Goal: Task Accomplishment & Management: Use online tool/utility

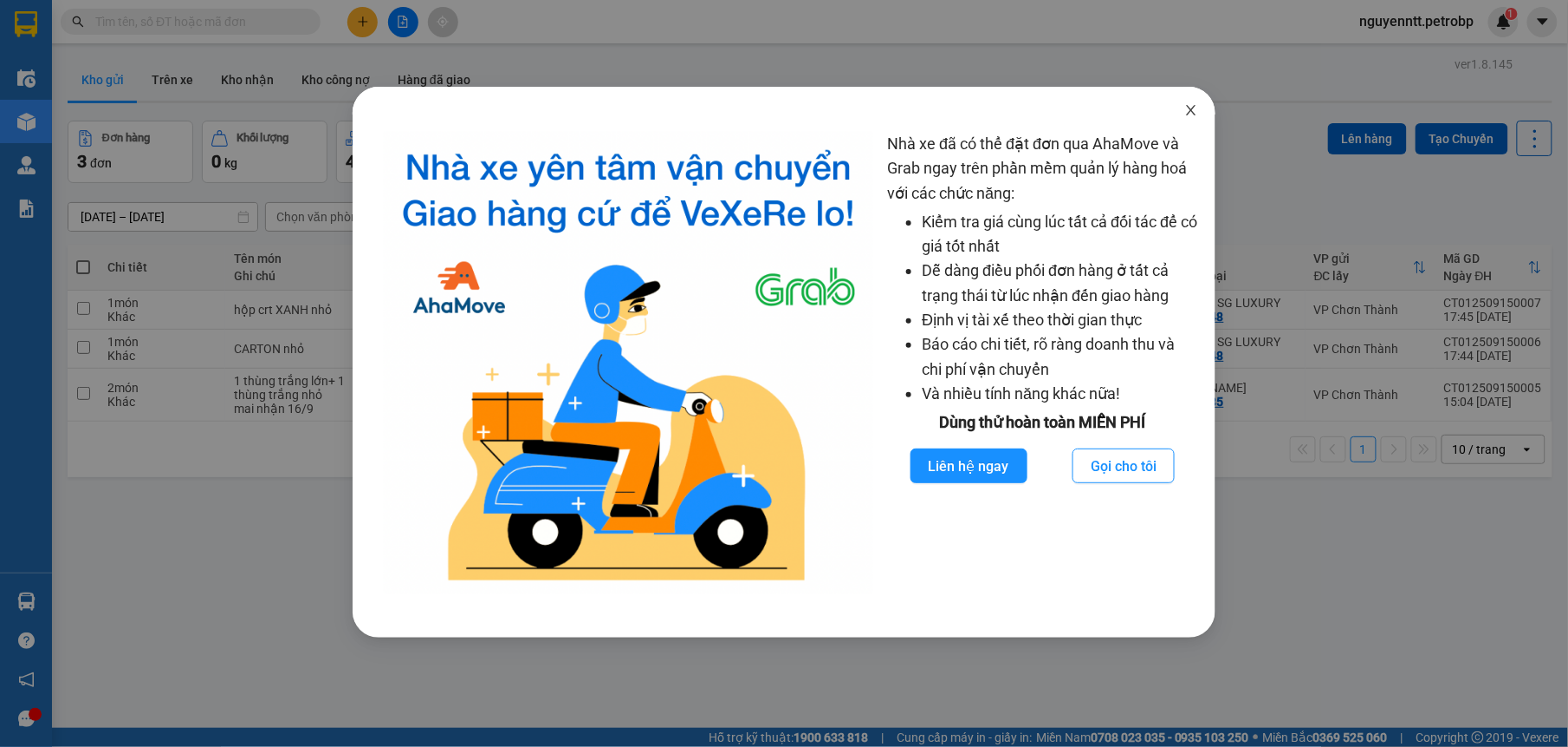
click at [1190, 104] on icon "close" at bounding box center [1191, 110] width 13 height 13
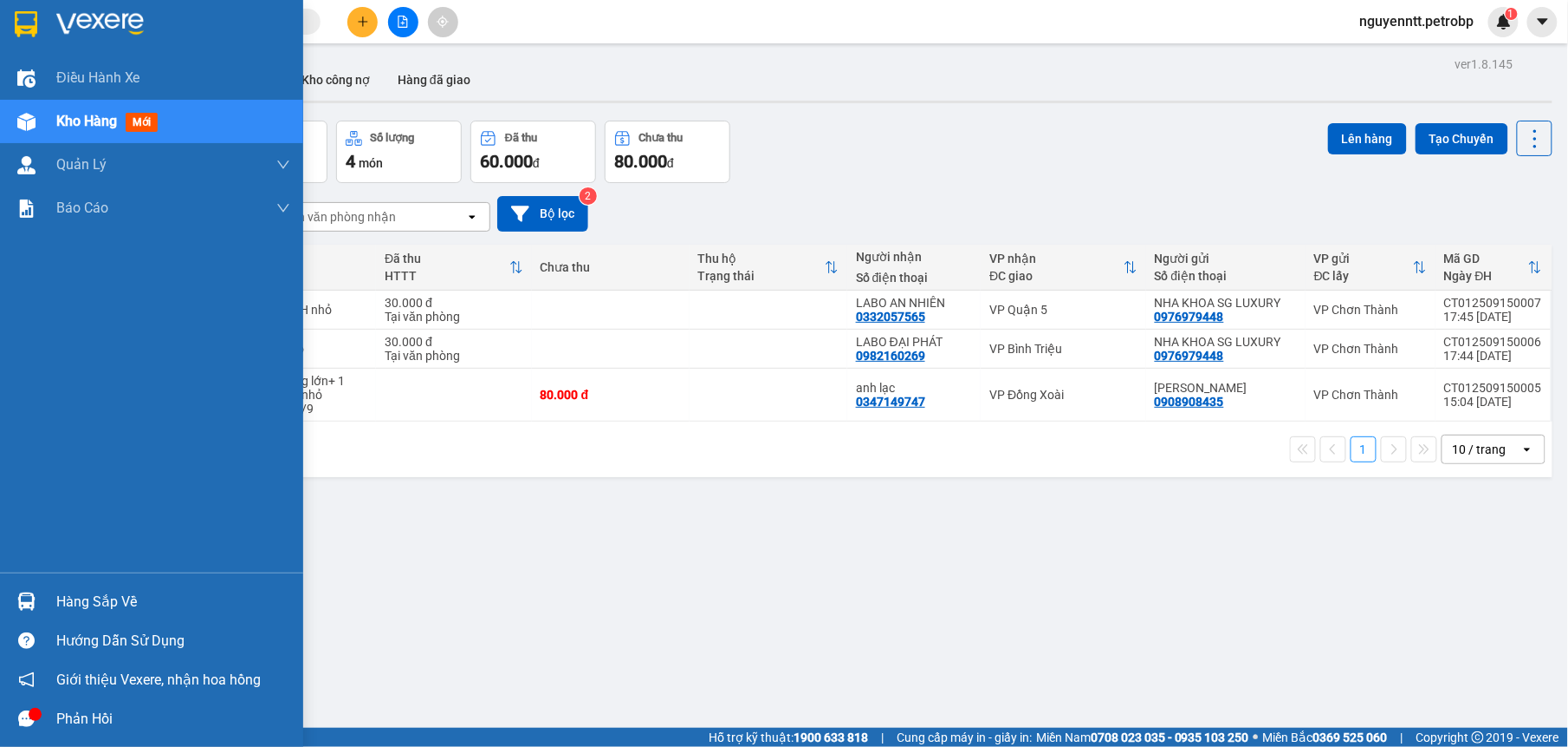
click at [57, 597] on div "Hàng sắp về" at bounding box center [174, 601] width 234 height 26
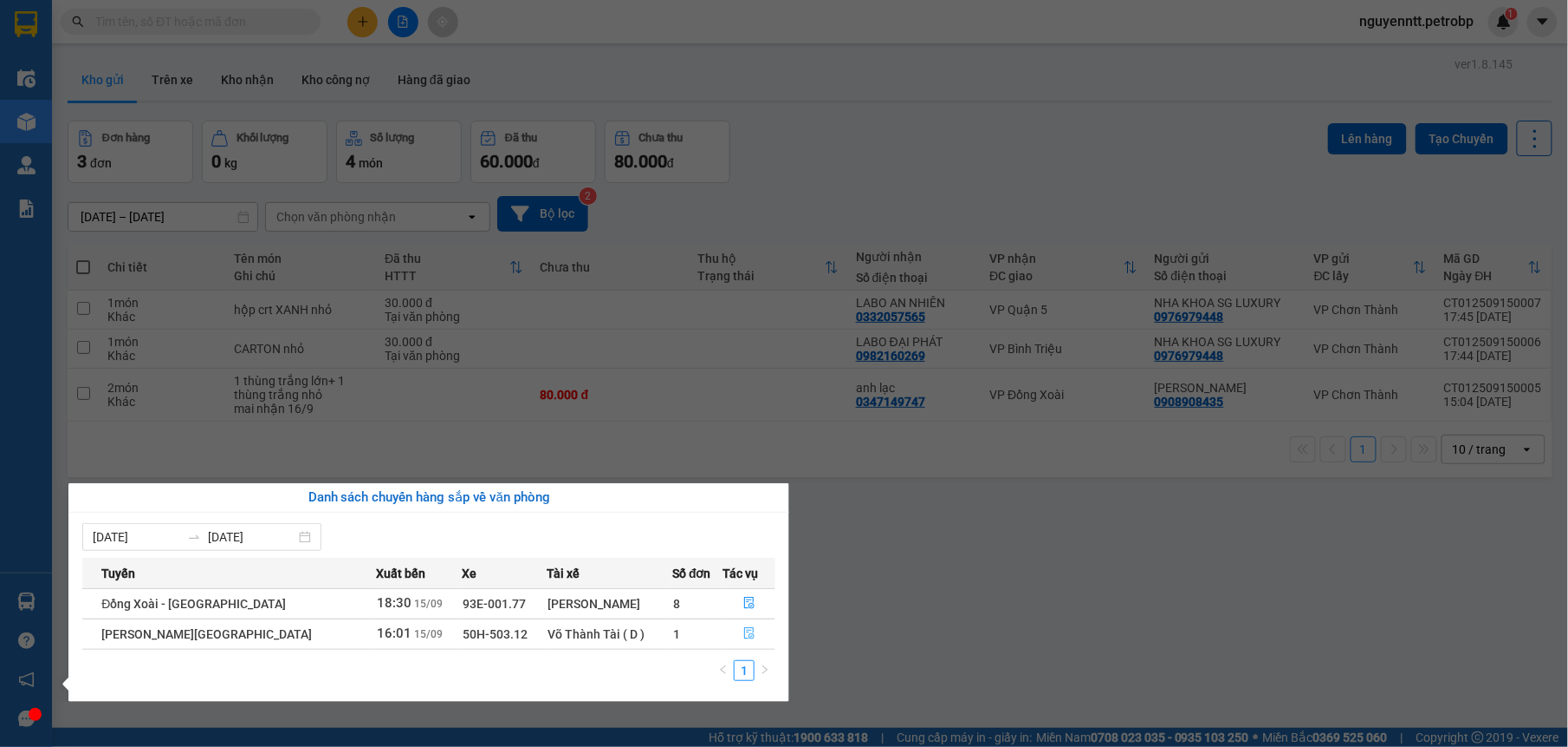
click at [744, 632] on icon "file-done" at bounding box center [749, 633] width 12 height 12
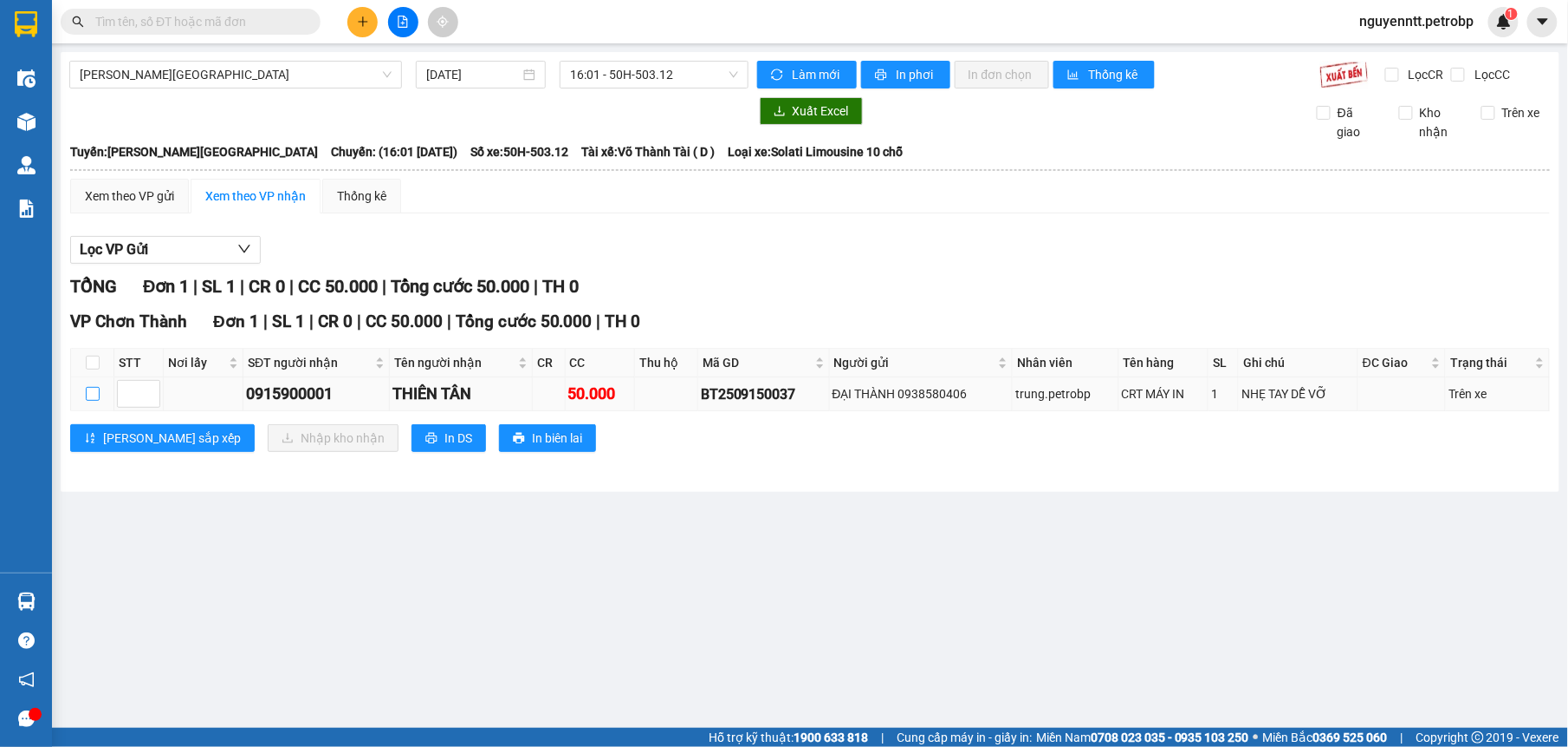
drag, startPoint x: 90, startPoint y: 390, endPoint x: 144, endPoint y: 390, distance: 54.0
click at [91, 390] on input "checkbox" at bounding box center [92, 393] width 13 height 13
checkbox input "true"
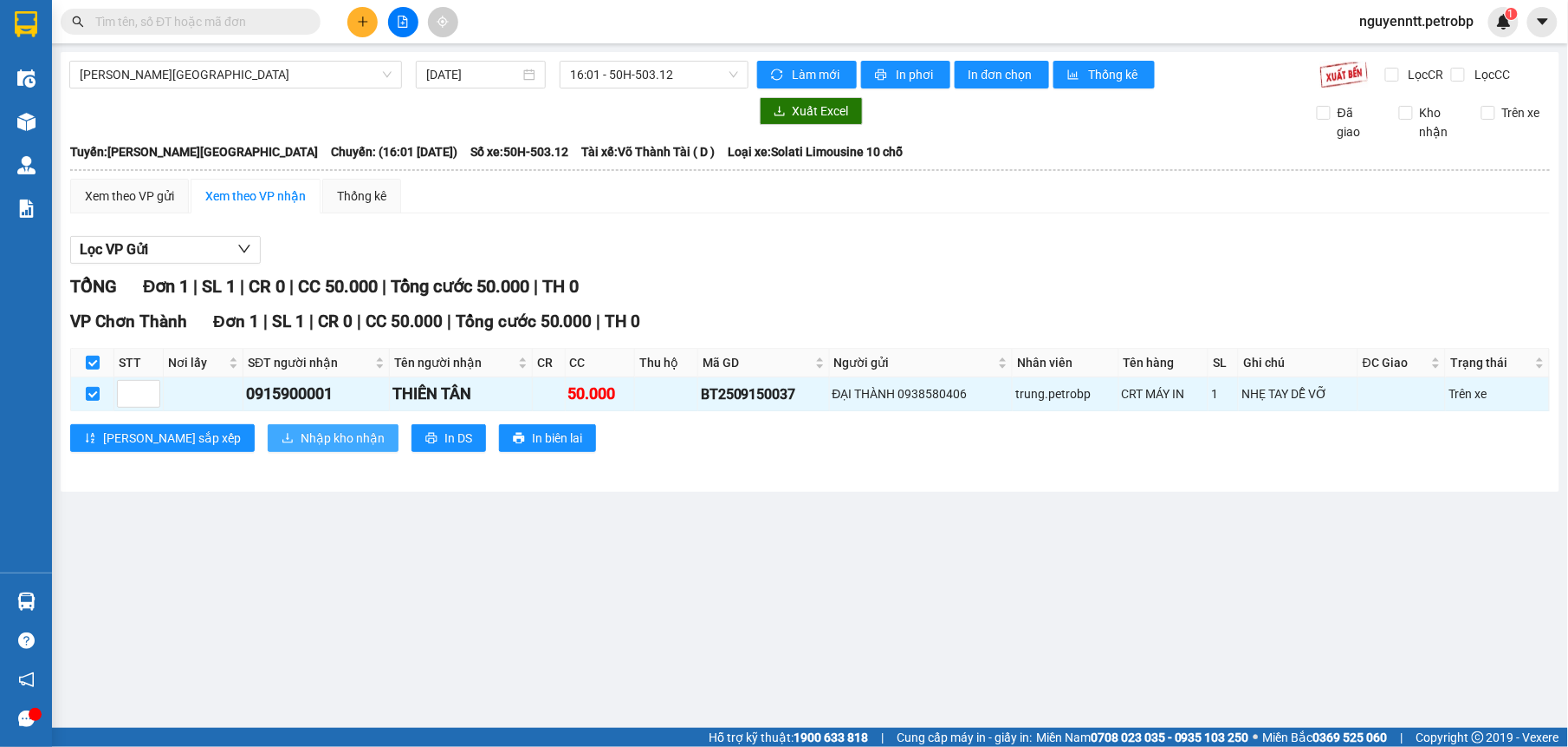
click at [301, 437] on span "Nhập kho nhận" at bounding box center [342, 438] width 84 height 19
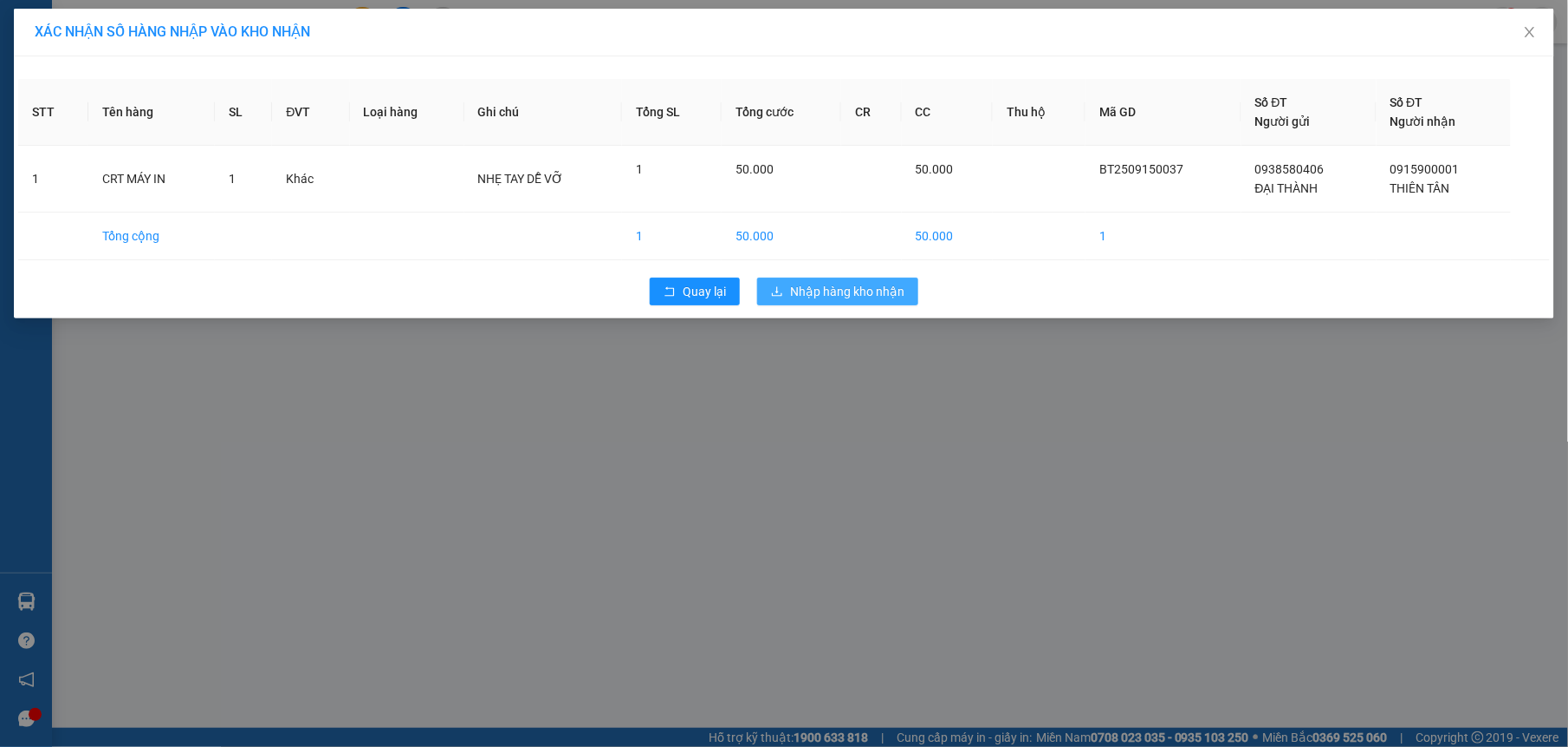
click at [825, 291] on span "Nhập hàng kho nhận" at bounding box center [847, 291] width 114 height 19
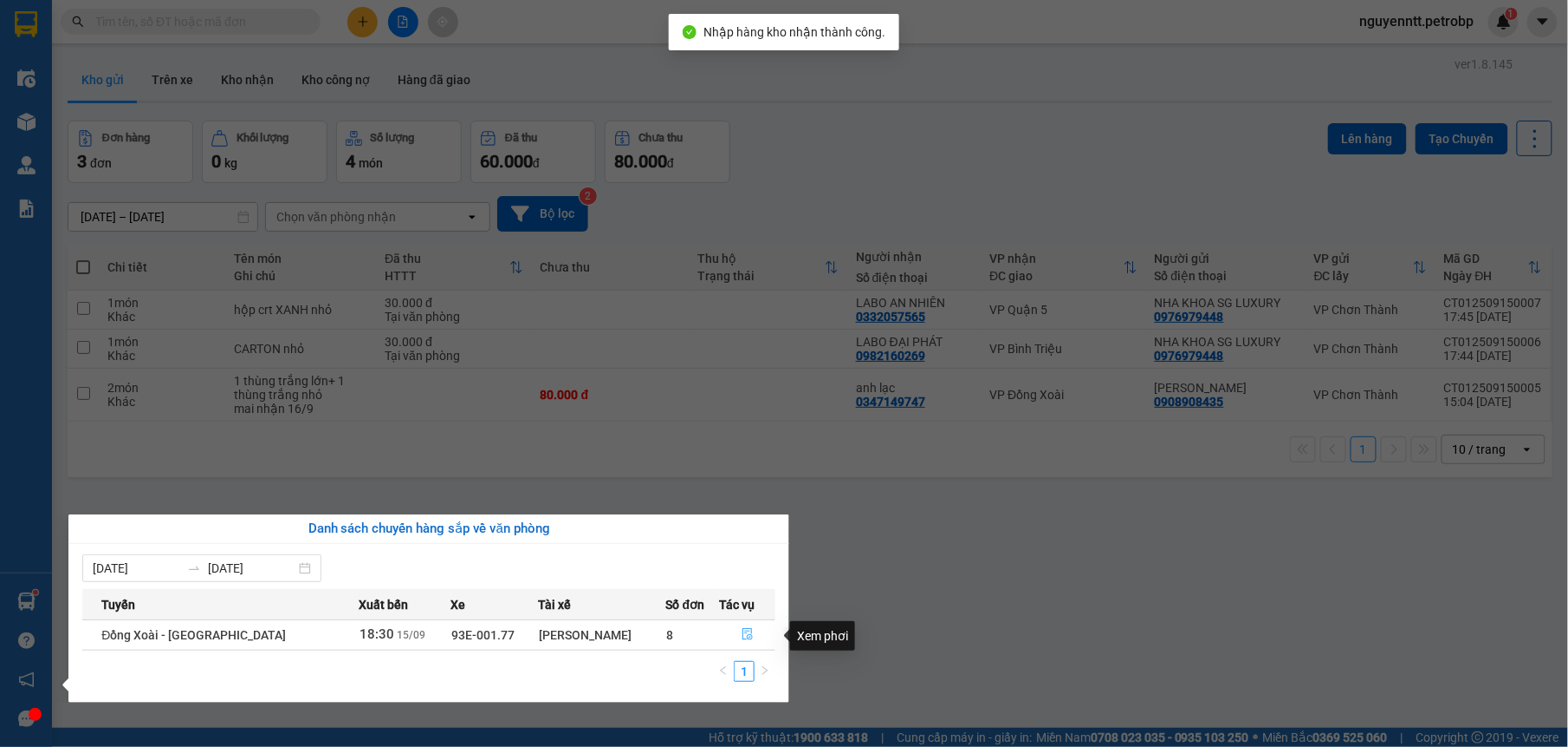
click at [736, 632] on button "button" at bounding box center [747, 635] width 55 height 28
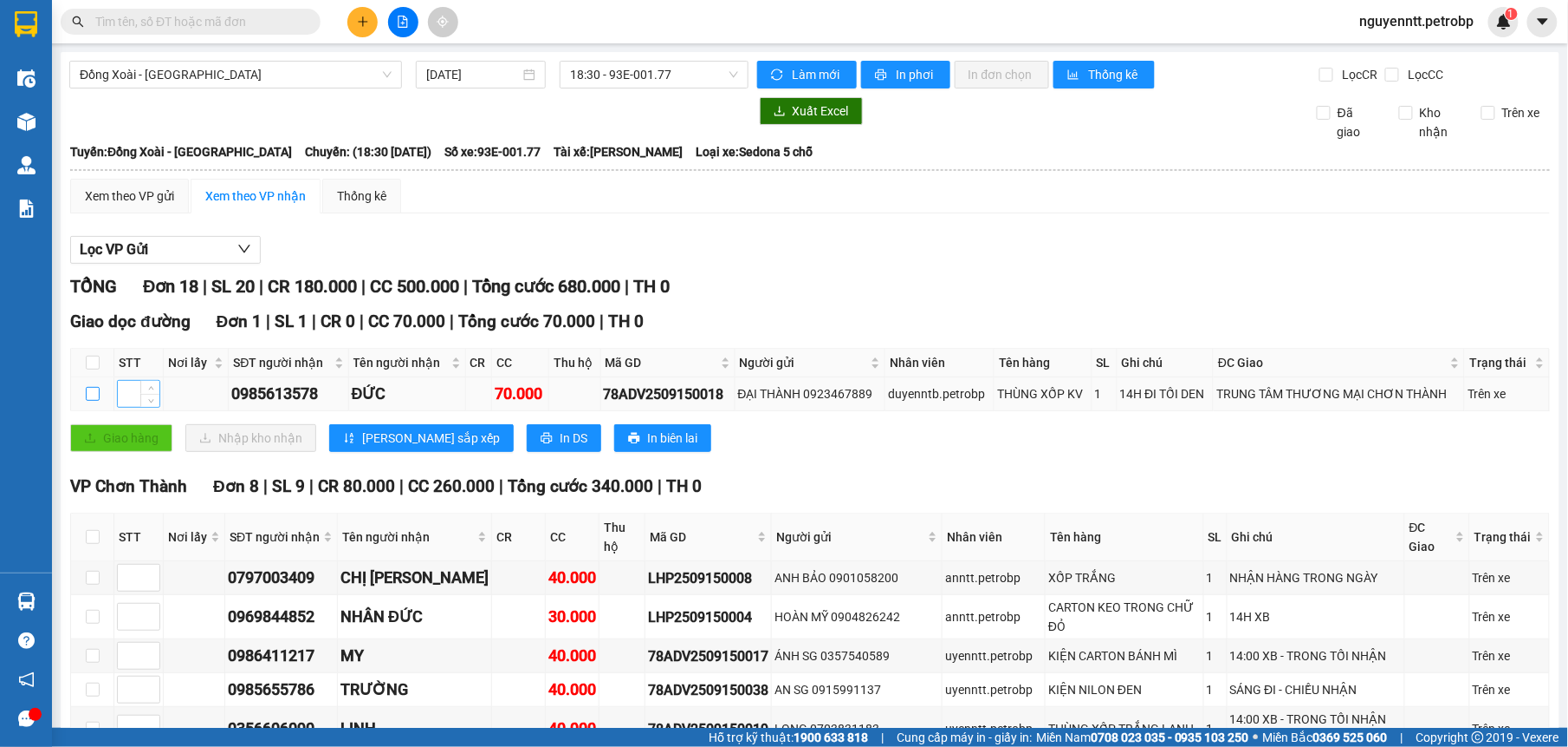
click at [90, 393] on input "checkbox" at bounding box center [92, 393] width 13 height 13
checkbox input "true"
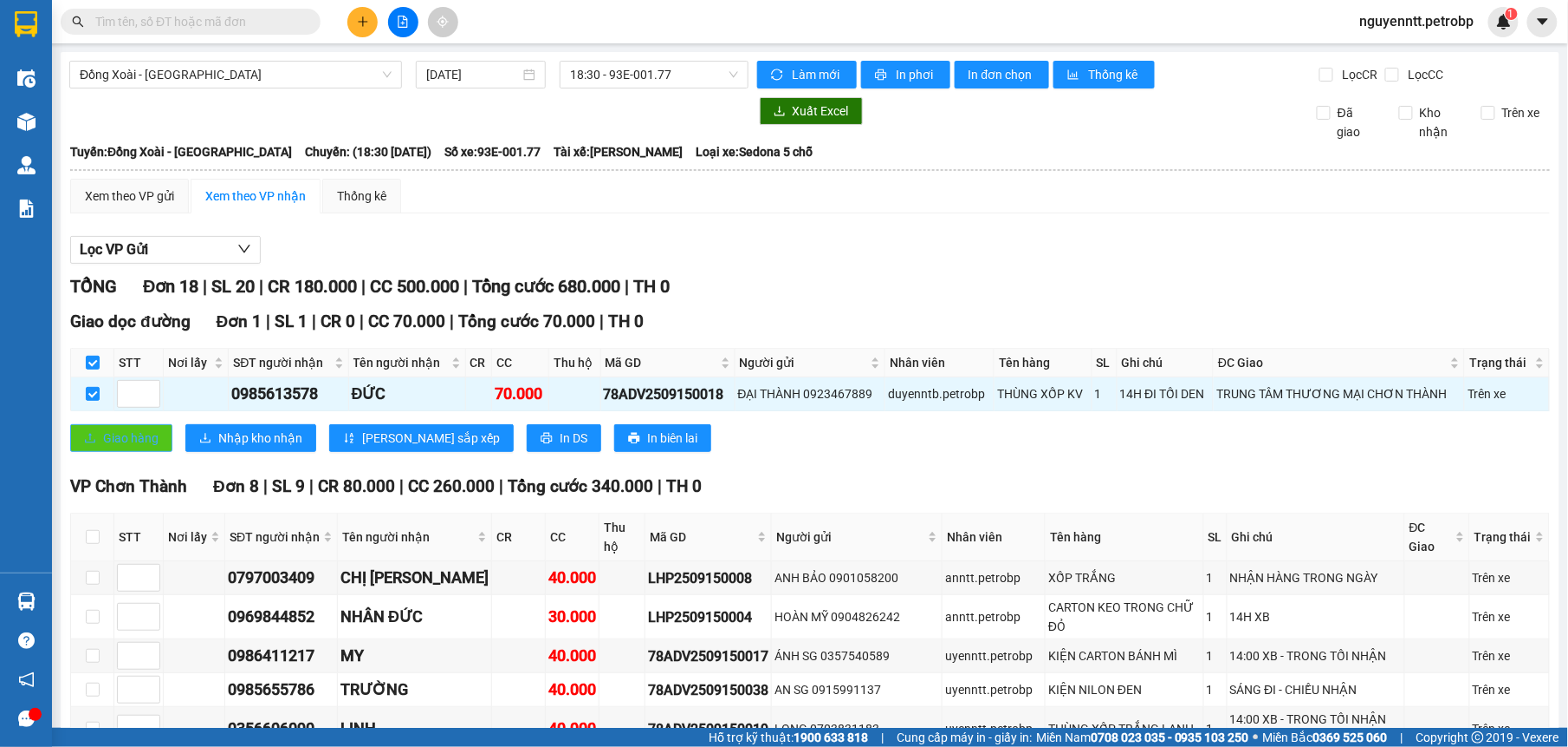
click at [135, 436] on span "Giao hàng" at bounding box center [131, 438] width 56 height 19
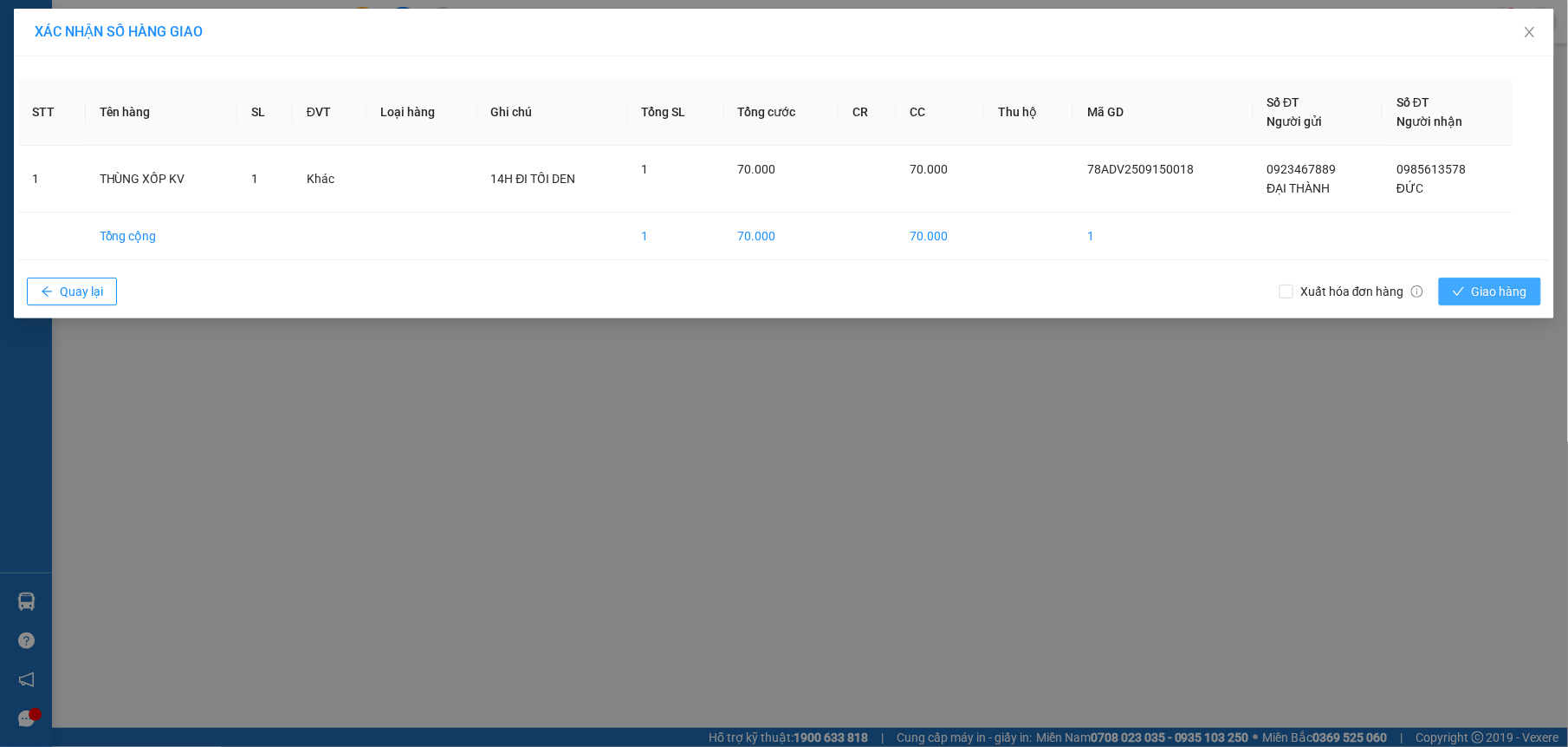
click at [1523, 281] on button "Giao hàng" at bounding box center [1490, 291] width 102 height 28
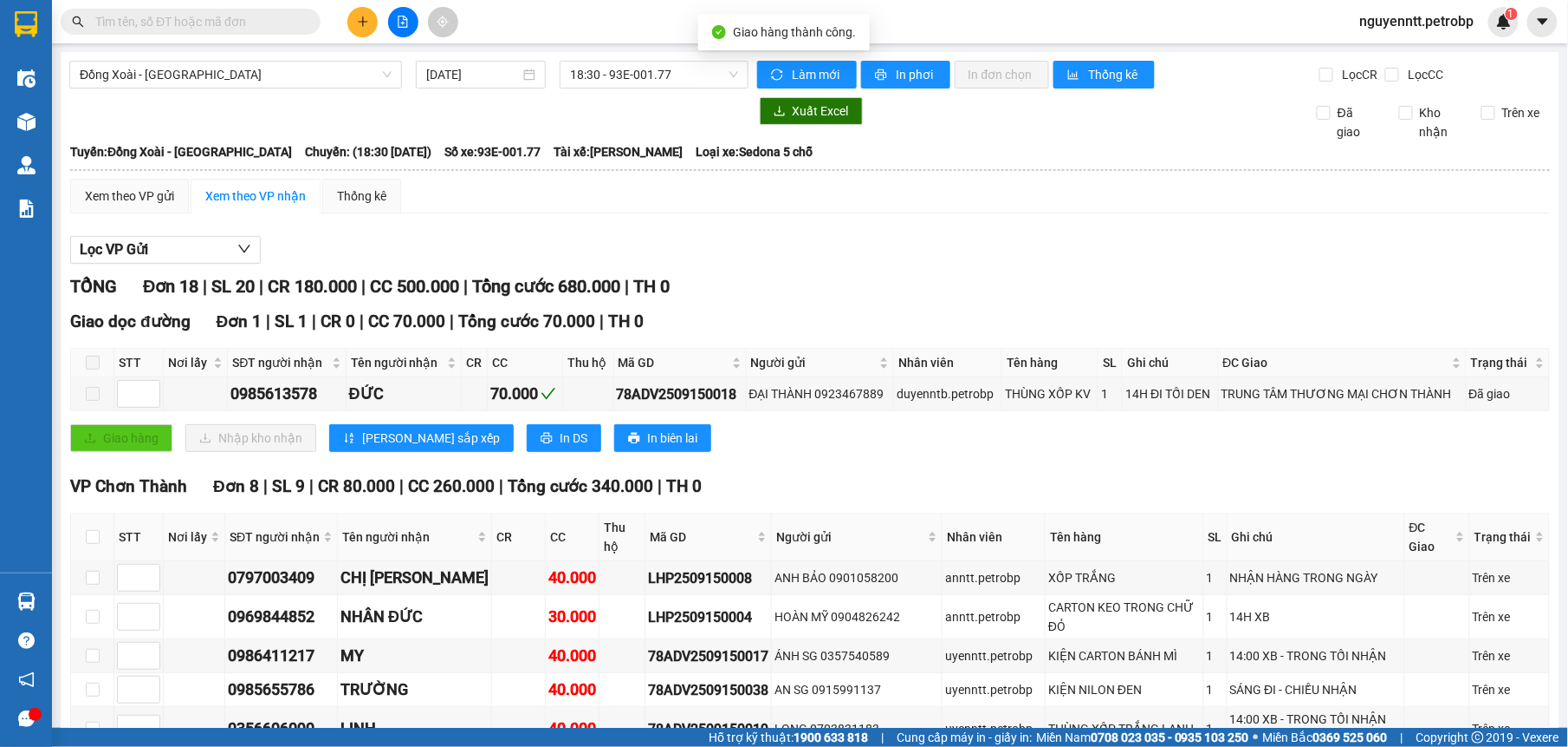
scroll to position [328, 0]
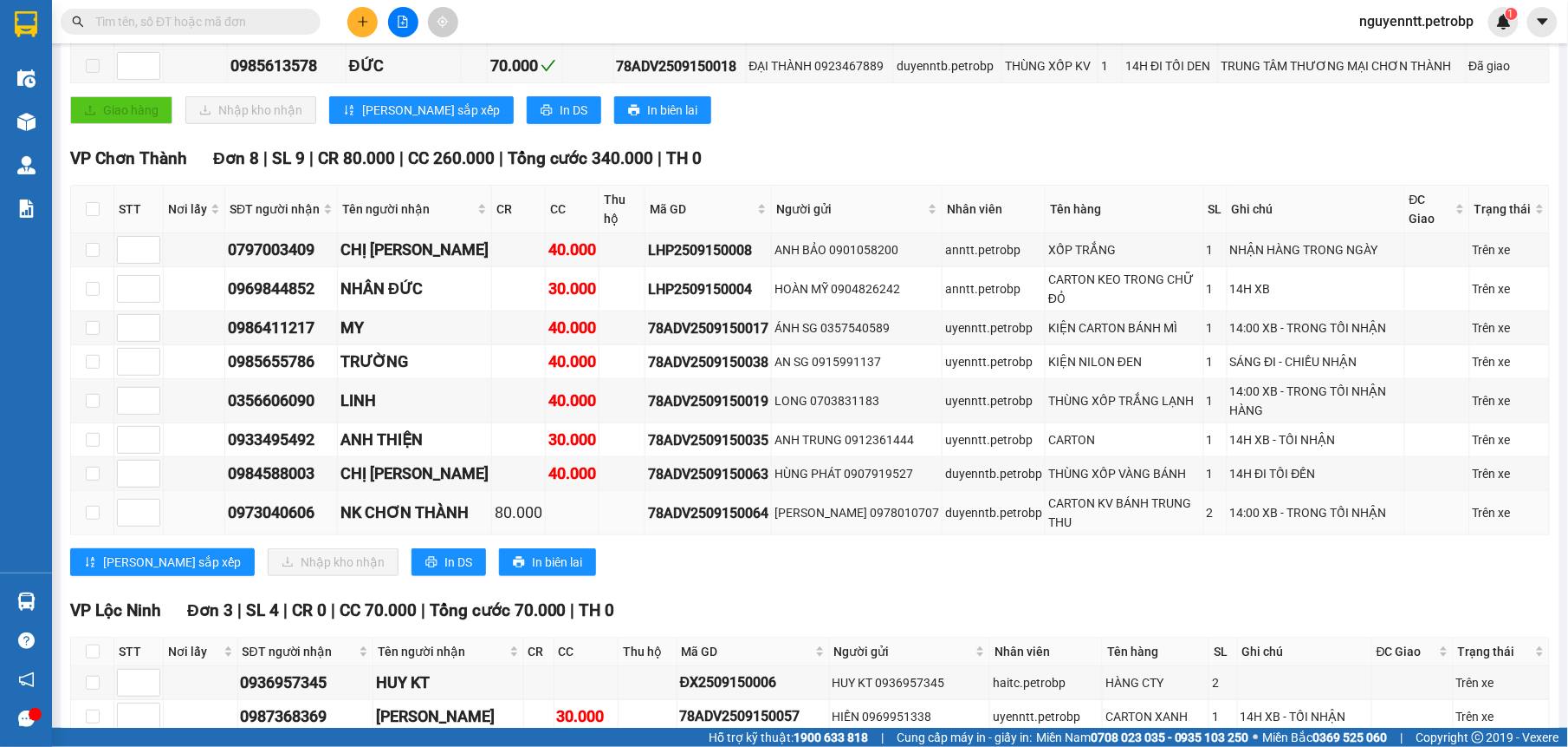
click at [102, 520] on td at bounding box center [92, 512] width 43 height 44
click at [94, 508] on td at bounding box center [92, 512] width 43 height 44
click at [94, 490] on td at bounding box center [92, 473] width 43 height 34
click at [93, 481] on input "checkbox" at bounding box center [92, 473] width 13 height 13
checkbox input "true"
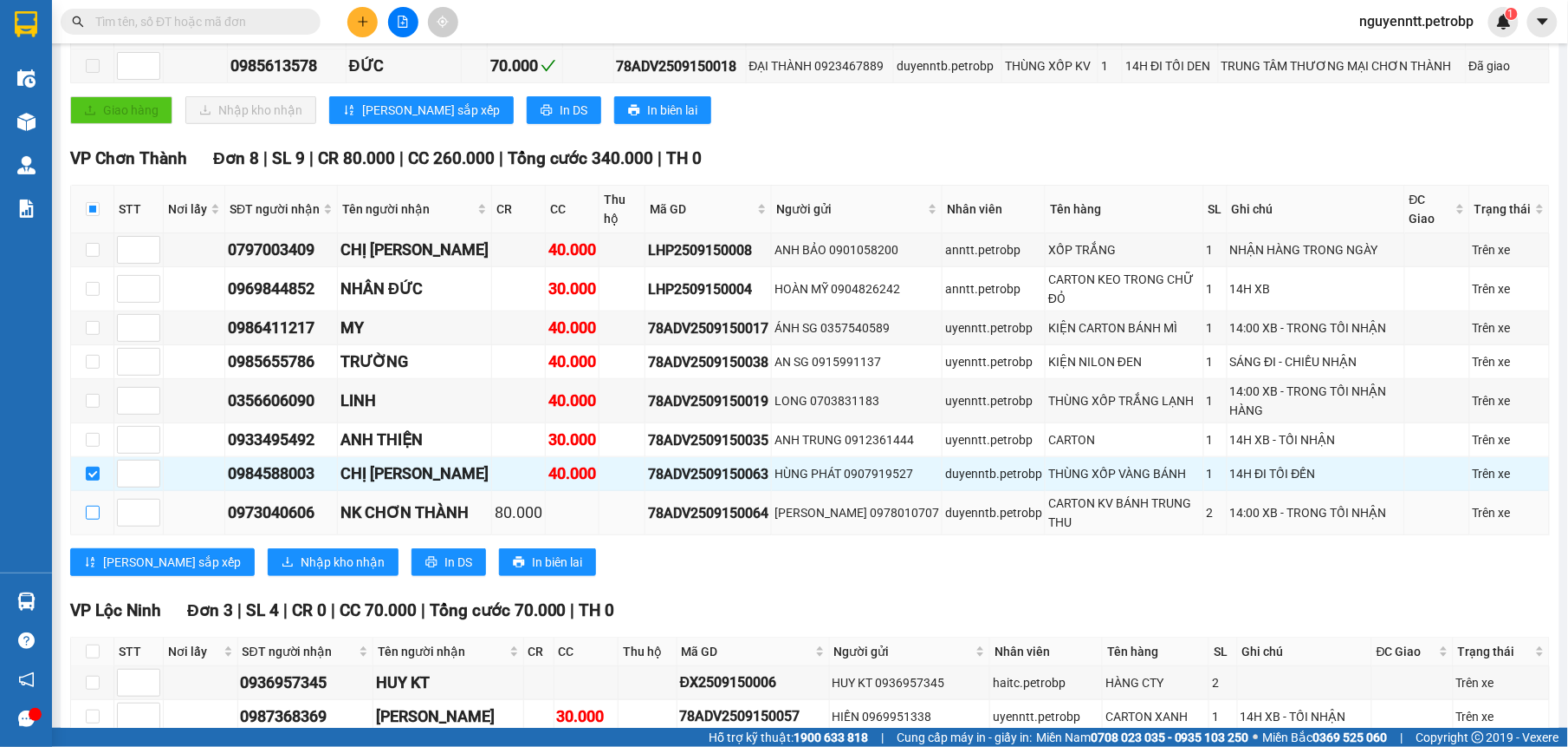
click at [92, 515] on input "checkbox" at bounding box center [92, 512] width 13 height 13
checkbox input "true"
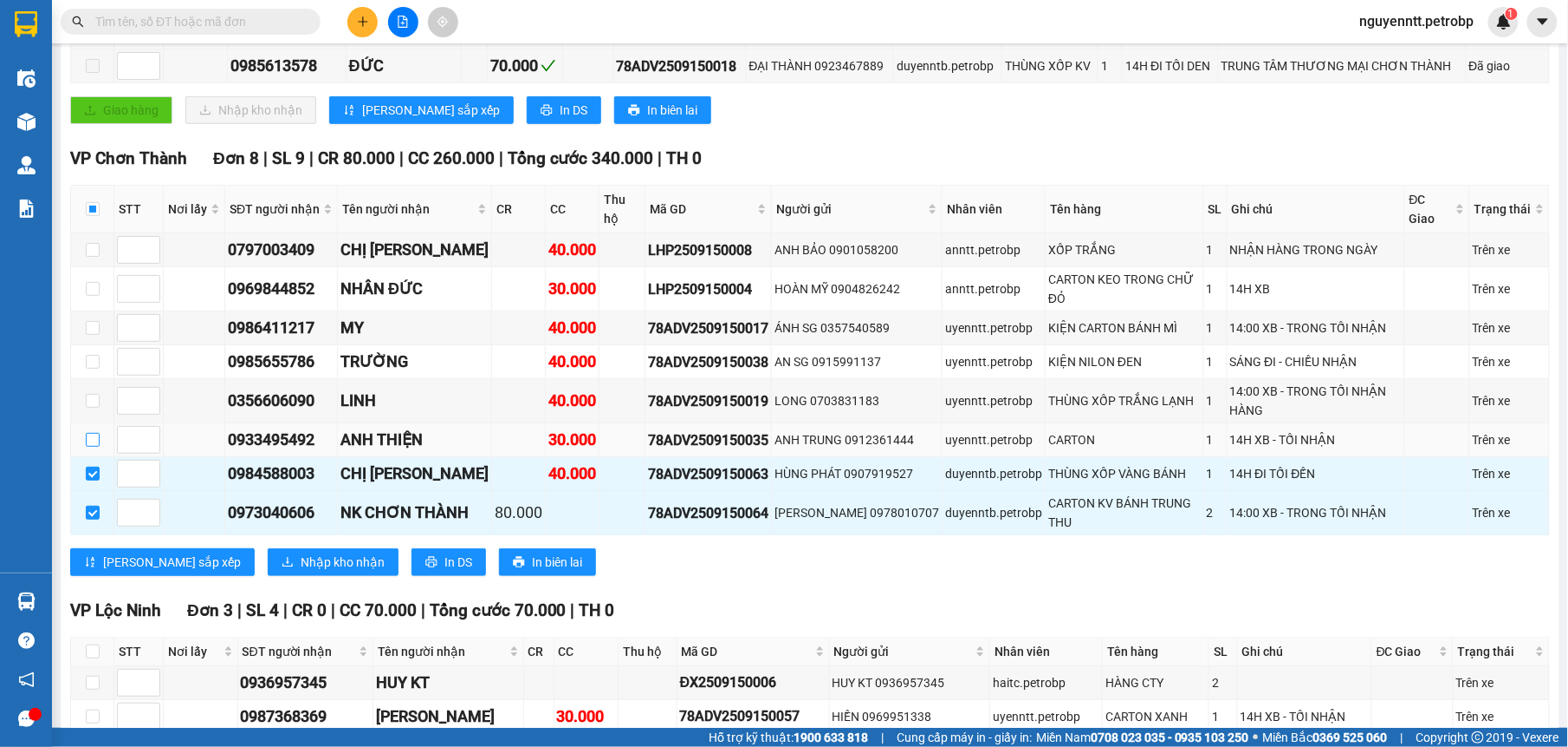
click at [92, 446] on input "checkbox" at bounding box center [92, 439] width 13 height 13
checkbox input "true"
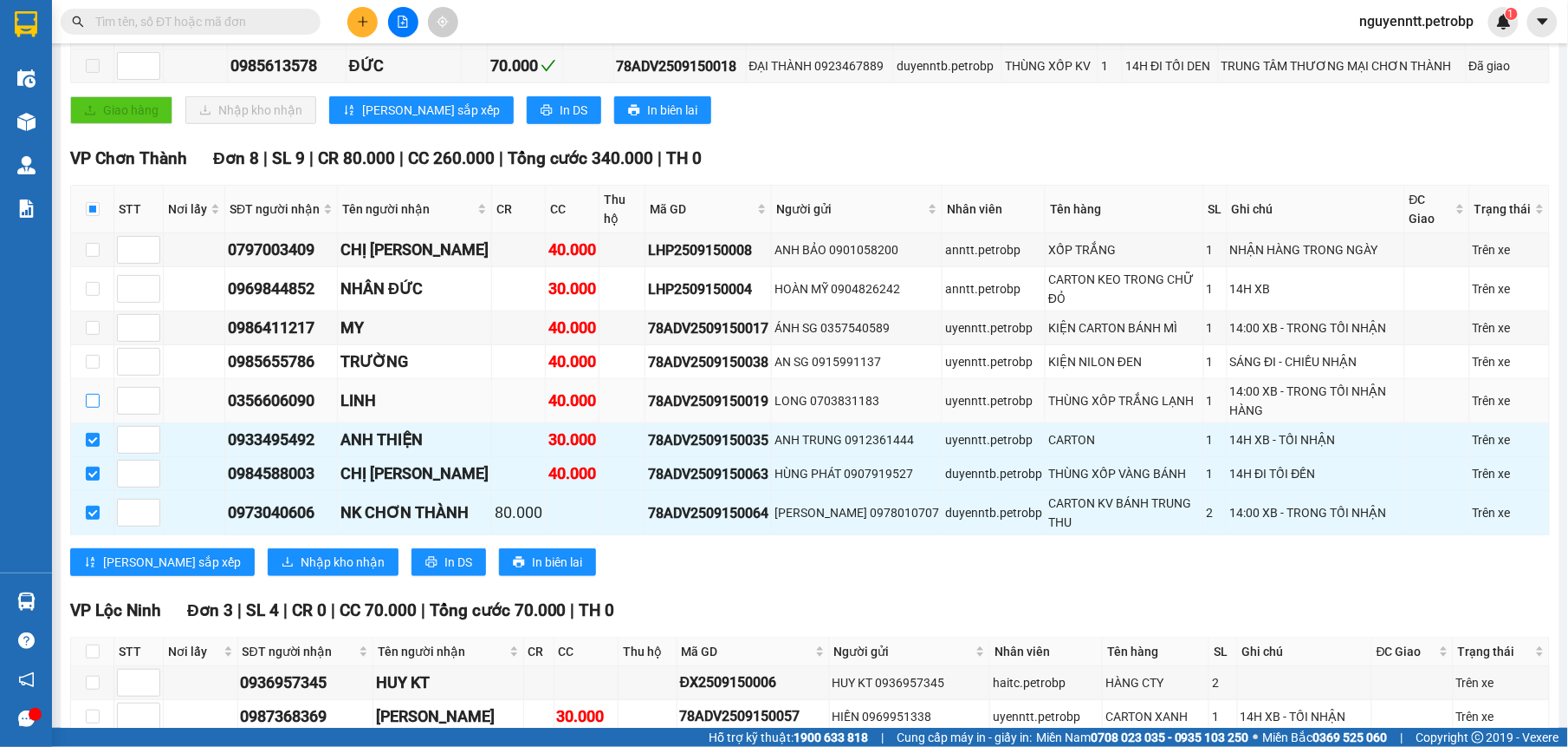
click at [94, 408] on input "checkbox" at bounding box center [92, 400] width 13 height 13
checkbox input "true"
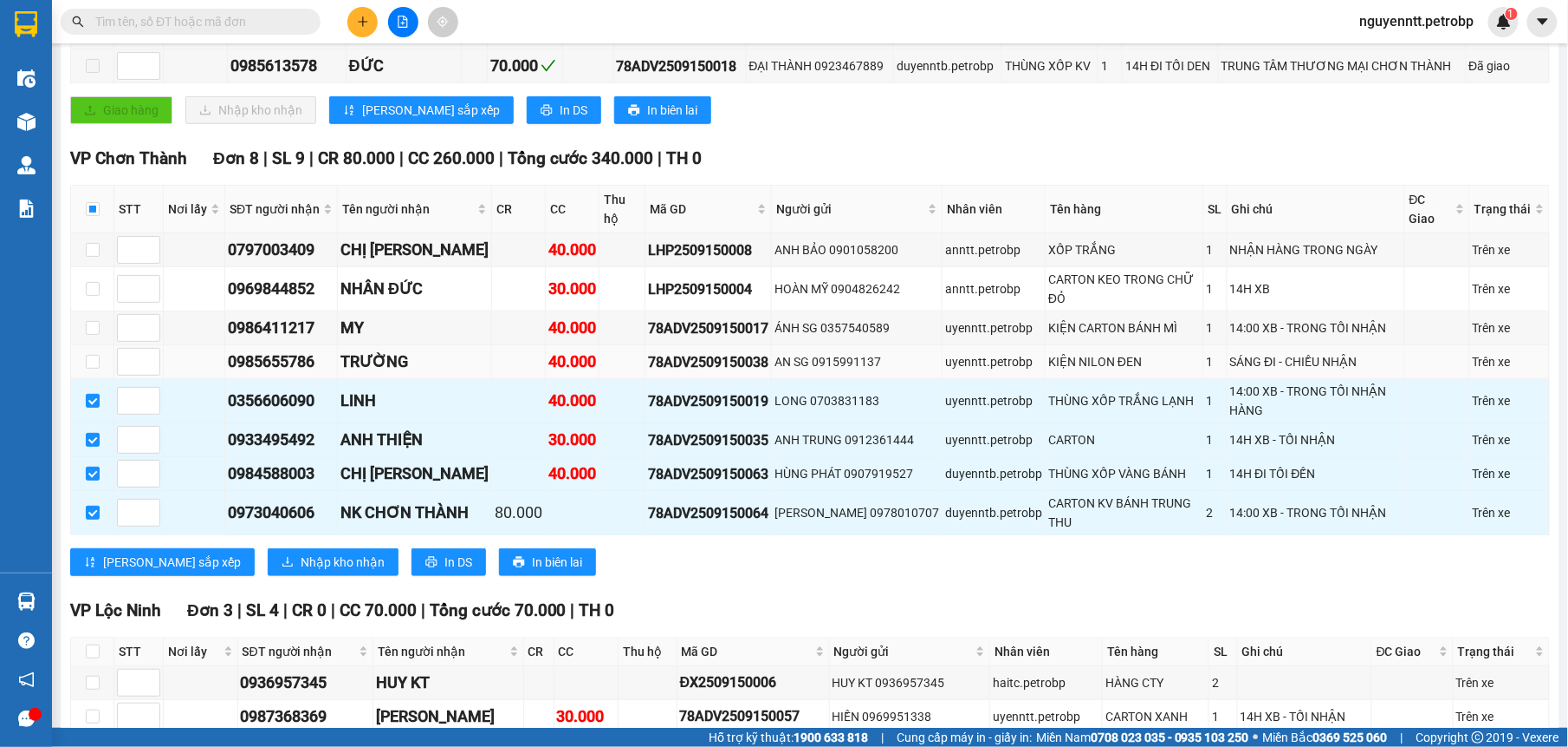
click at [84, 366] on td at bounding box center [92, 361] width 43 height 34
click at [87, 332] on input "checkbox" at bounding box center [92, 328] width 13 height 13
checkbox input "true"
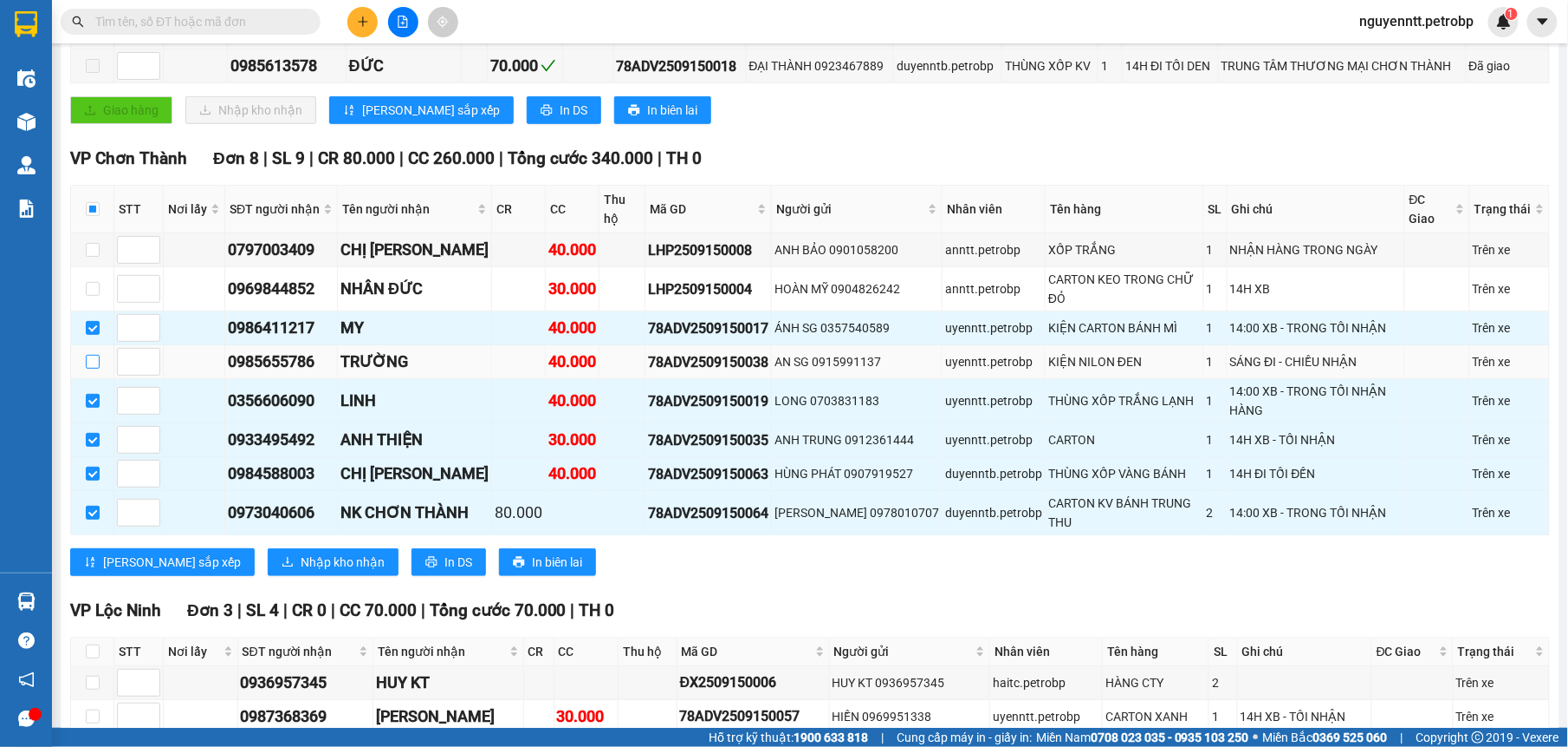
click at [91, 367] on input "checkbox" at bounding box center [92, 361] width 13 height 13
checkbox input "true"
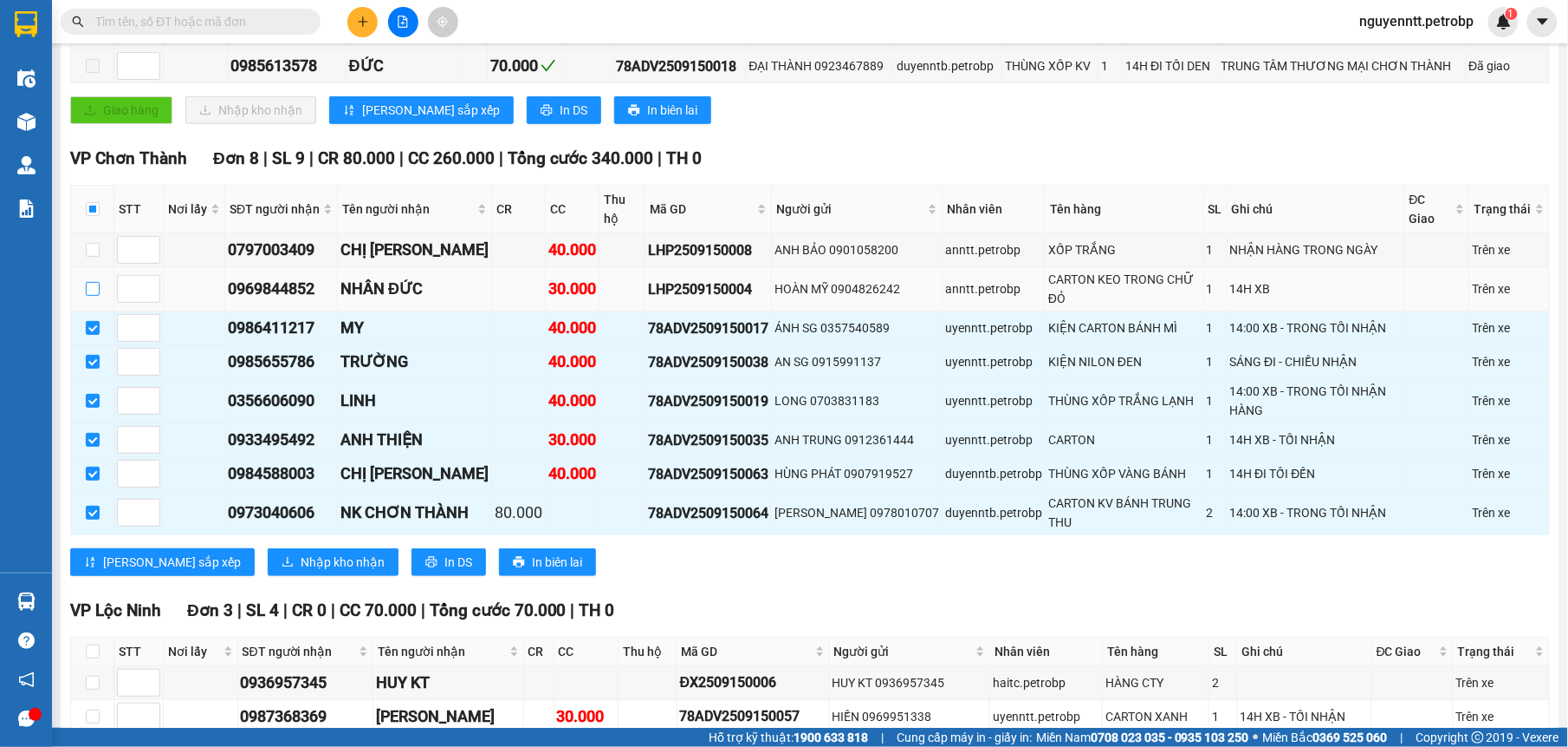
click at [87, 289] on input "checkbox" at bounding box center [92, 288] width 13 height 13
checkbox input "true"
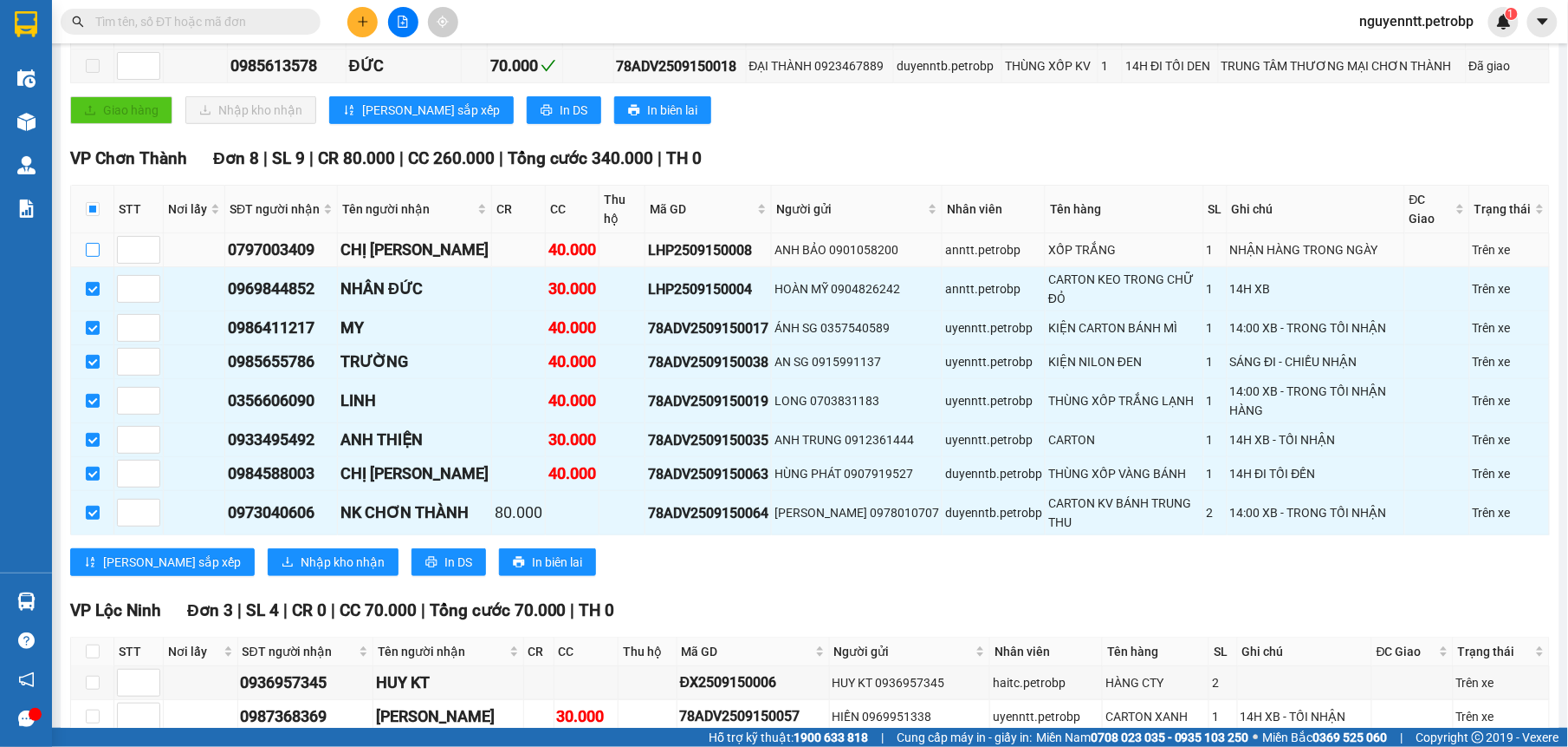
click at [98, 251] on input "checkbox" at bounding box center [92, 250] width 13 height 13
checkbox input "true"
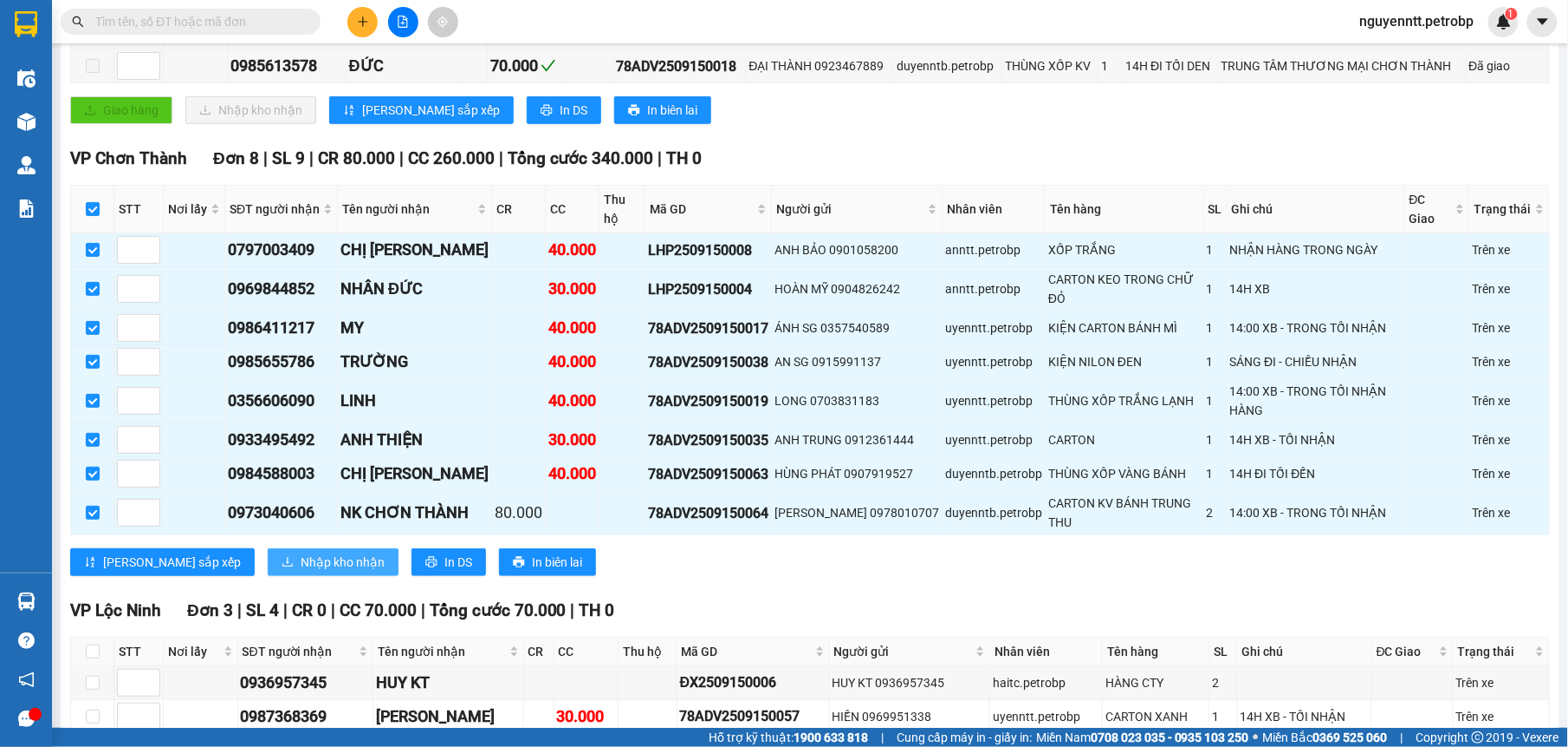
click at [301, 570] on span "Nhập kho nhận" at bounding box center [342, 561] width 84 height 19
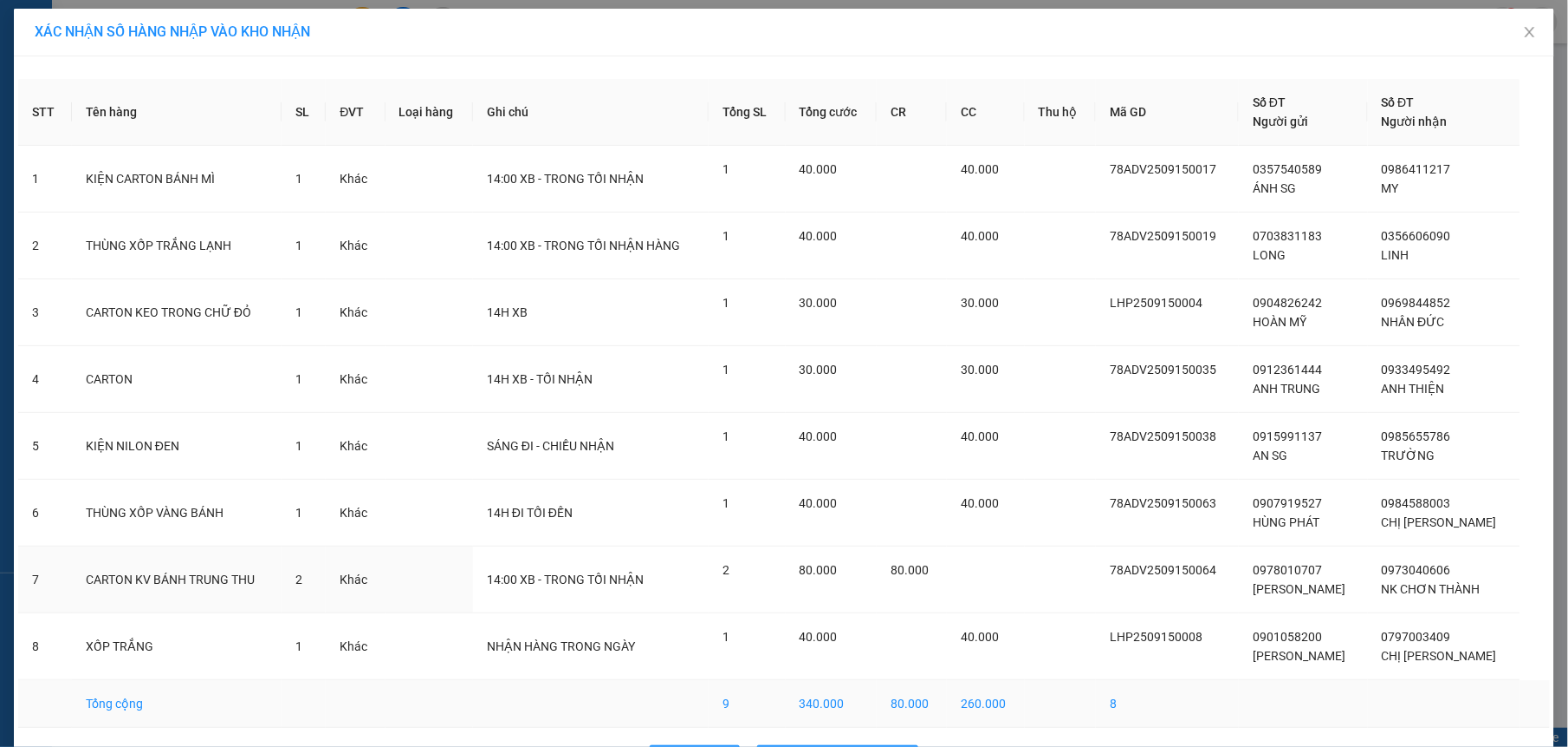
scroll to position [62, 0]
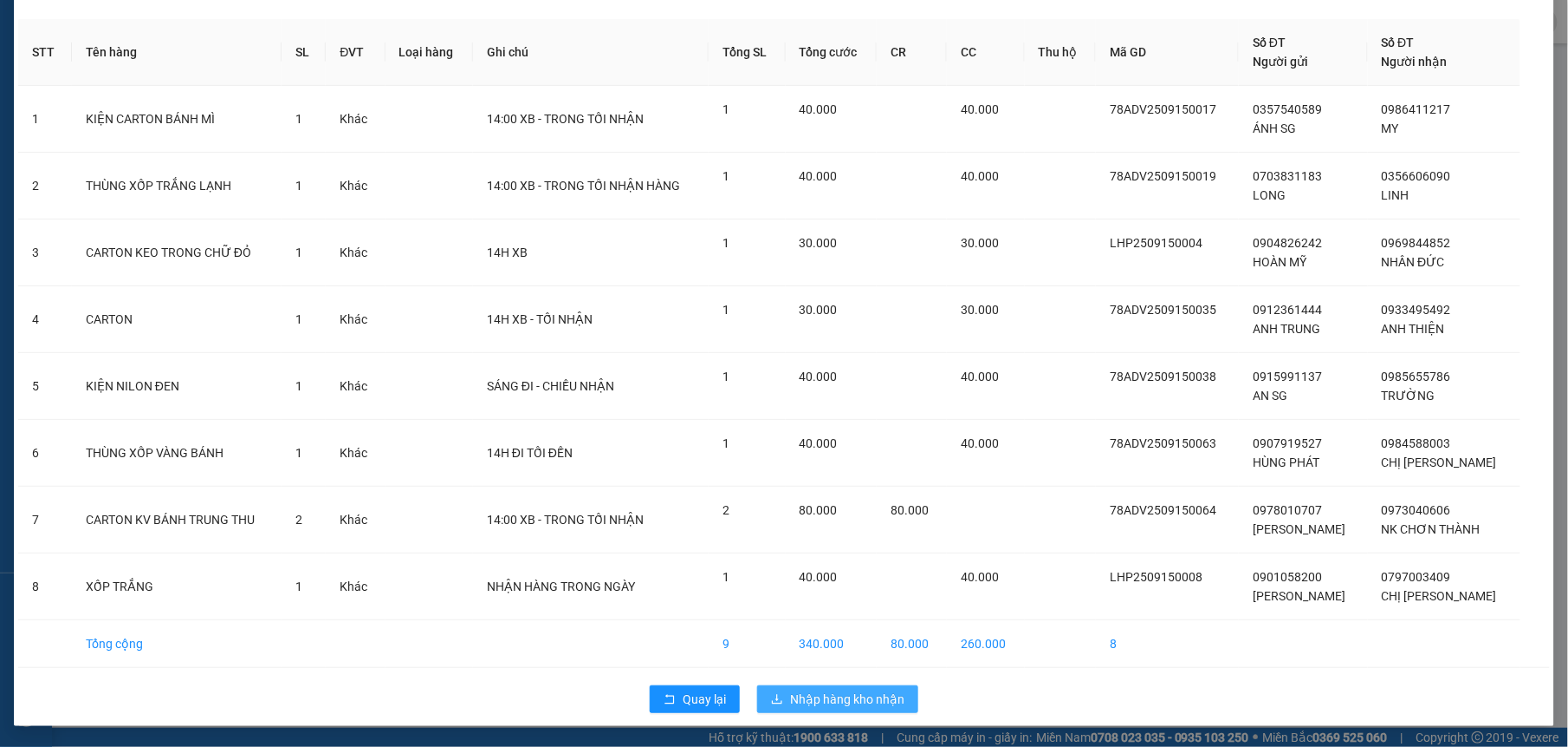
click at [851, 709] on span "Nhập hàng kho nhận" at bounding box center [847, 699] width 114 height 19
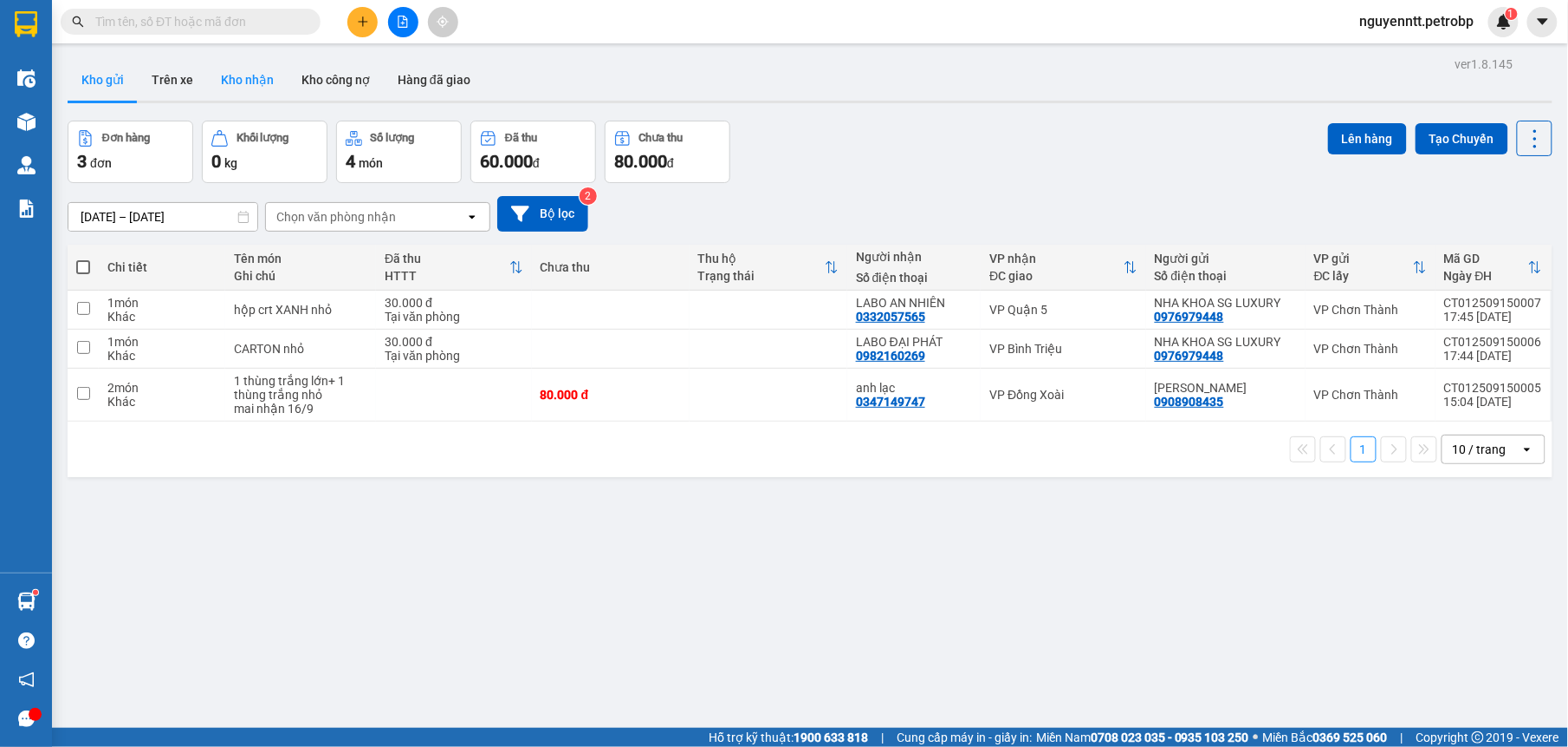
click at [252, 75] on button "Kho nhận" at bounding box center [248, 79] width 81 height 41
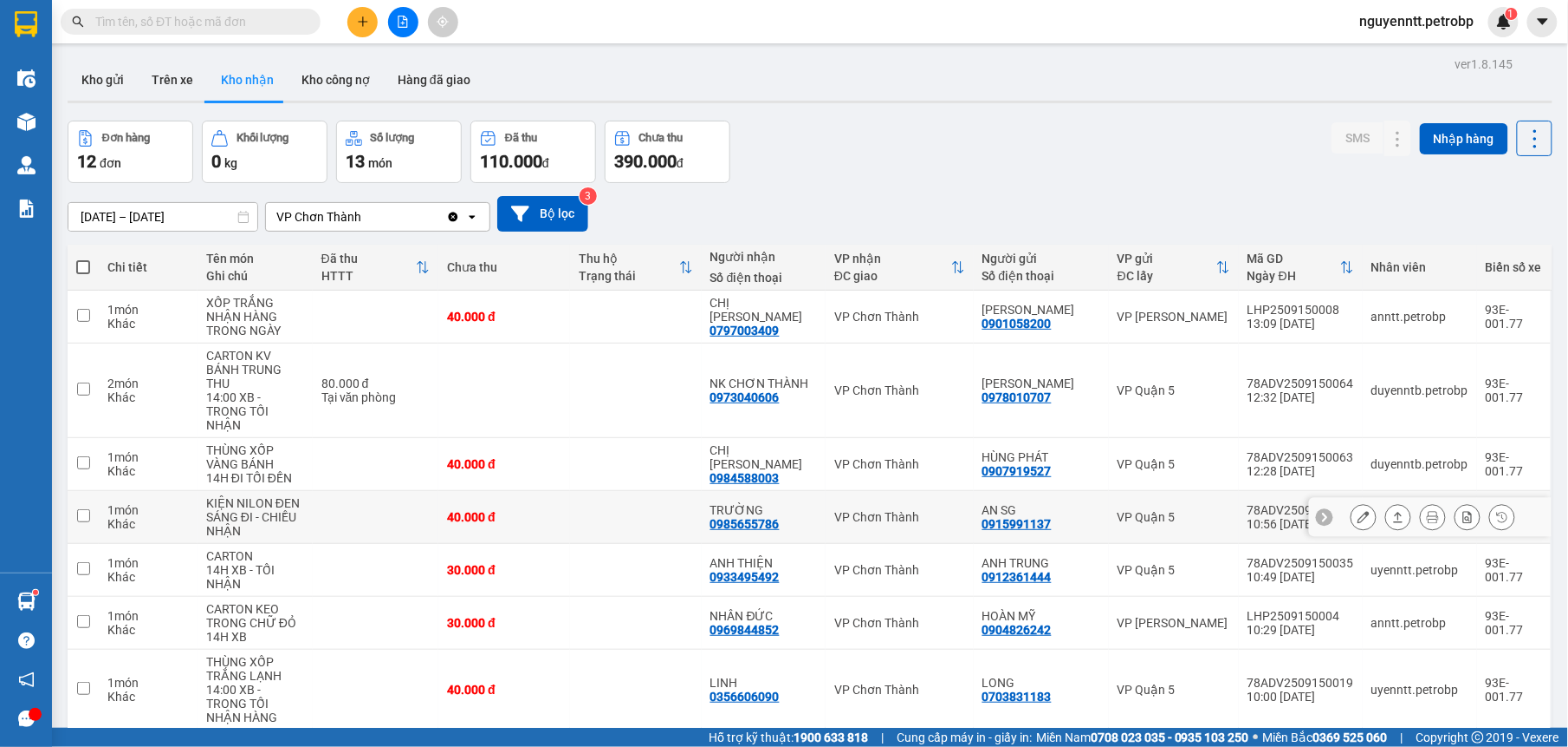
scroll to position [110, 0]
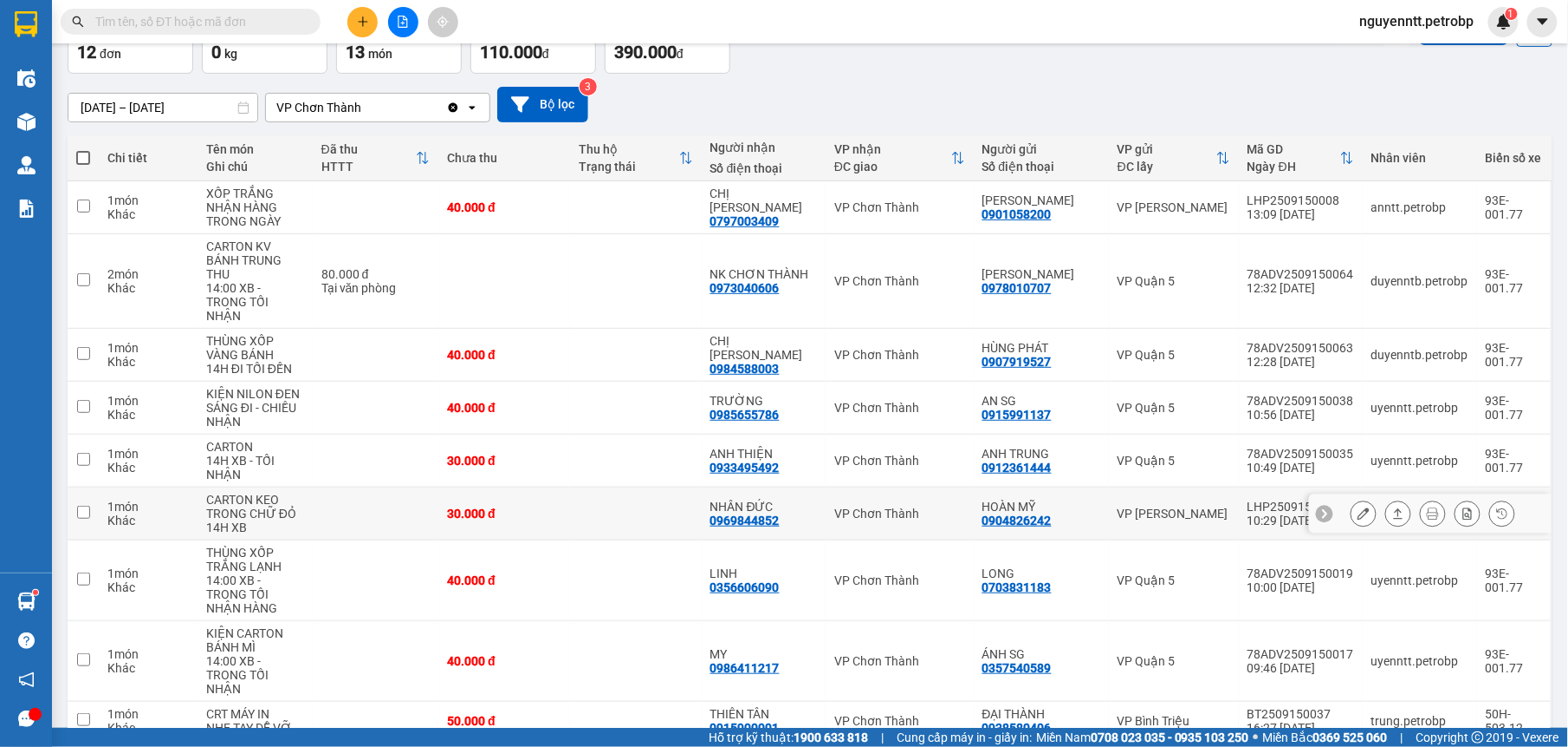
click at [662, 507] on td at bounding box center [635, 513] width 132 height 53
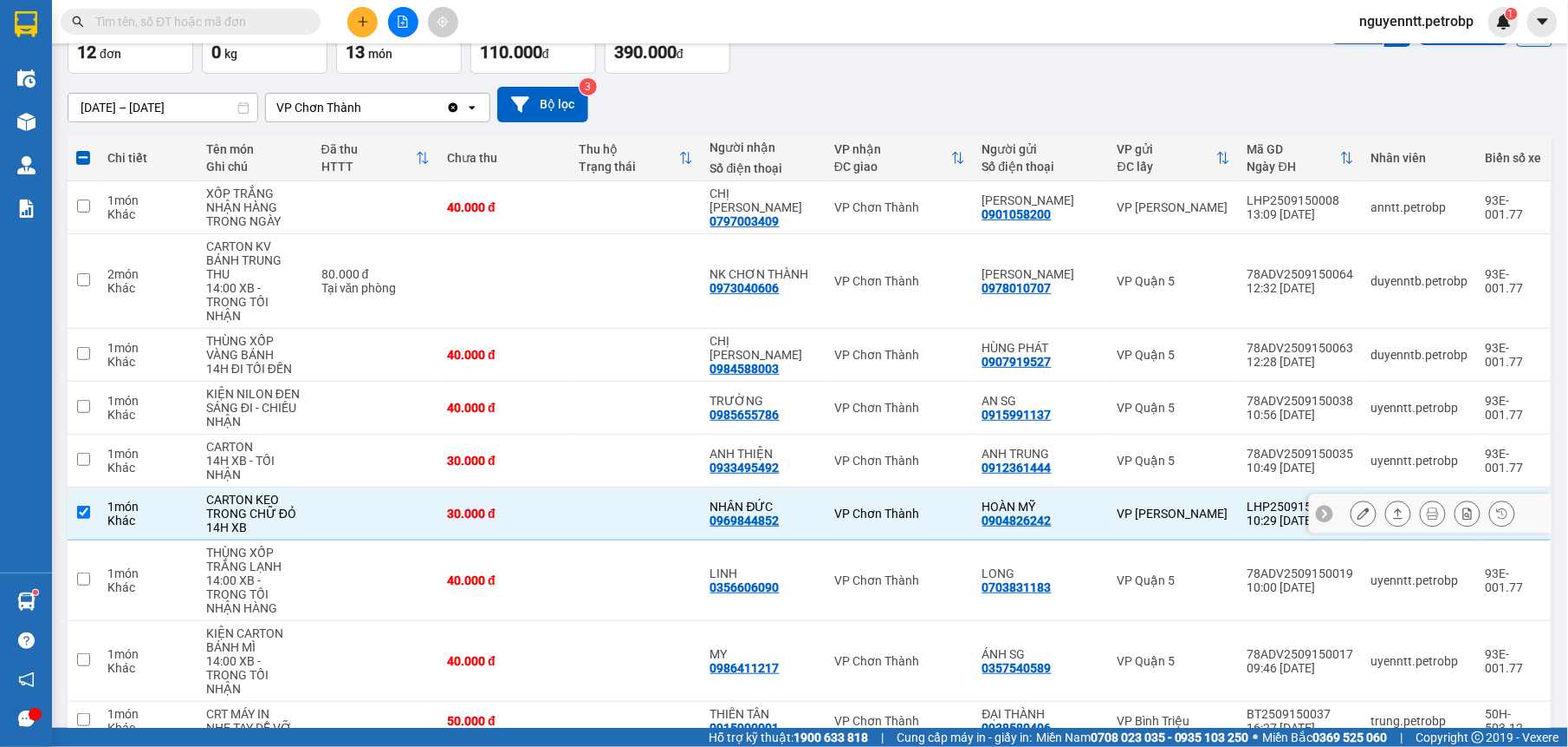
click at [675, 505] on td at bounding box center [635, 513] width 132 height 53
checkbox input "false"
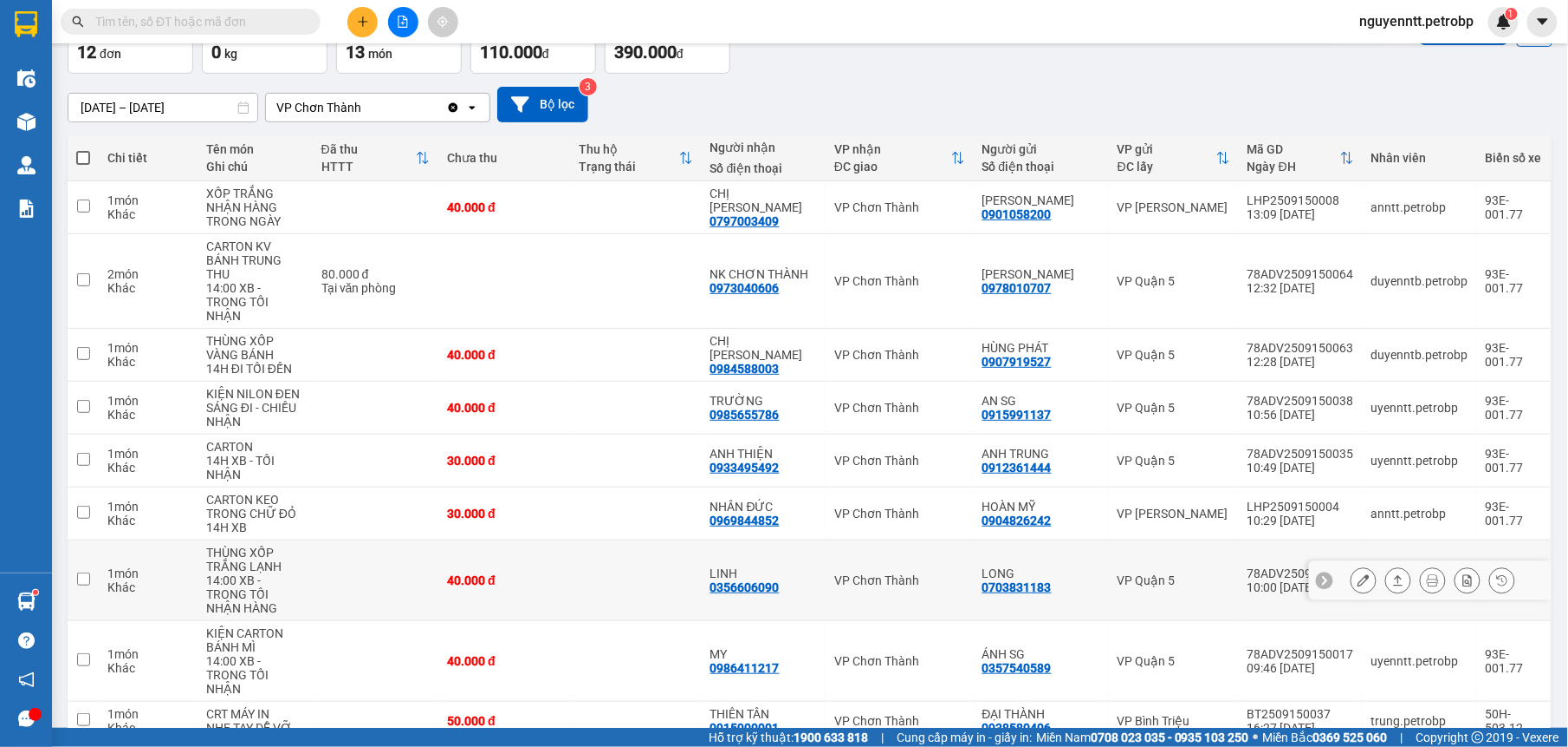
scroll to position [209, 0]
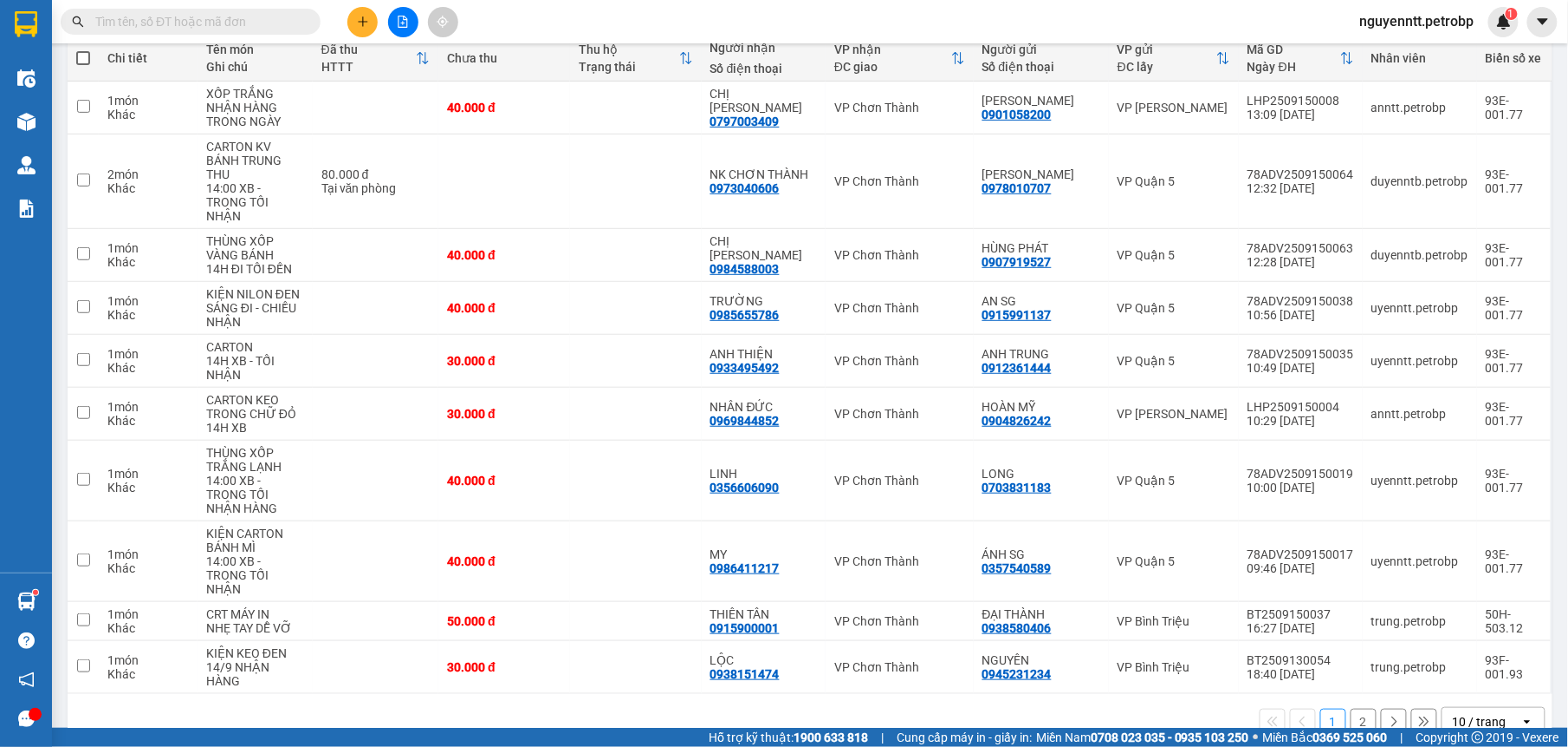
click at [1351, 709] on button "2" at bounding box center [1363, 721] width 26 height 26
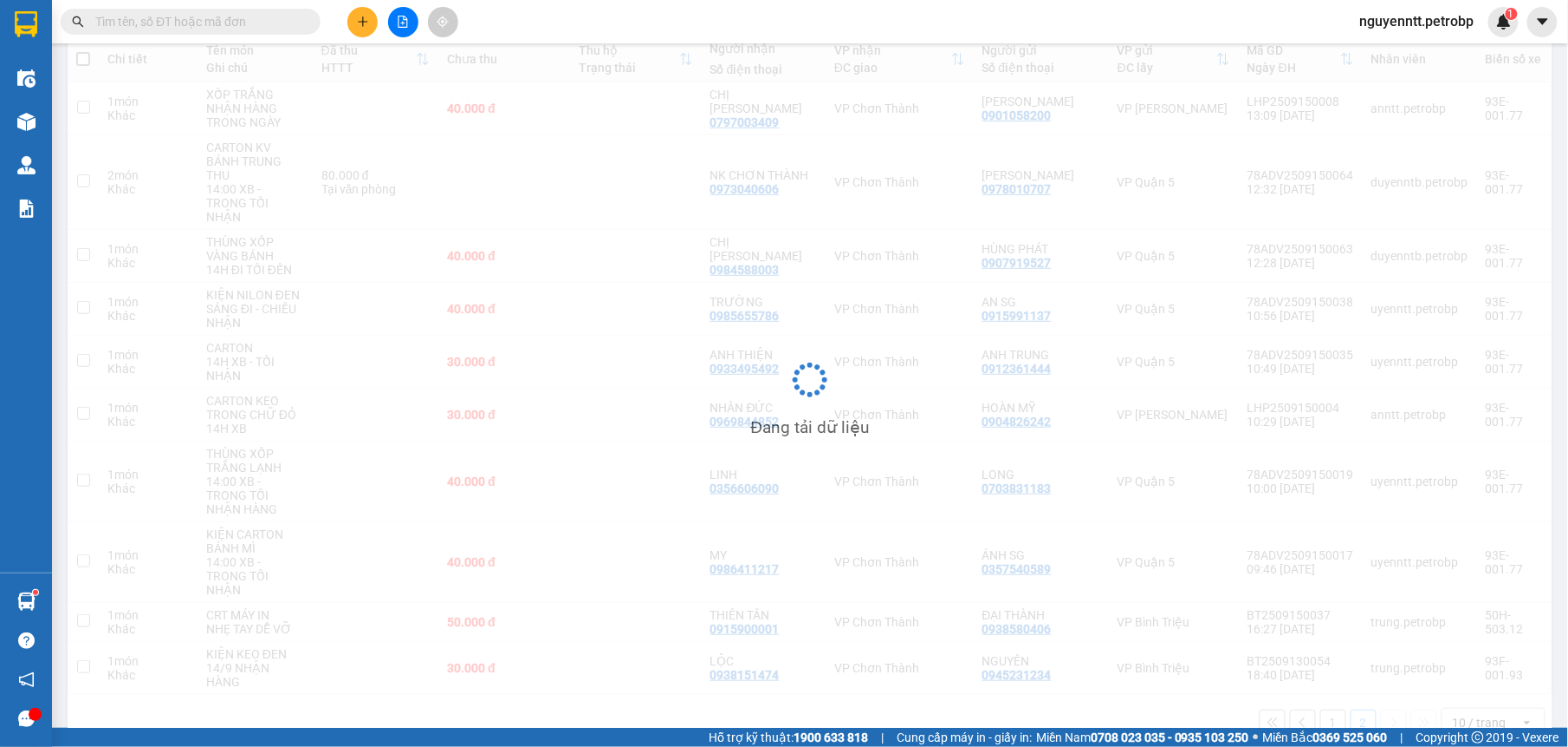
scroll to position [80, 0]
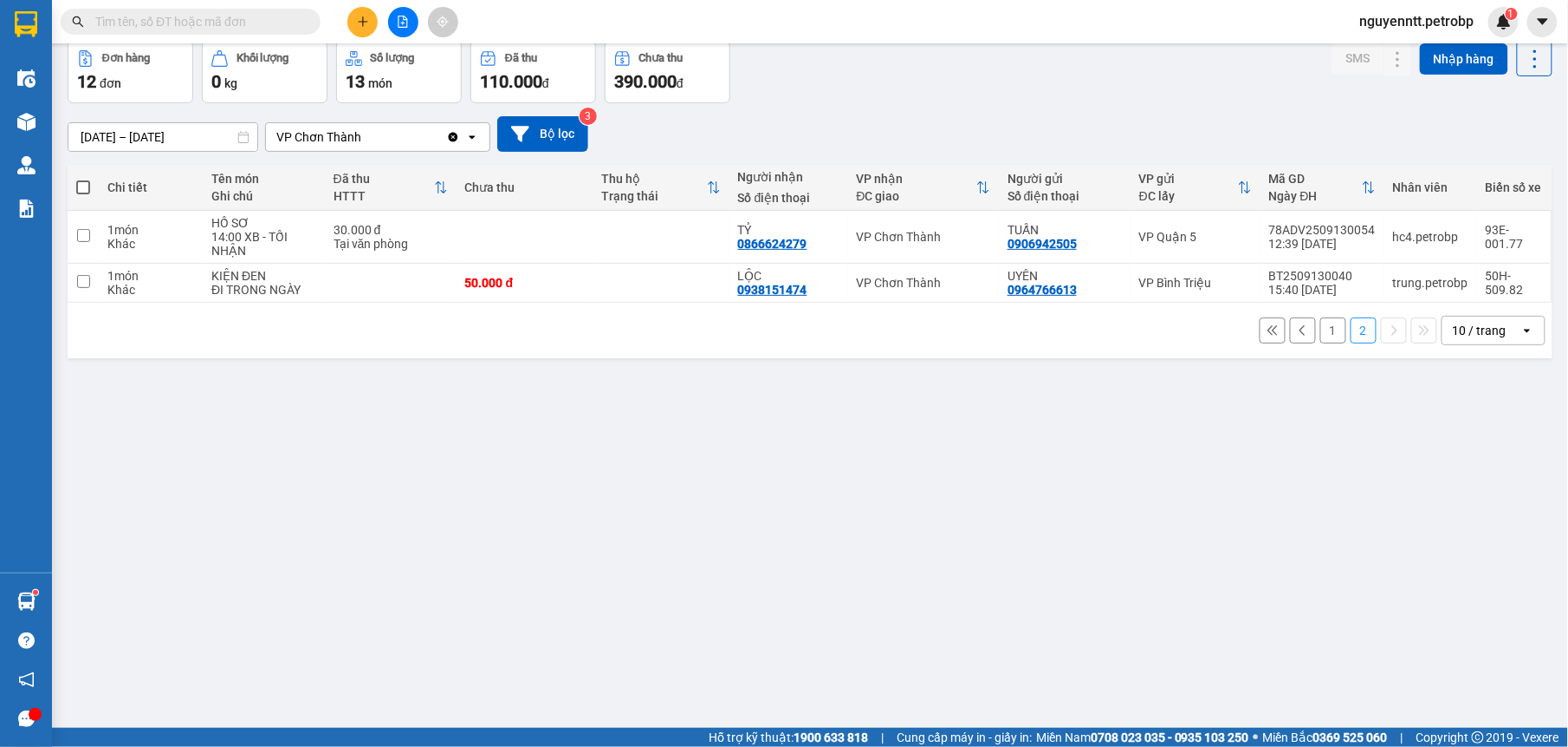
click at [1320, 334] on button "1" at bounding box center [1333, 330] width 26 height 26
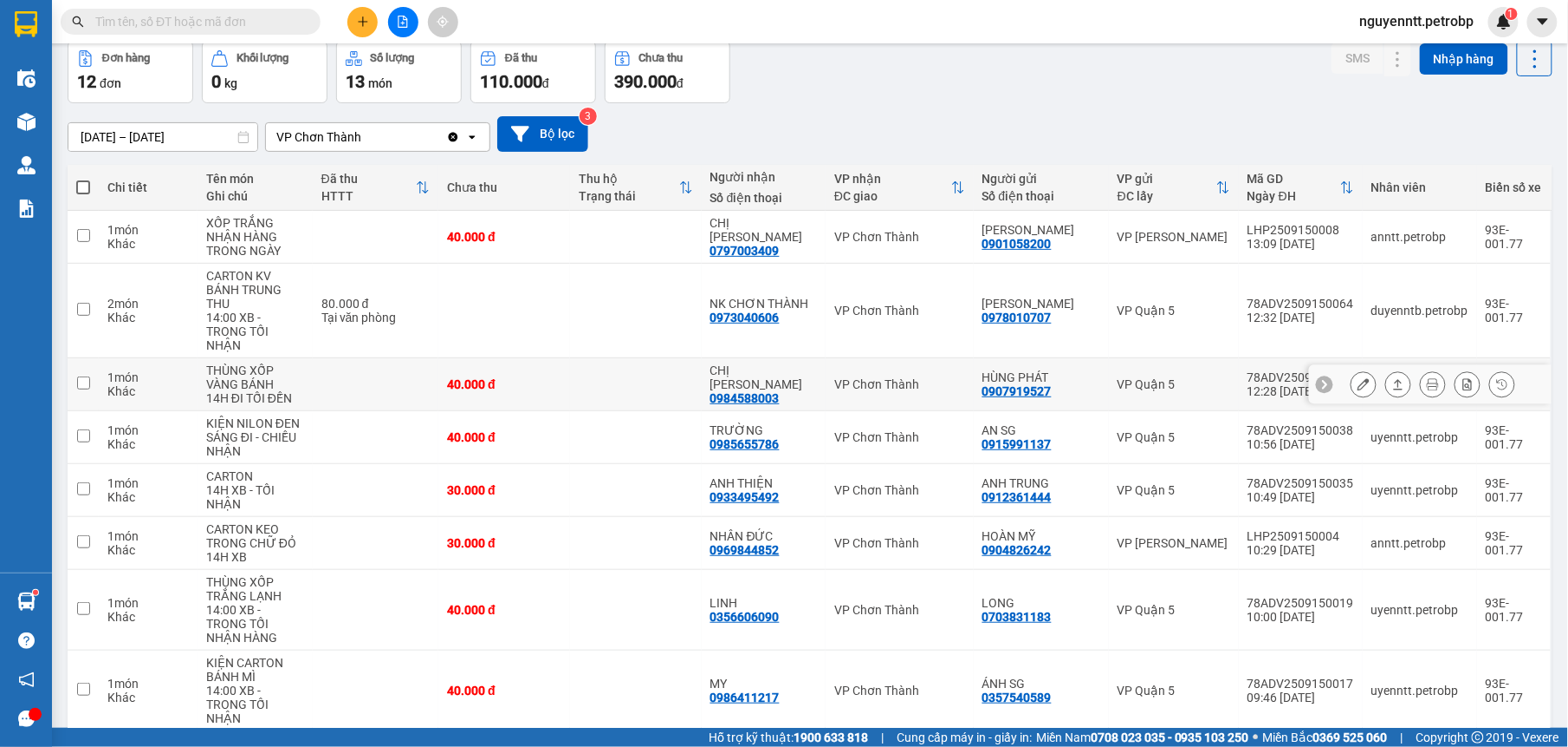
scroll to position [189, 0]
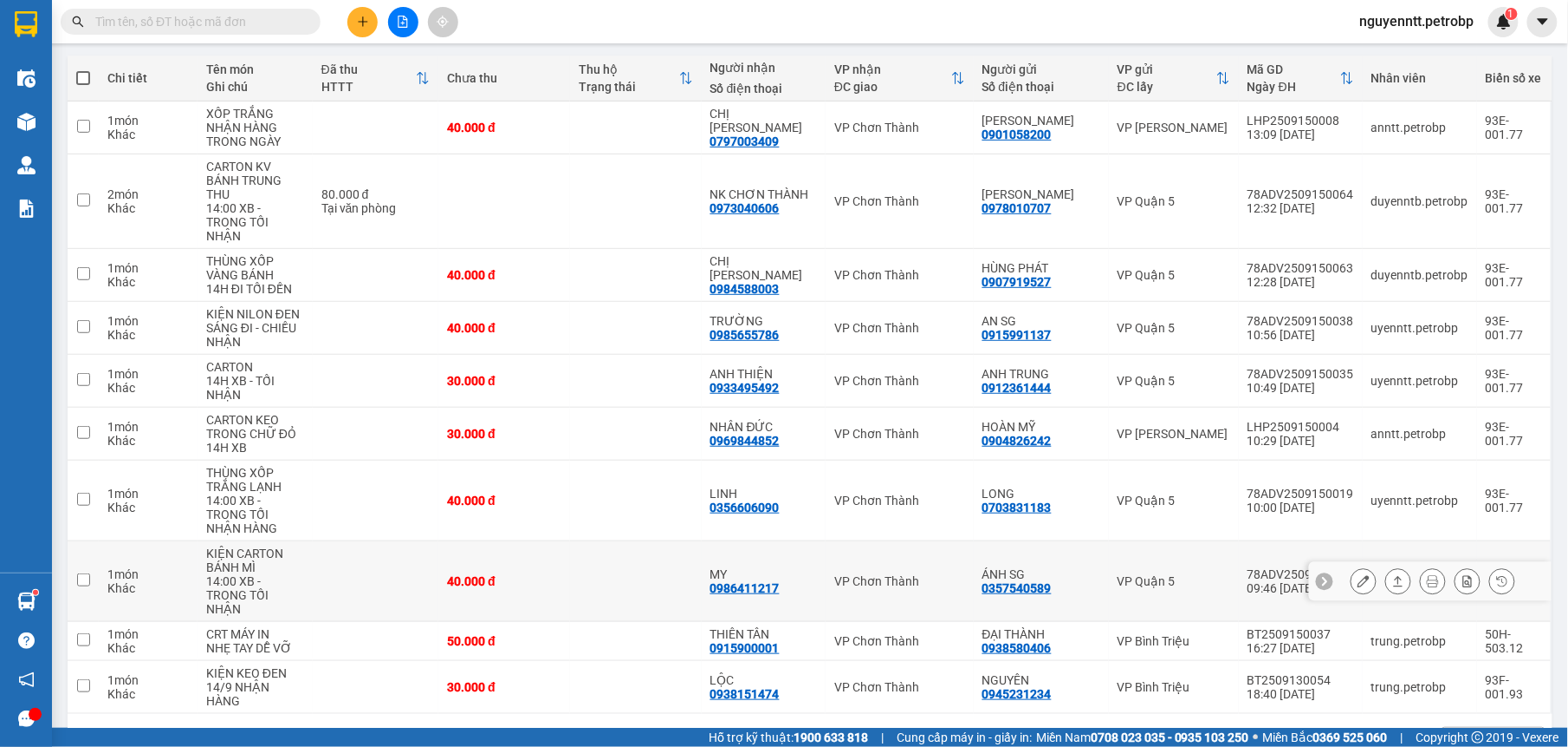
click at [594, 546] on td at bounding box center [635, 582] width 132 height 81
checkbox input "true"
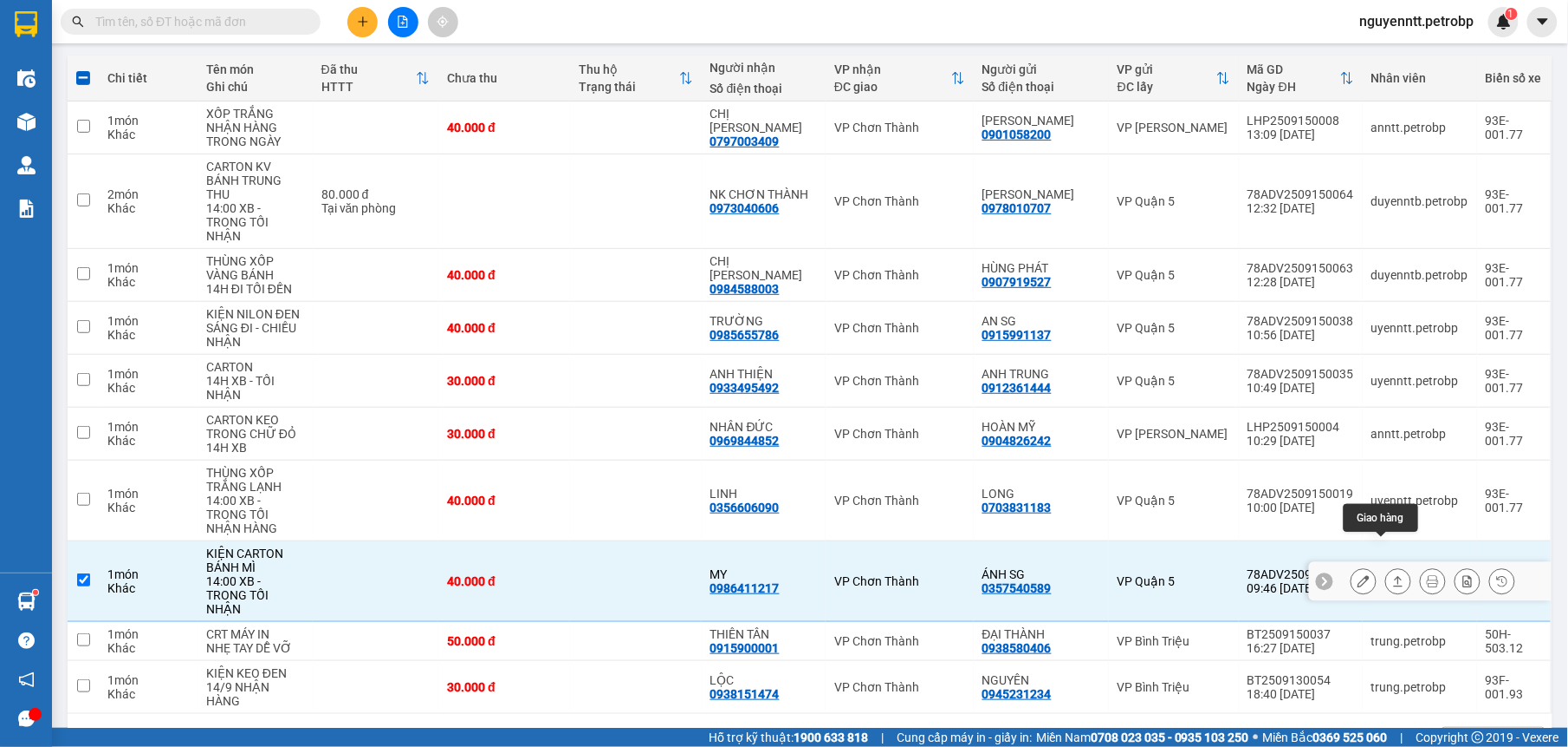
click at [1392, 575] on icon at bounding box center [1398, 581] width 12 height 12
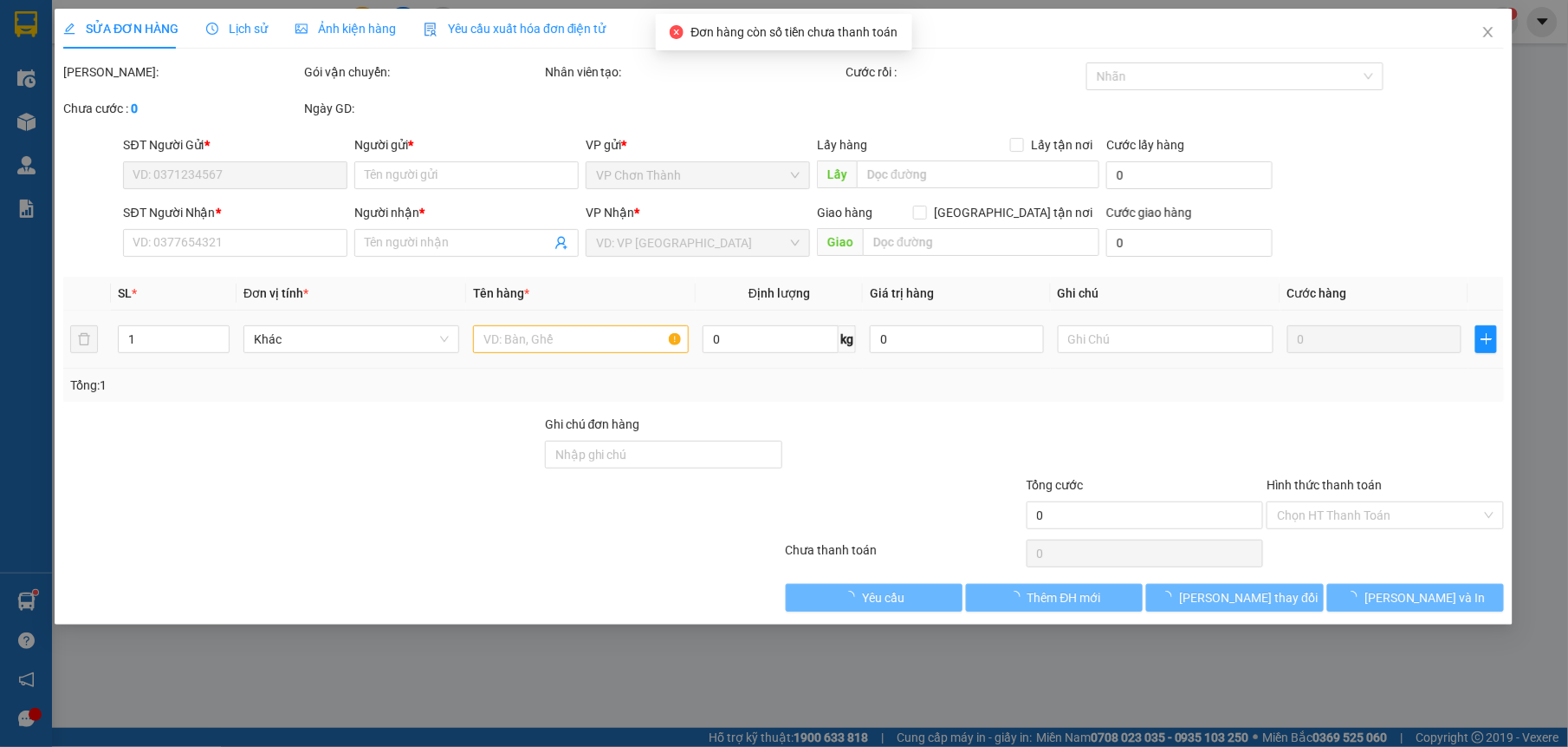
type input "0357540589"
type input "ÁNH SG"
type input "0986411217"
type input "MY"
type input "40.000"
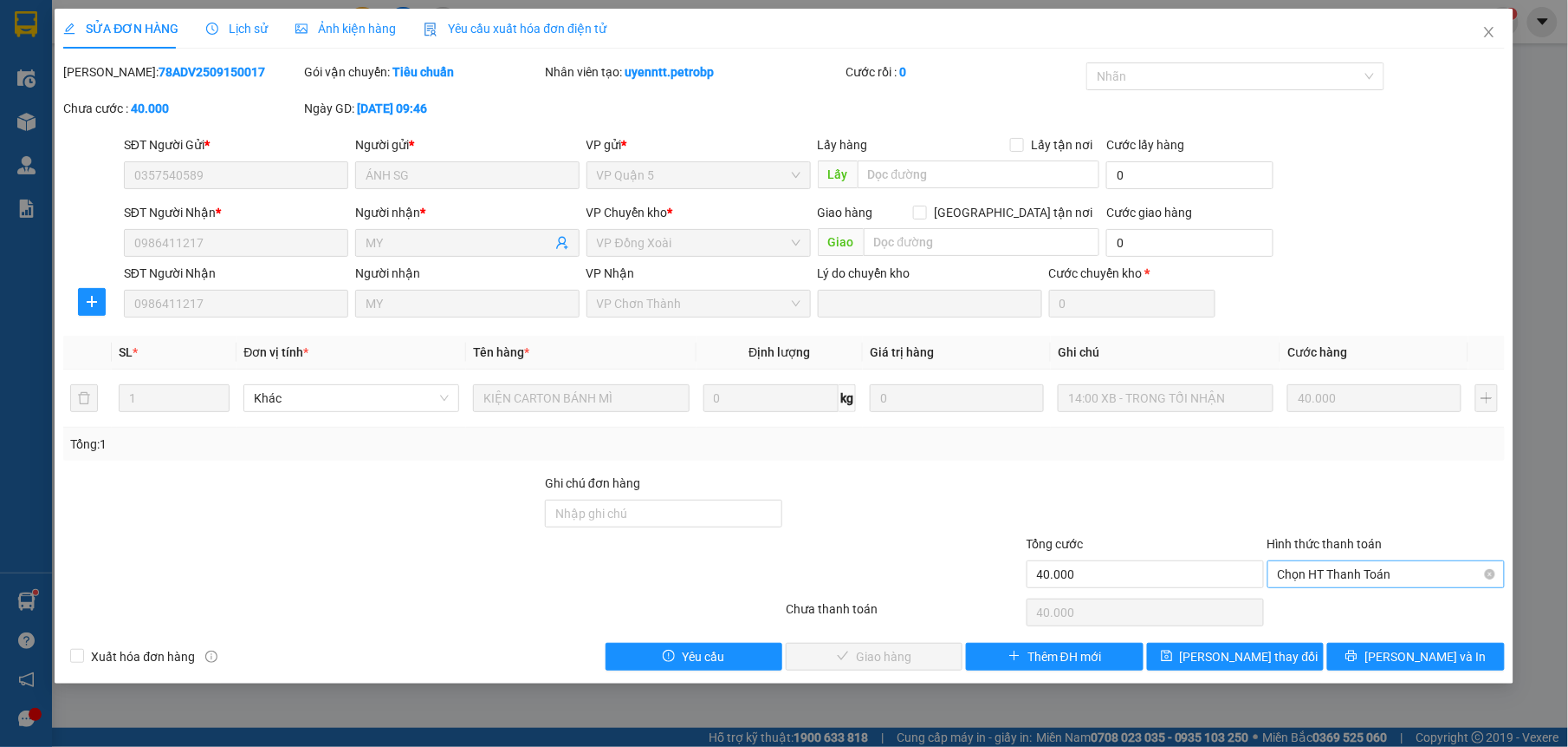
click at [1303, 561] on div "Chọn HT Thanh Toán" at bounding box center [1385, 574] width 237 height 28
click at [1298, 601] on div "Tại văn phòng" at bounding box center [1385, 610] width 216 height 19
type input "0"
click at [922, 657] on span "[PERSON_NAME] và Giao hàng" at bounding box center [901, 657] width 166 height 19
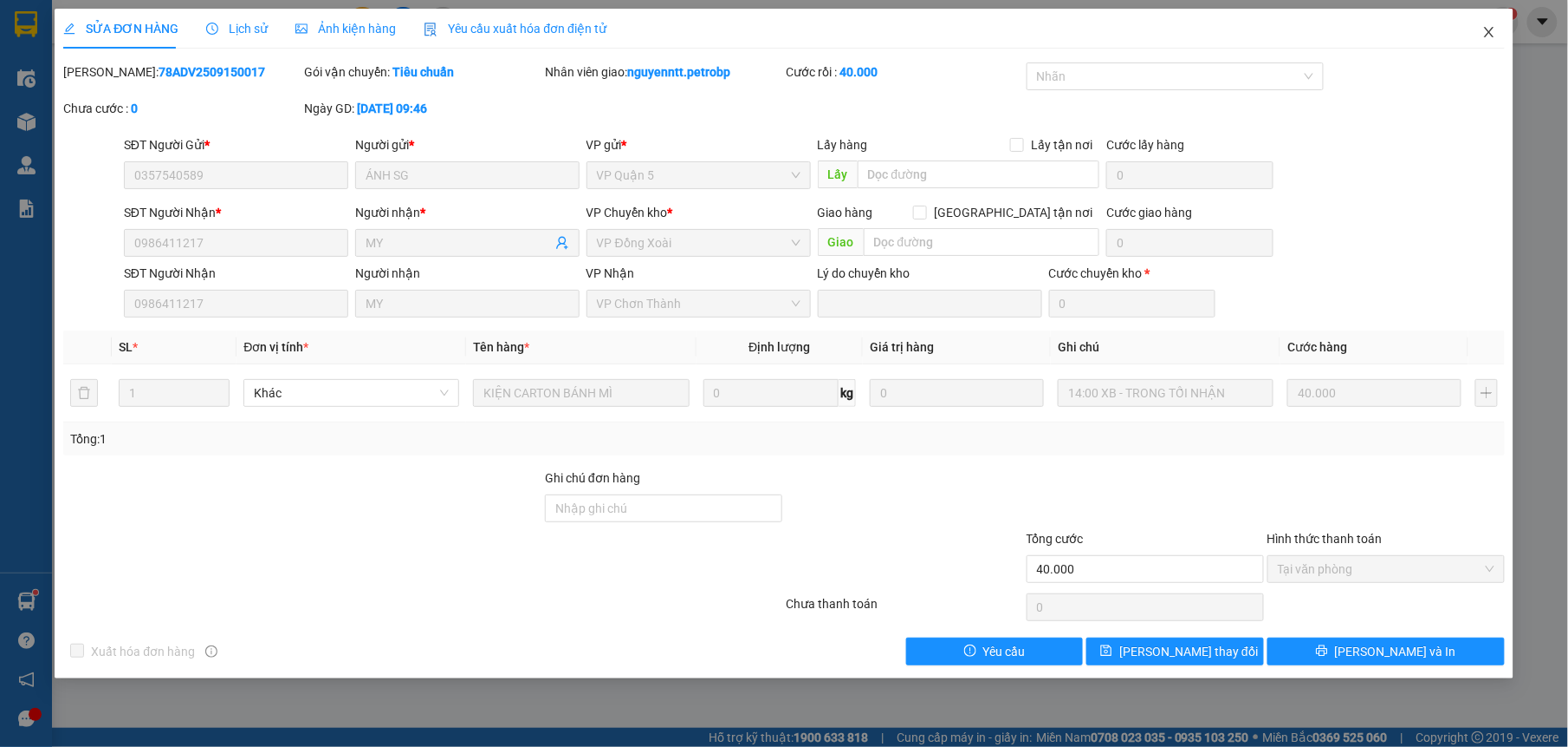
click at [1485, 37] on icon "close" at bounding box center [1489, 32] width 10 height 11
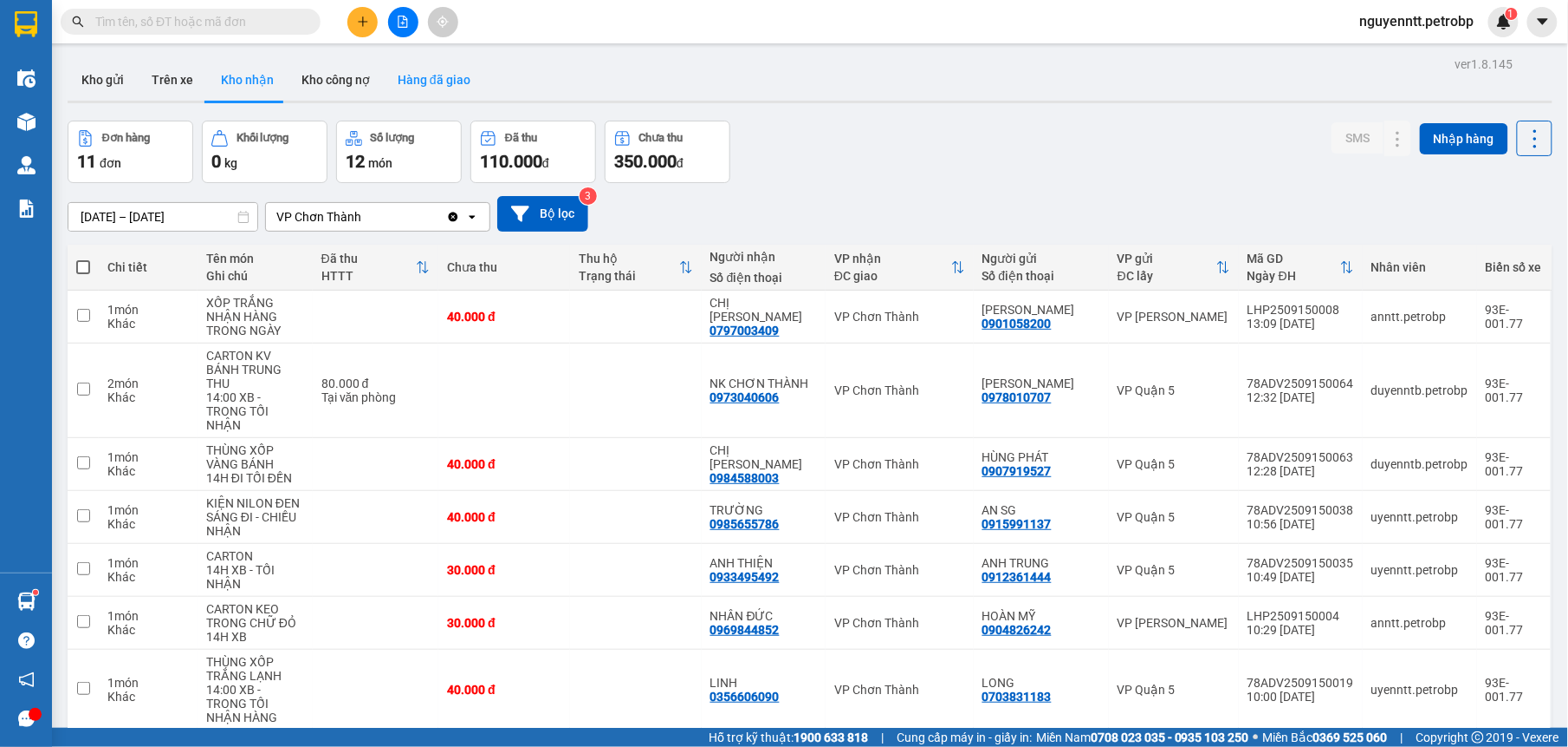
click at [421, 80] on button "Hàng đã giao" at bounding box center [434, 79] width 101 height 41
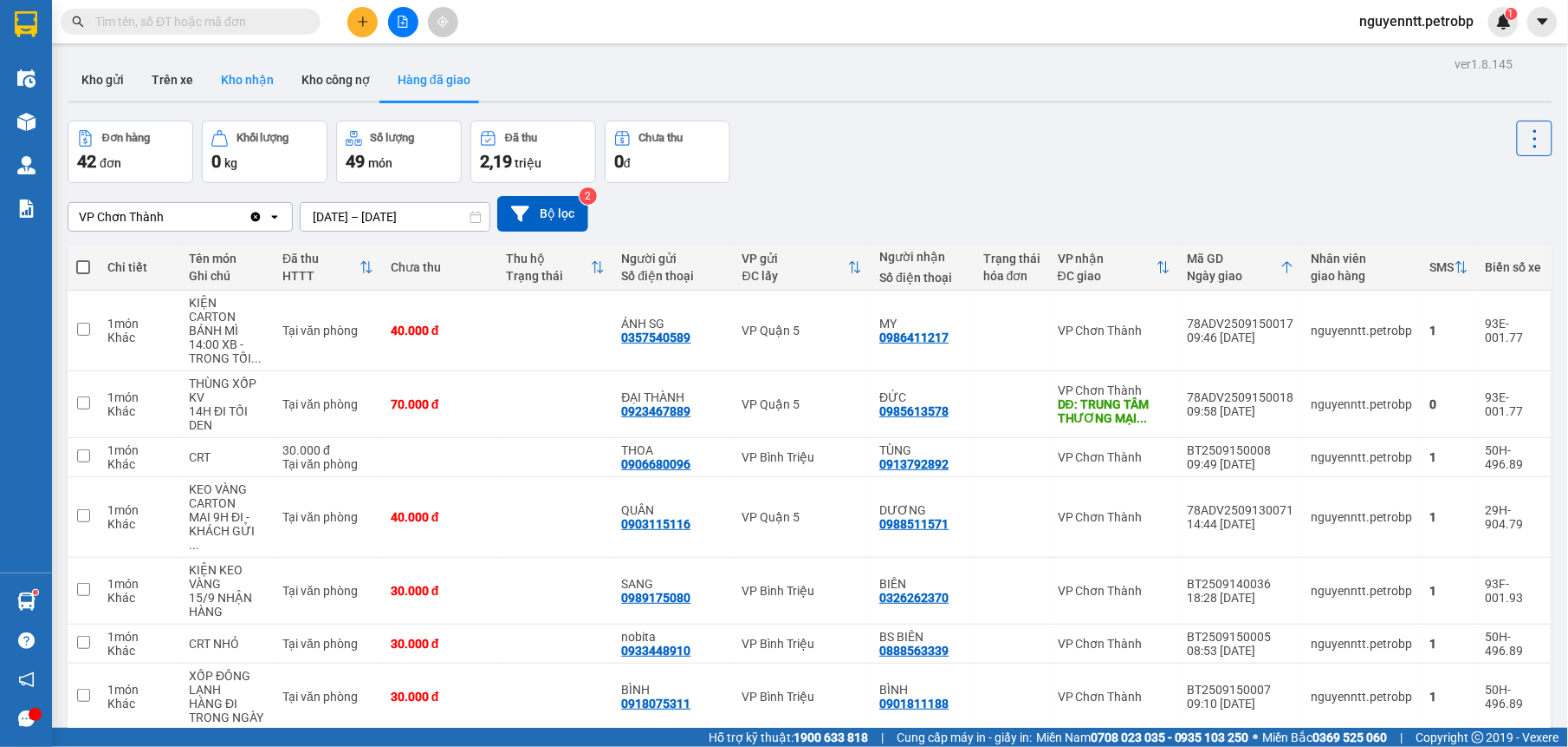
click at [261, 74] on button "Kho nhận" at bounding box center [248, 79] width 81 height 41
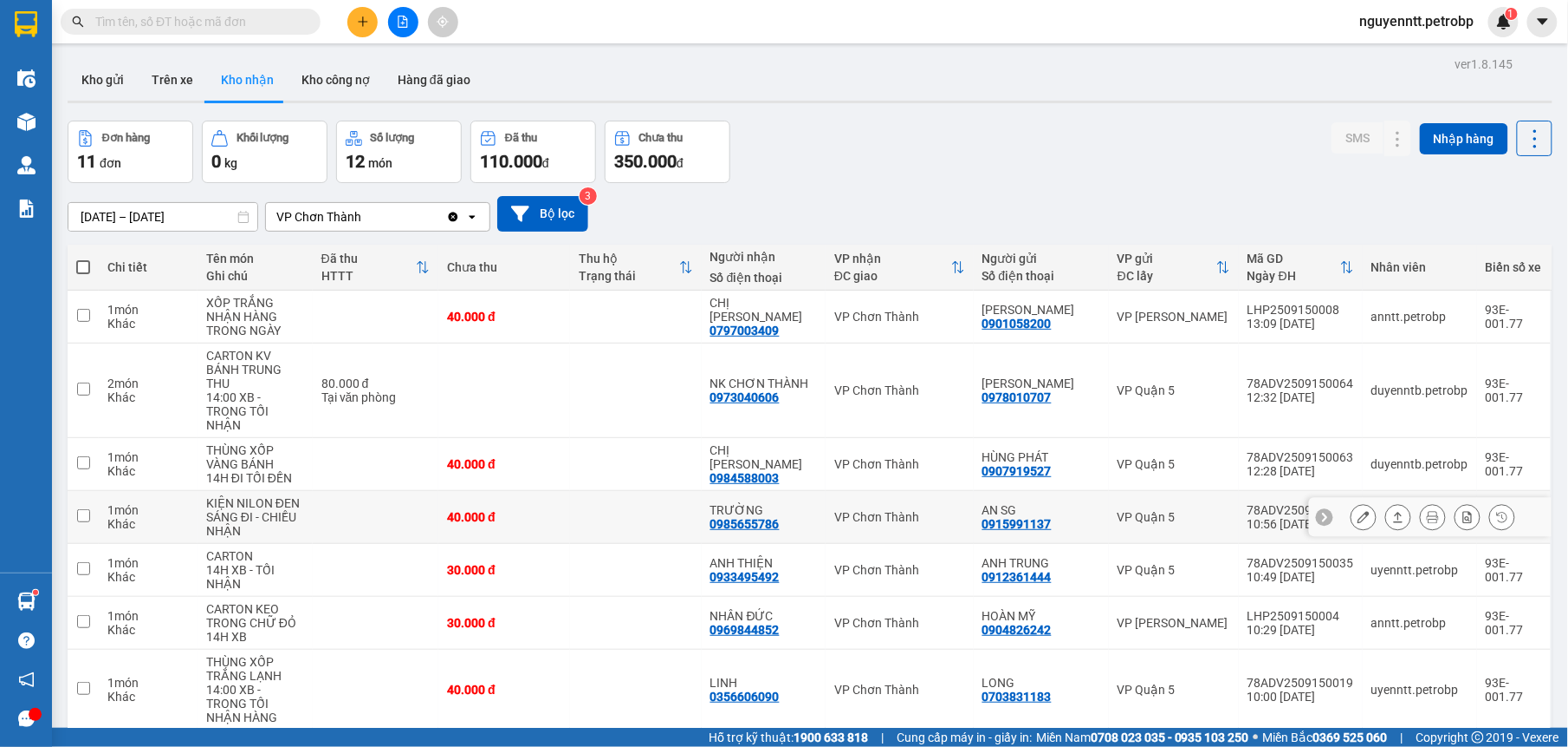
scroll to position [110, 0]
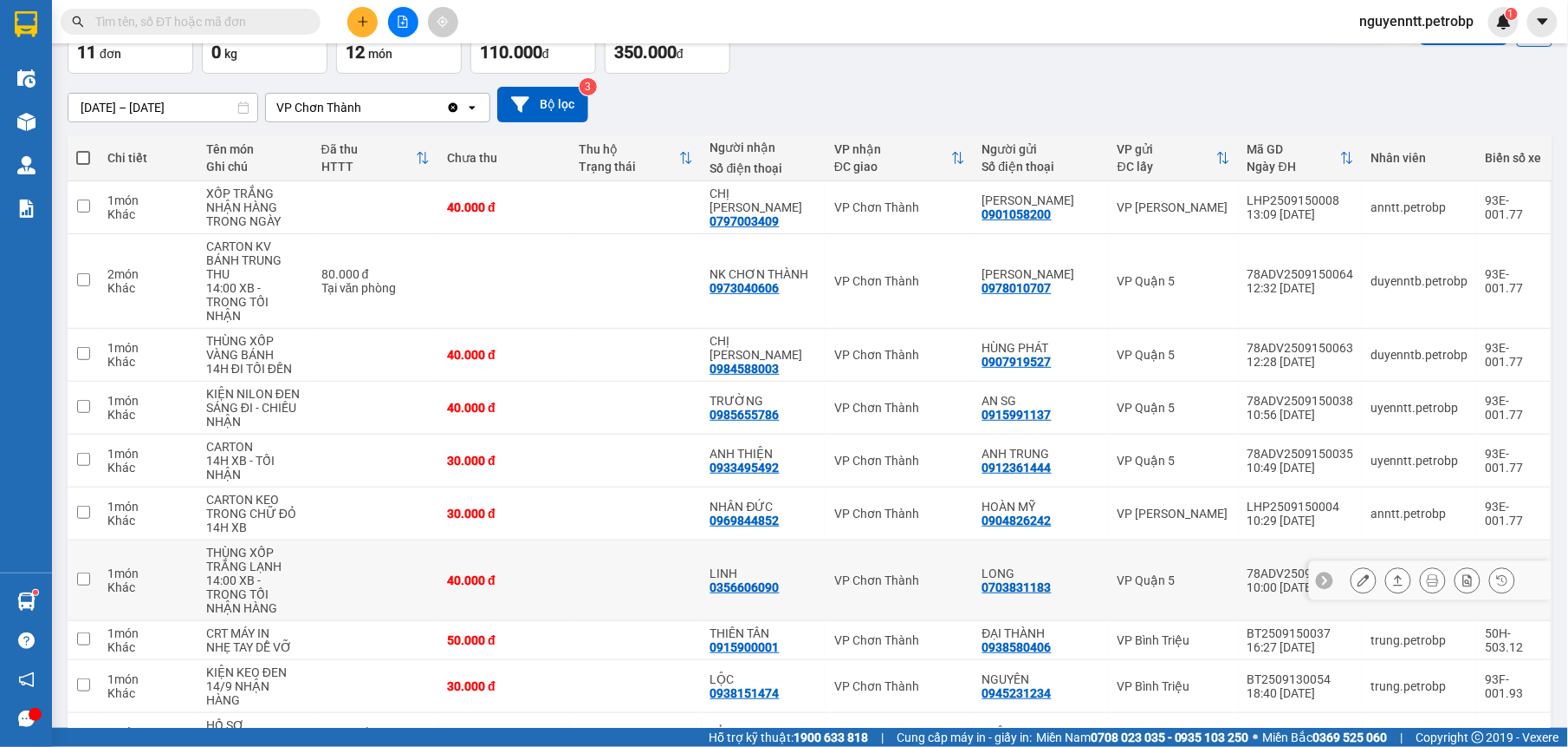
click at [692, 556] on td at bounding box center [635, 581] width 132 height 81
checkbox input "true"
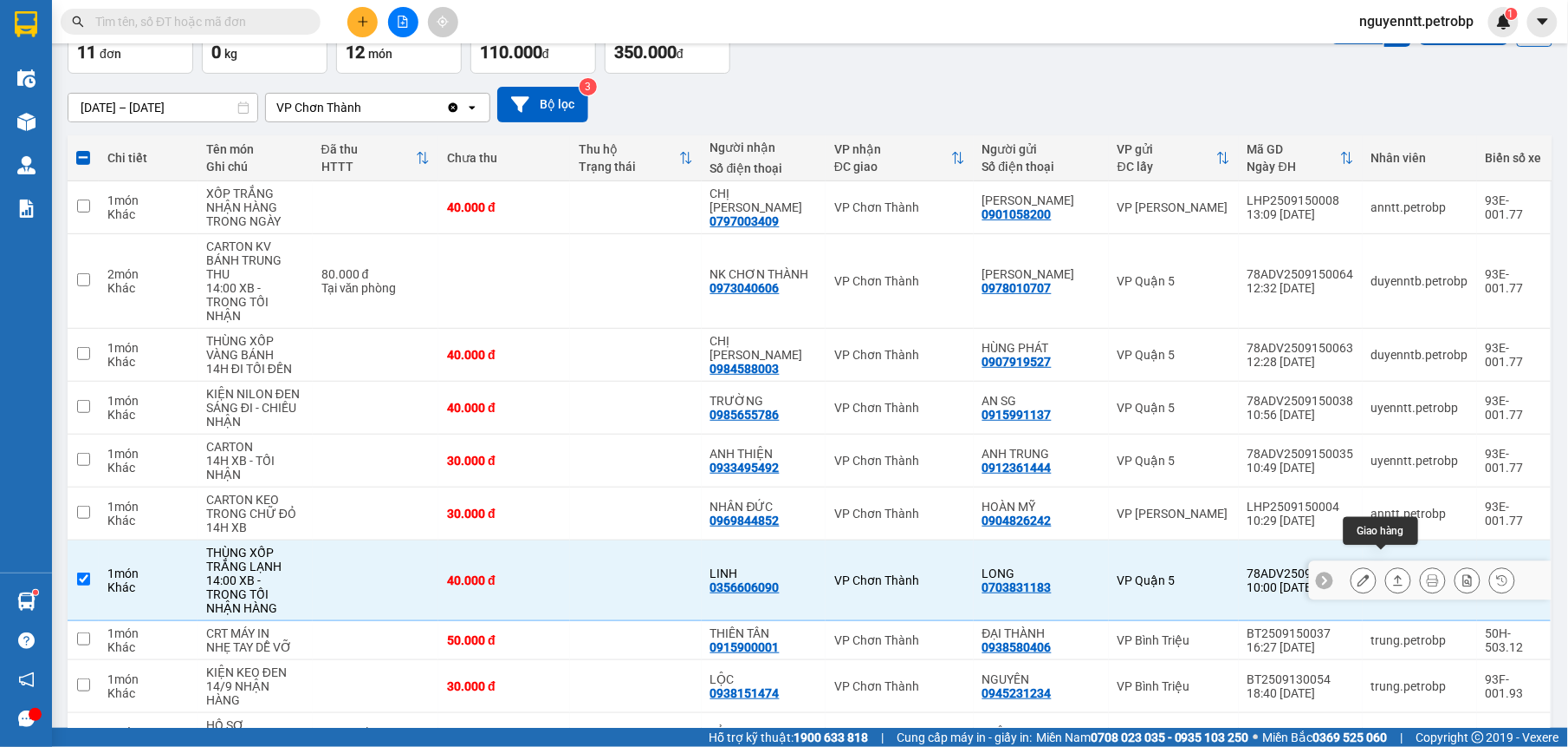
click at [1392, 574] on icon at bounding box center [1398, 580] width 12 height 12
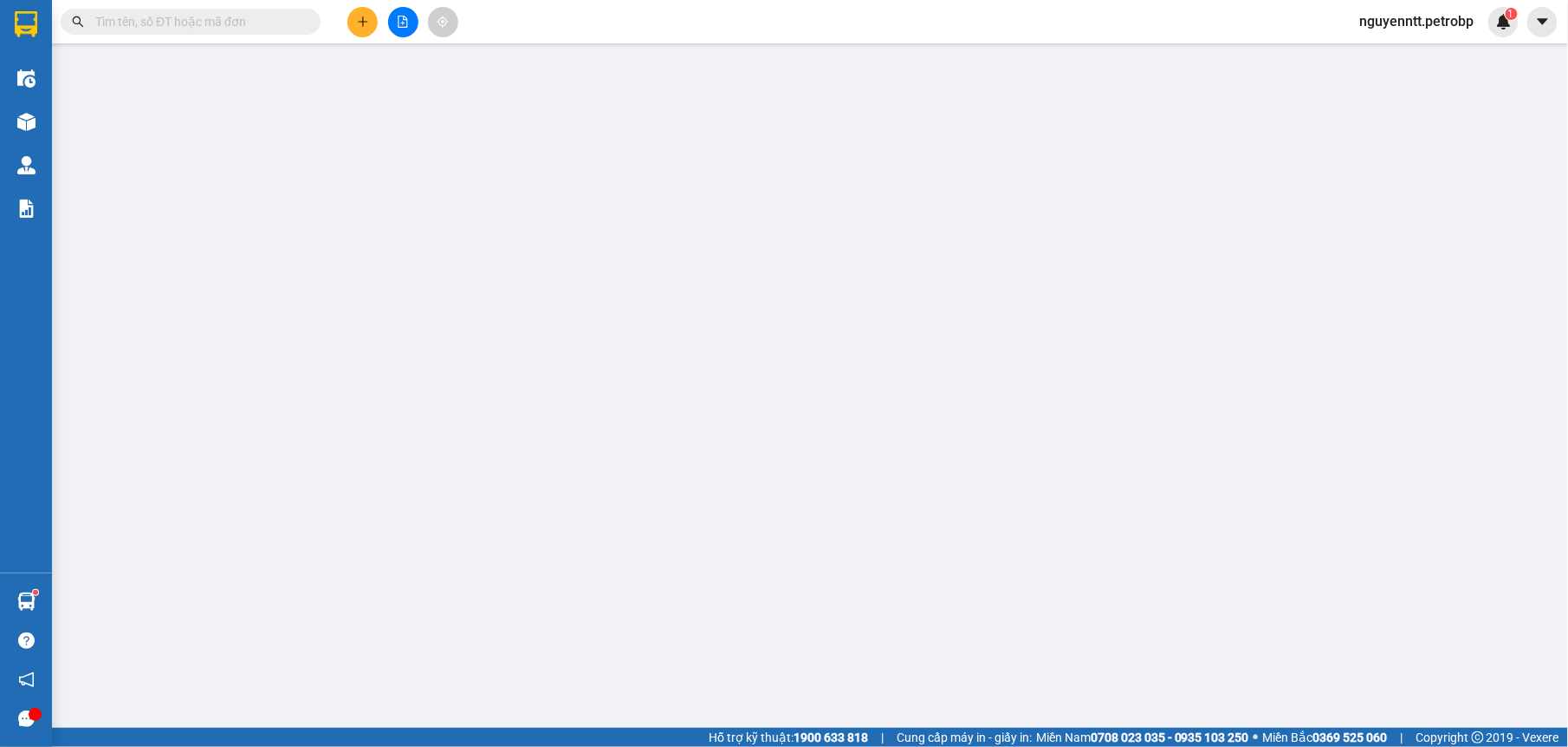
type input "0703831183"
type input "LONG"
type input "0356606090"
type input "LINH"
type input "40.000"
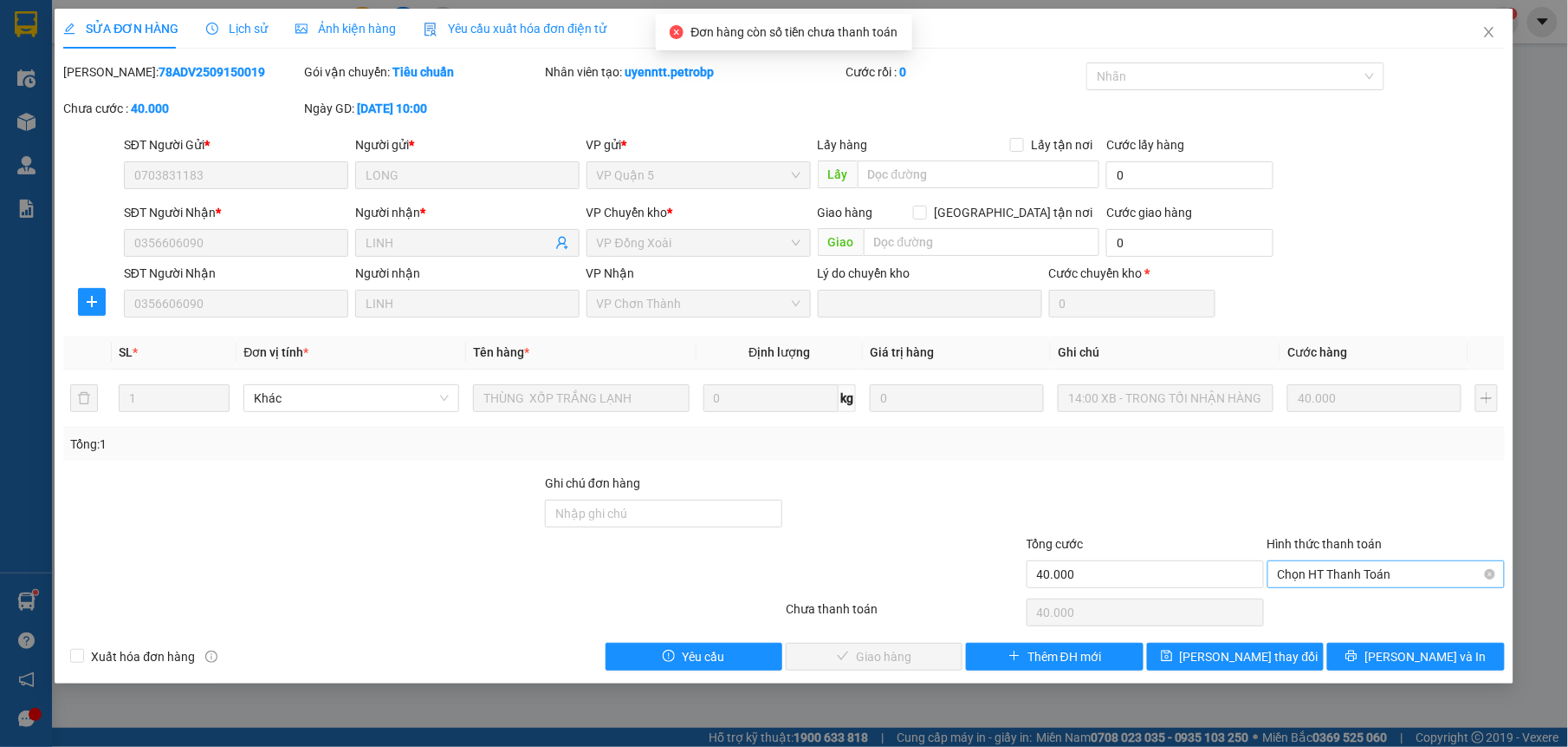
click at [1337, 572] on span "Chọn HT Thanh Toán" at bounding box center [1385, 574] width 216 height 26
click at [1318, 614] on div "Tại văn phòng" at bounding box center [1385, 610] width 216 height 19
type input "0"
click at [929, 662] on span "[PERSON_NAME] và Giao hàng" at bounding box center [901, 657] width 166 height 19
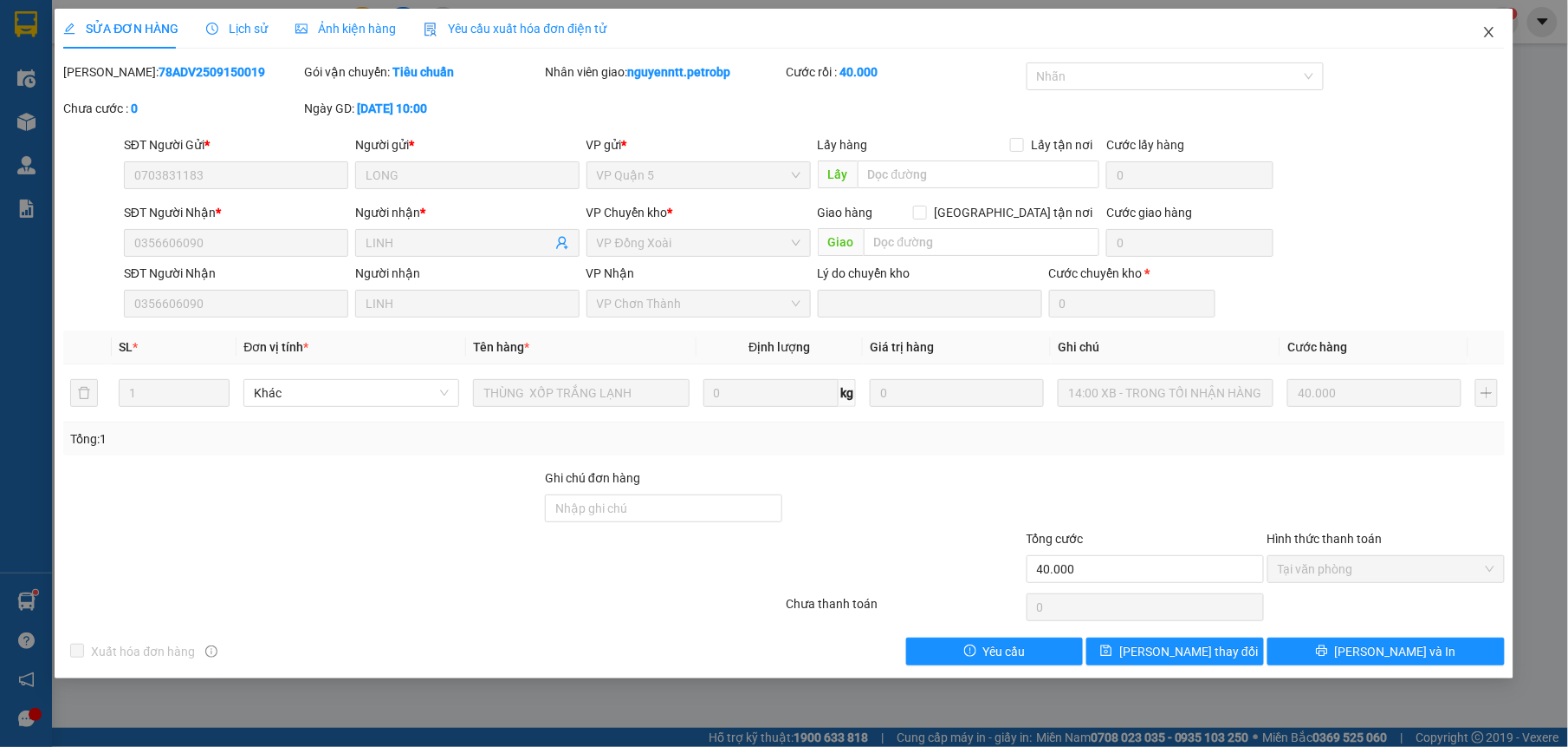
click at [1491, 35] on icon "close" at bounding box center [1489, 32] width 10 height 11
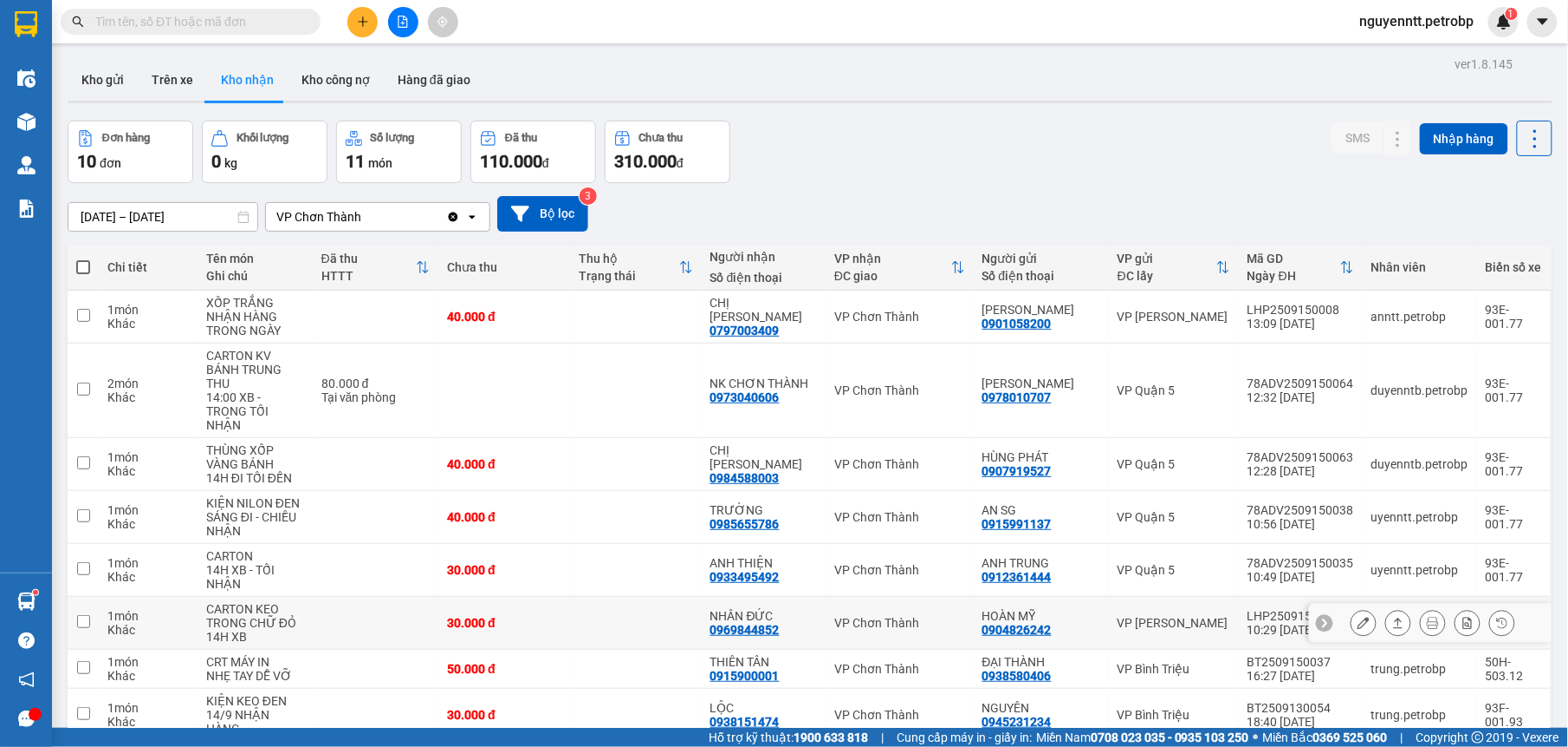
click at [660, 610] on td at bounding box center [635, 622] width 132 height 53
checkbox input "true"
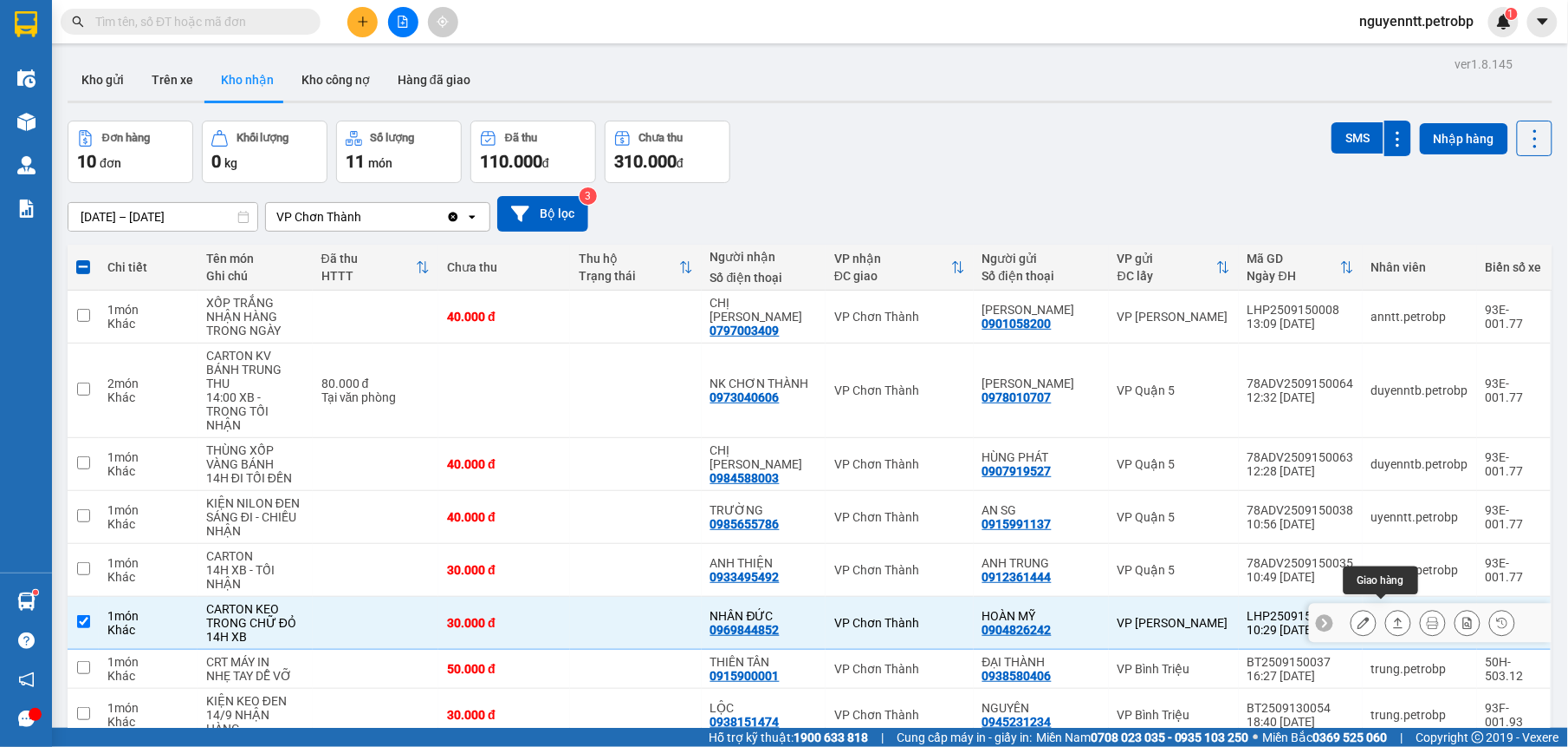
click at [1392, 616] on icon at bounding box center [1398, 622] width 12 height 12
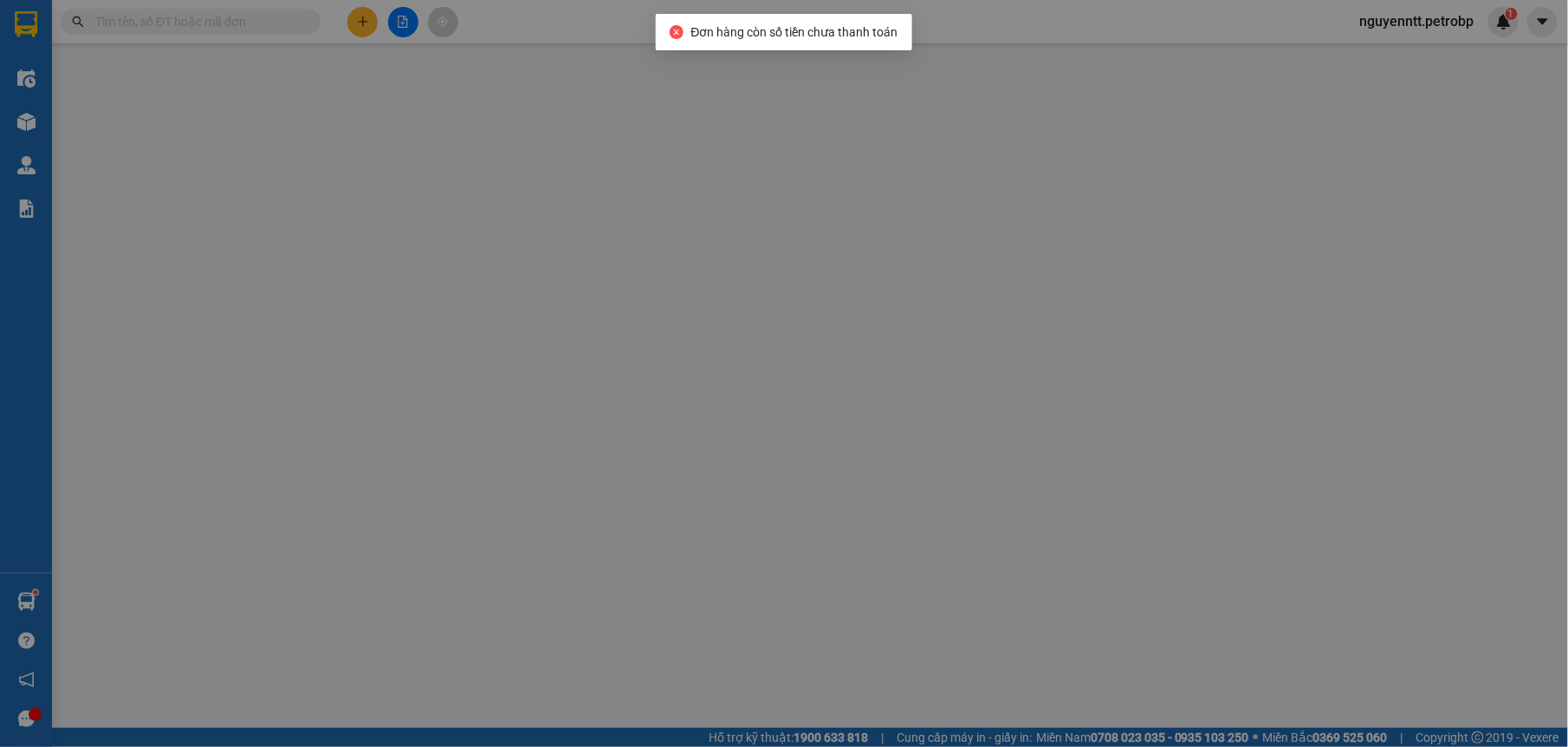
type input "0904826242"
type input "HOÀN MỸ"
type input "0969844852"
type input "NHÂN ĐỨC"
type input "30.000"
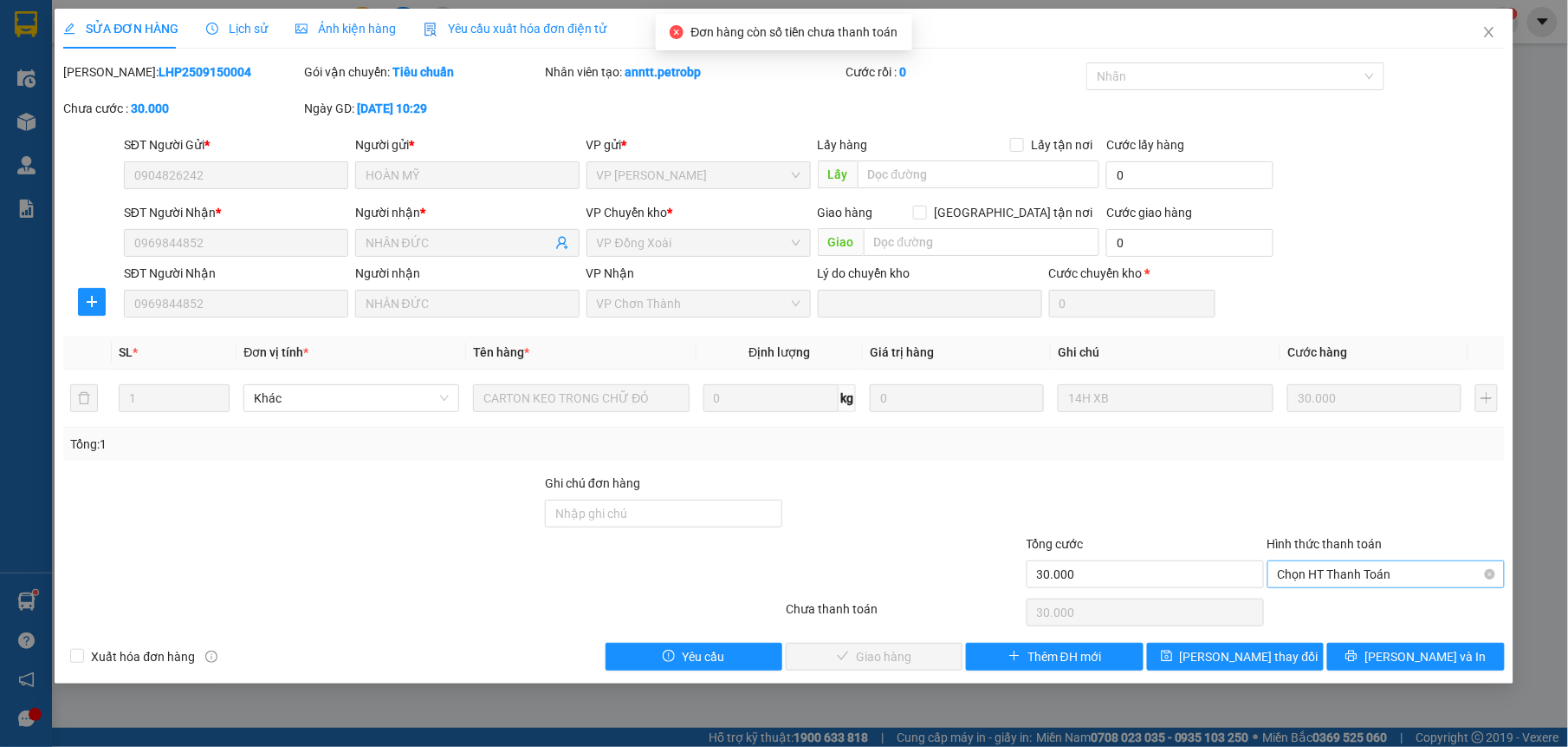
click at [1388, 580] on span "Chọn HT Thanh Toán" at bounding box center [1385, 574] width 216 height 26
click at [1341, 622] on div "Tại văn phòng" at bounding box center [1385, 610] width 237 height 28
type input "0"
click at [926, 666] on span "[PERSON_NAME] và Giao hàng" at bounding box center [901, 657] width 166 height 19
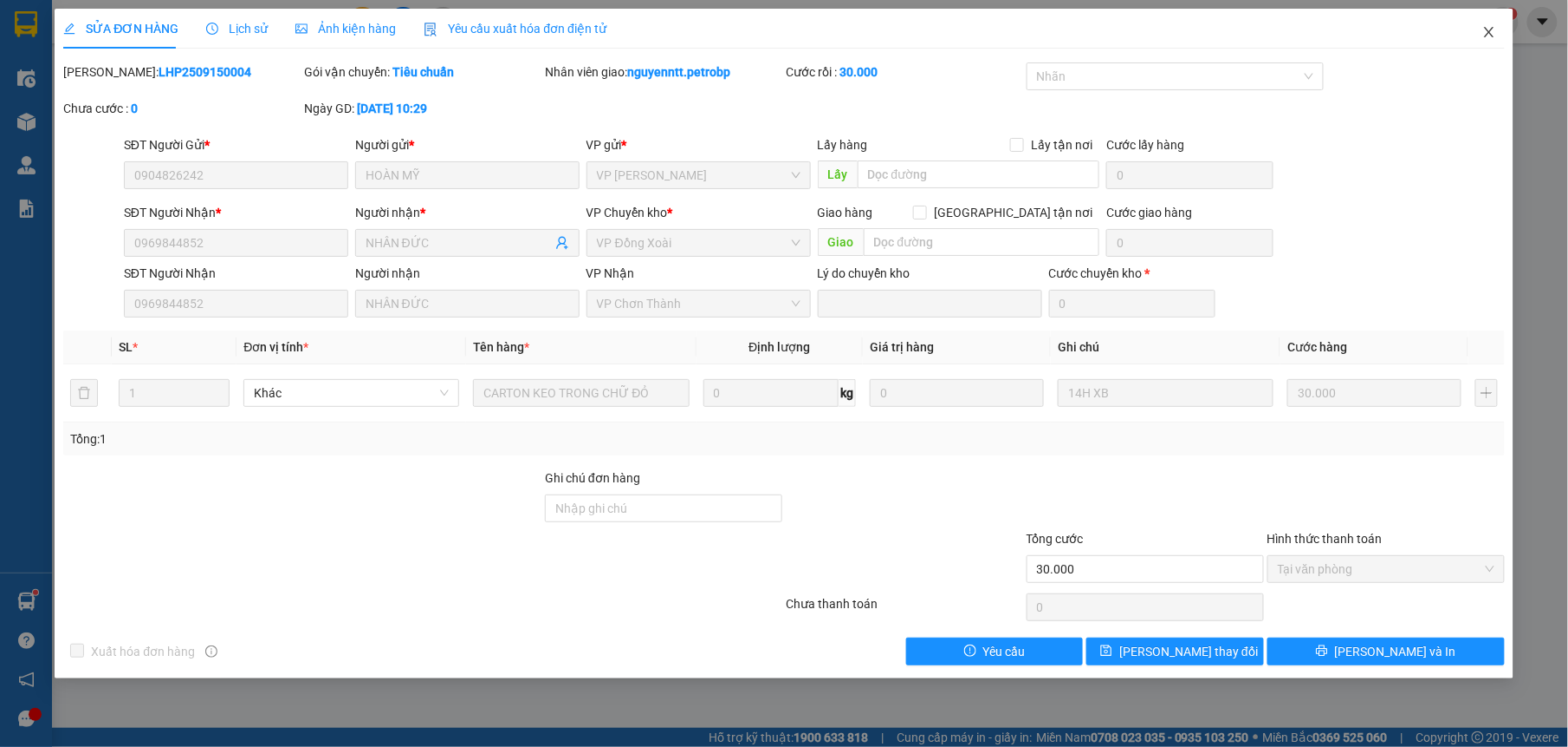
click at [1482, 35] on icon "close" at bounding box center [1489, 32] width 13 height 13
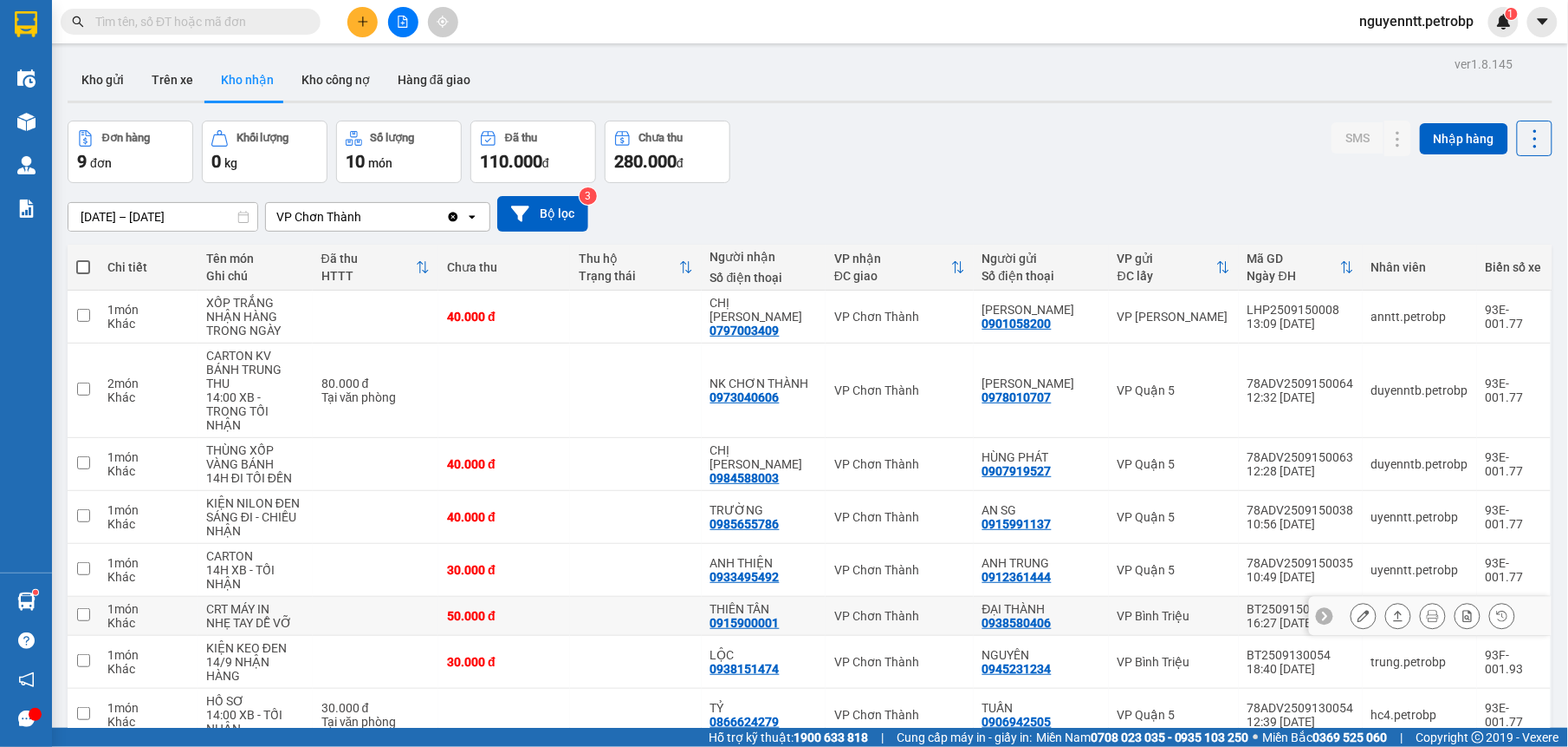
scroll to position [114, 0]
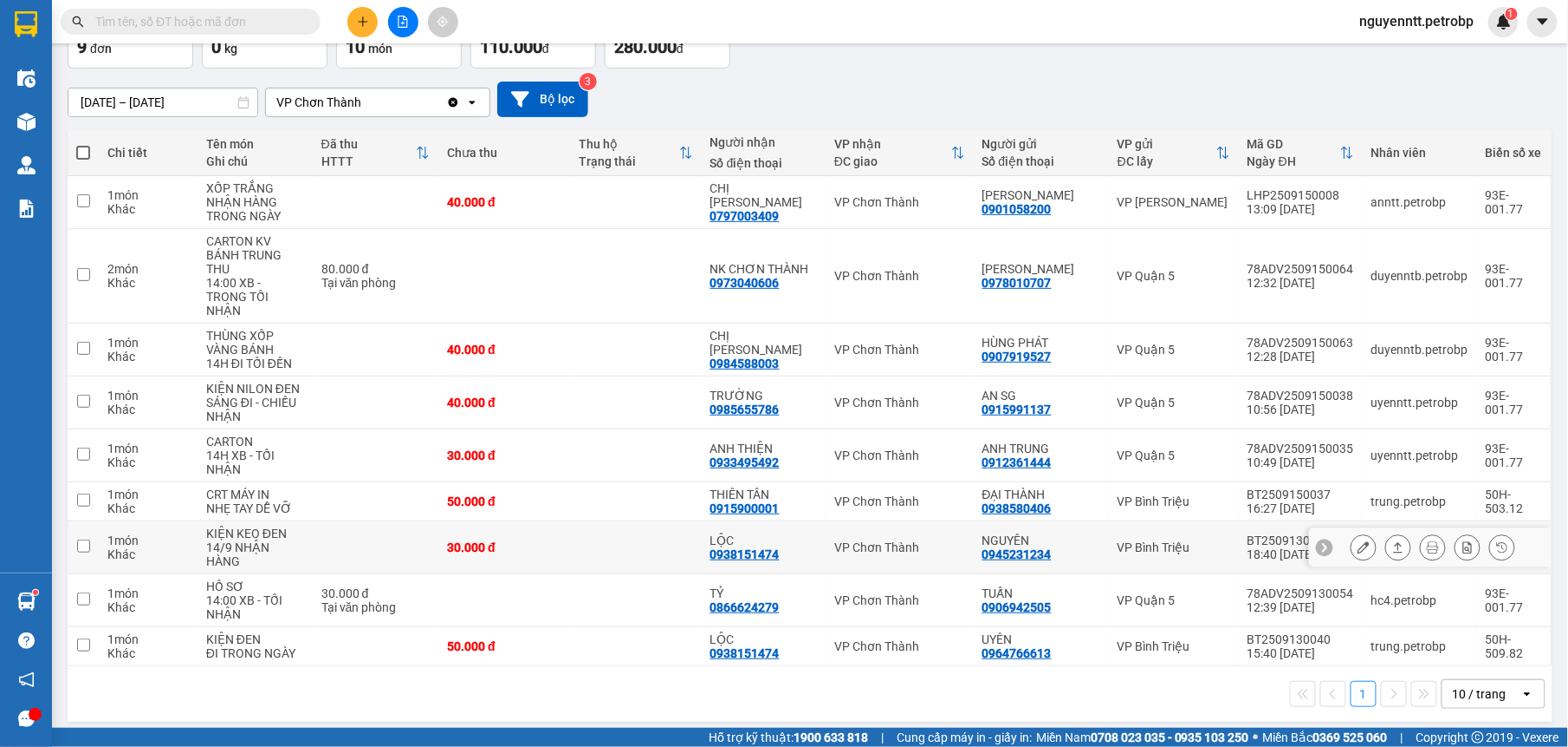
click at [645, 537] on td at bounding box center [635, 547] width 132 height 53
checkbox input "true"
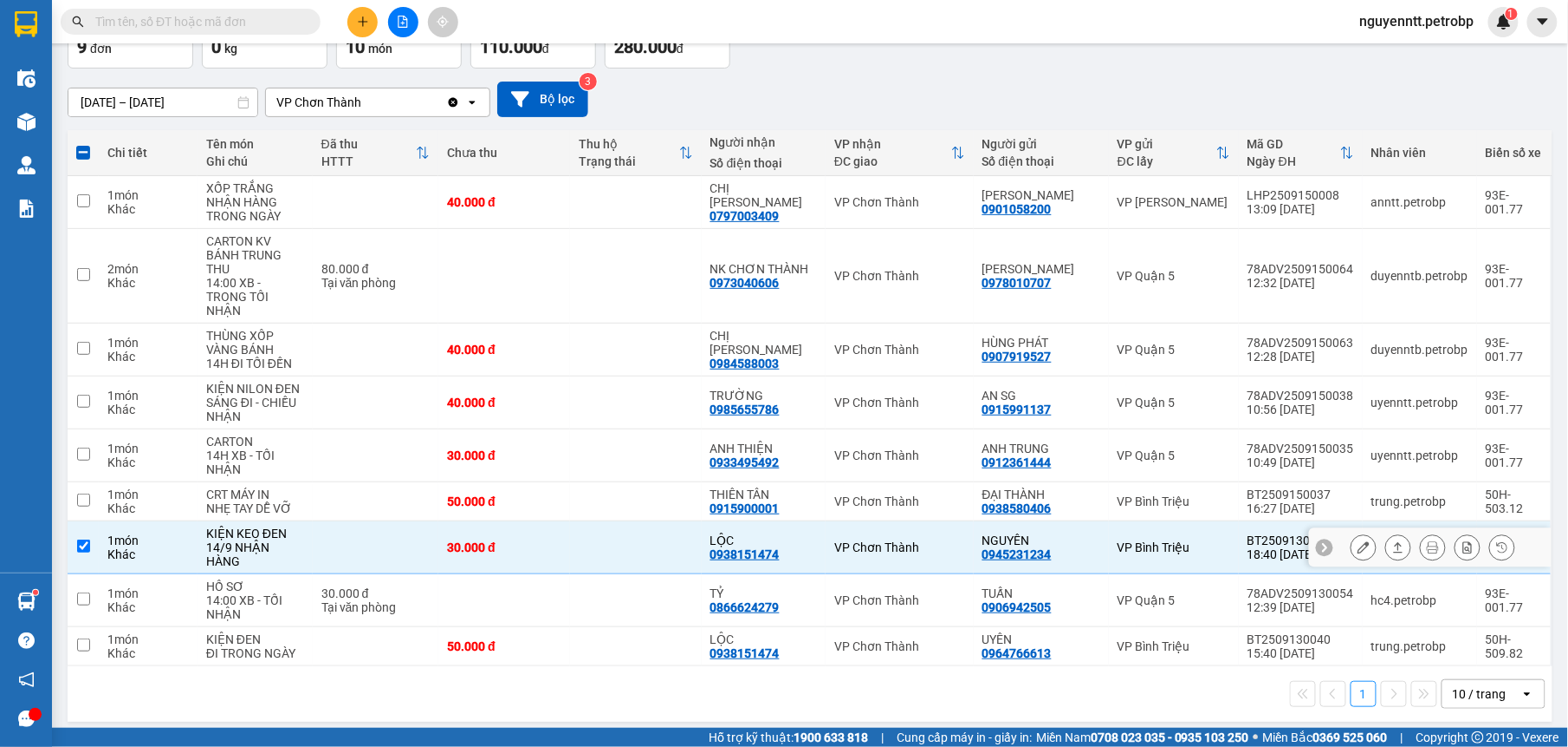
click at [1388, 541] on button at bounding box center [1398, 548] width 24 height 31
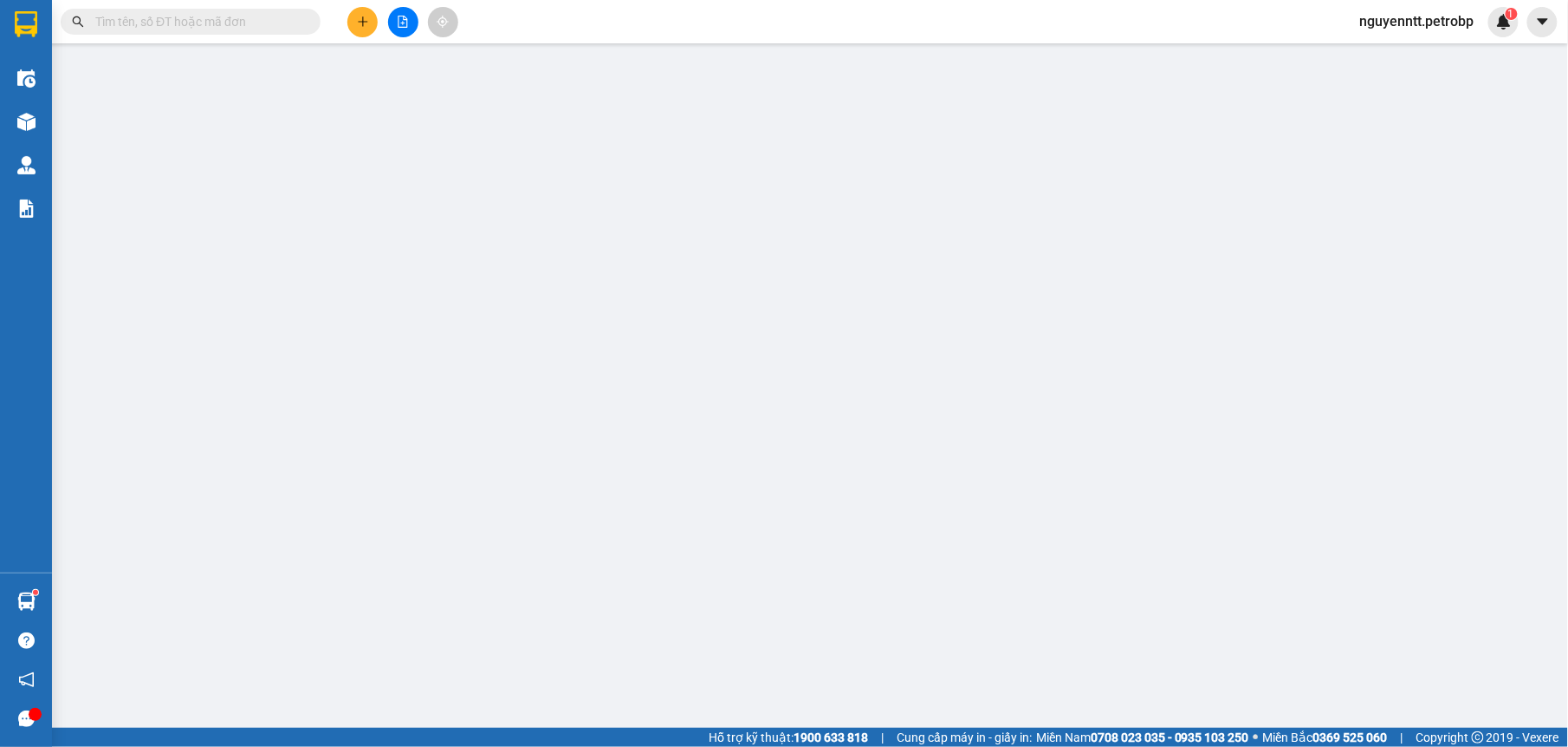
type input "0945231234"
type input "NGUYÊN"
type input "0938151474"
type input "LỘC"
type input "30.000"
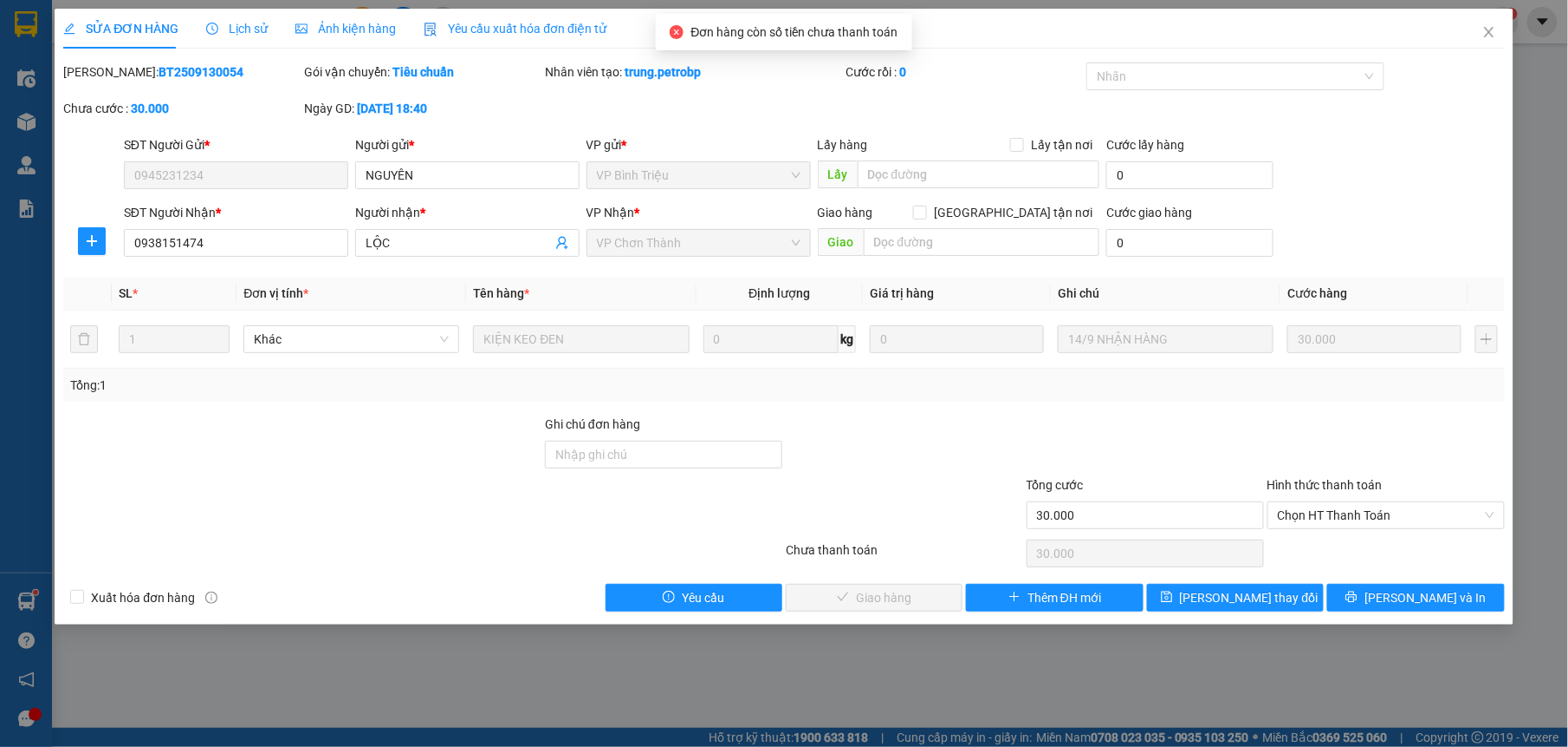
click at [1322, 535] on div "Hình thức thanh toán Chọn HT Thanh Toán" at bounding box center [1385, 505] width 237 height 61
click at [1325, 517] on span "Chọn HT Thanh Toán" at bounding box center [1385, 514] width 216 height 26
click at [1319, 546] on div "Tại văn phòng" at bounding box center [1385, 552] width 216 height 19
type input "0"
click at [914, 600] on span "[PERSON_NAME] và Giao hàng" at bounding box center [901, 597] width 166 height 19
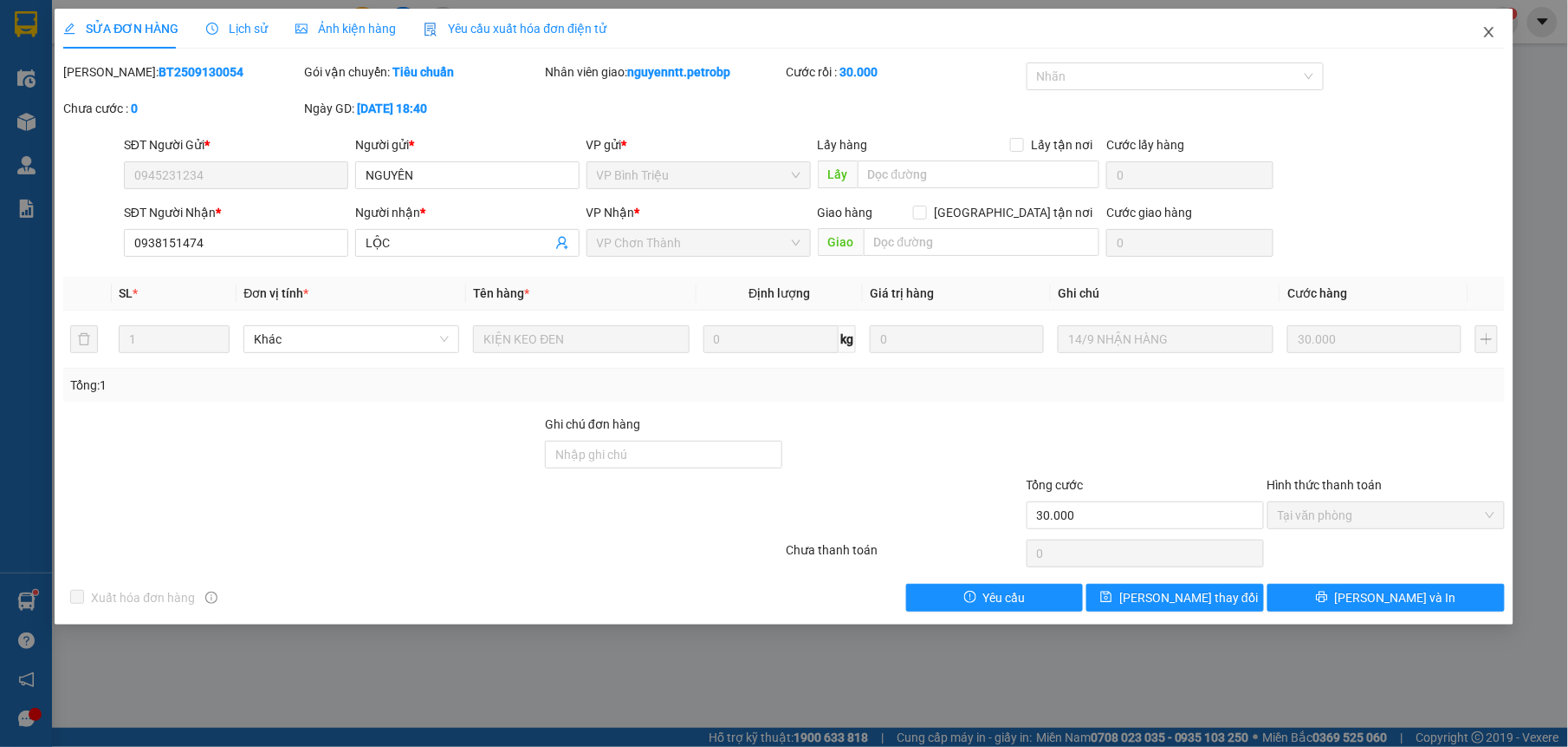
click at [1495, 28] on icon "close" at bounding box center [1489, 32] width 13 height 13
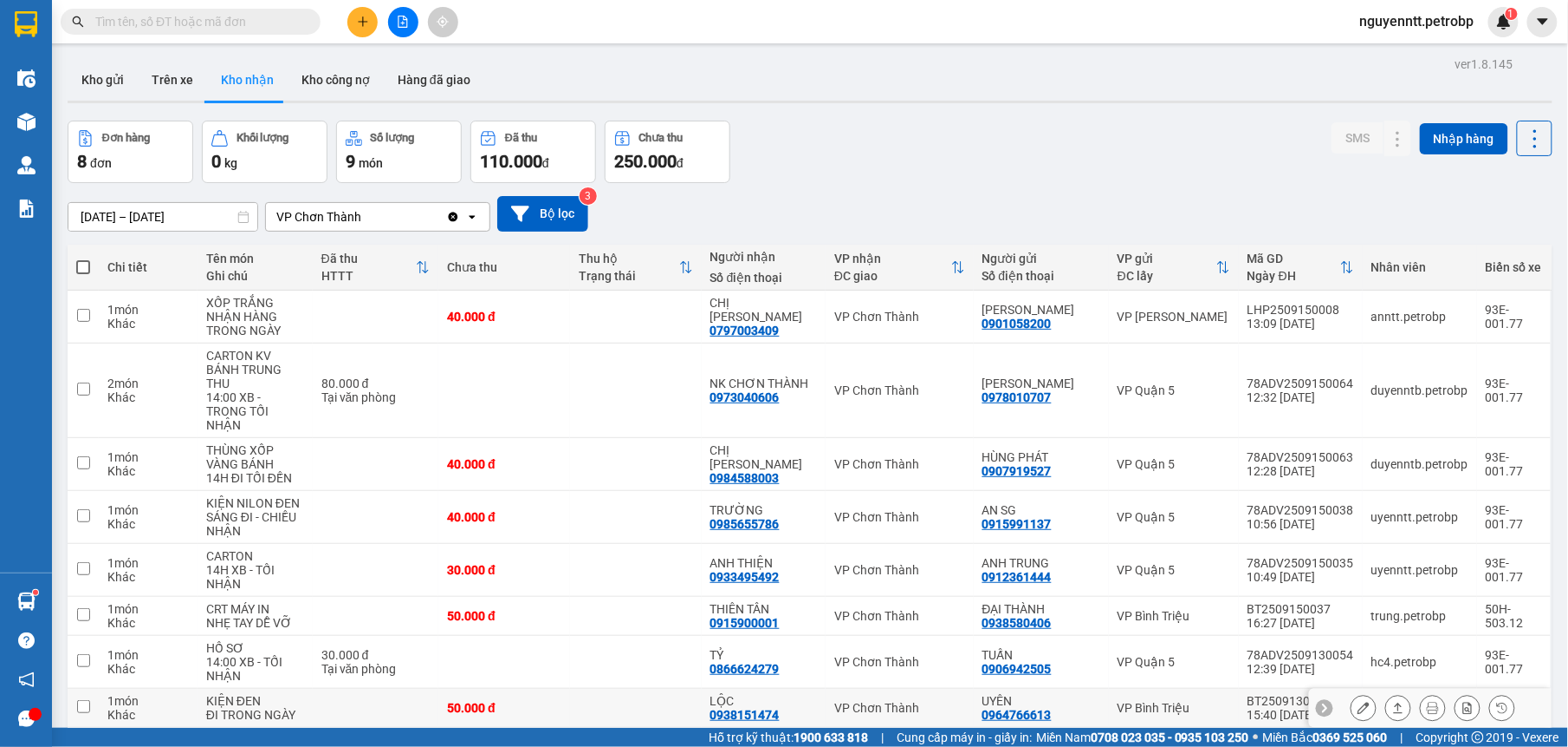
scroll to position [80, 0]
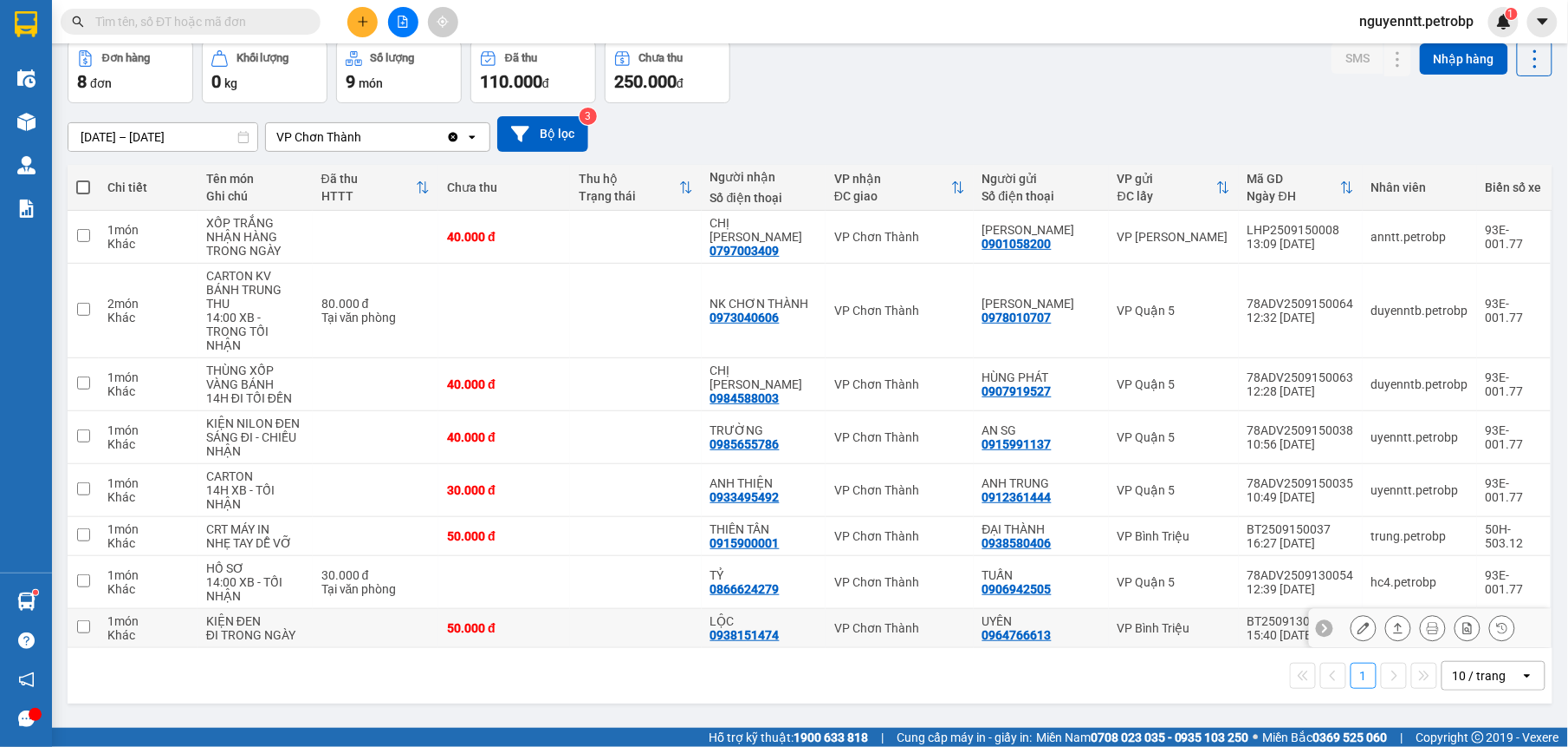
click at [598, 617] on td at bounding box center [635, 628] width 132 height 39
checkbox input "true"
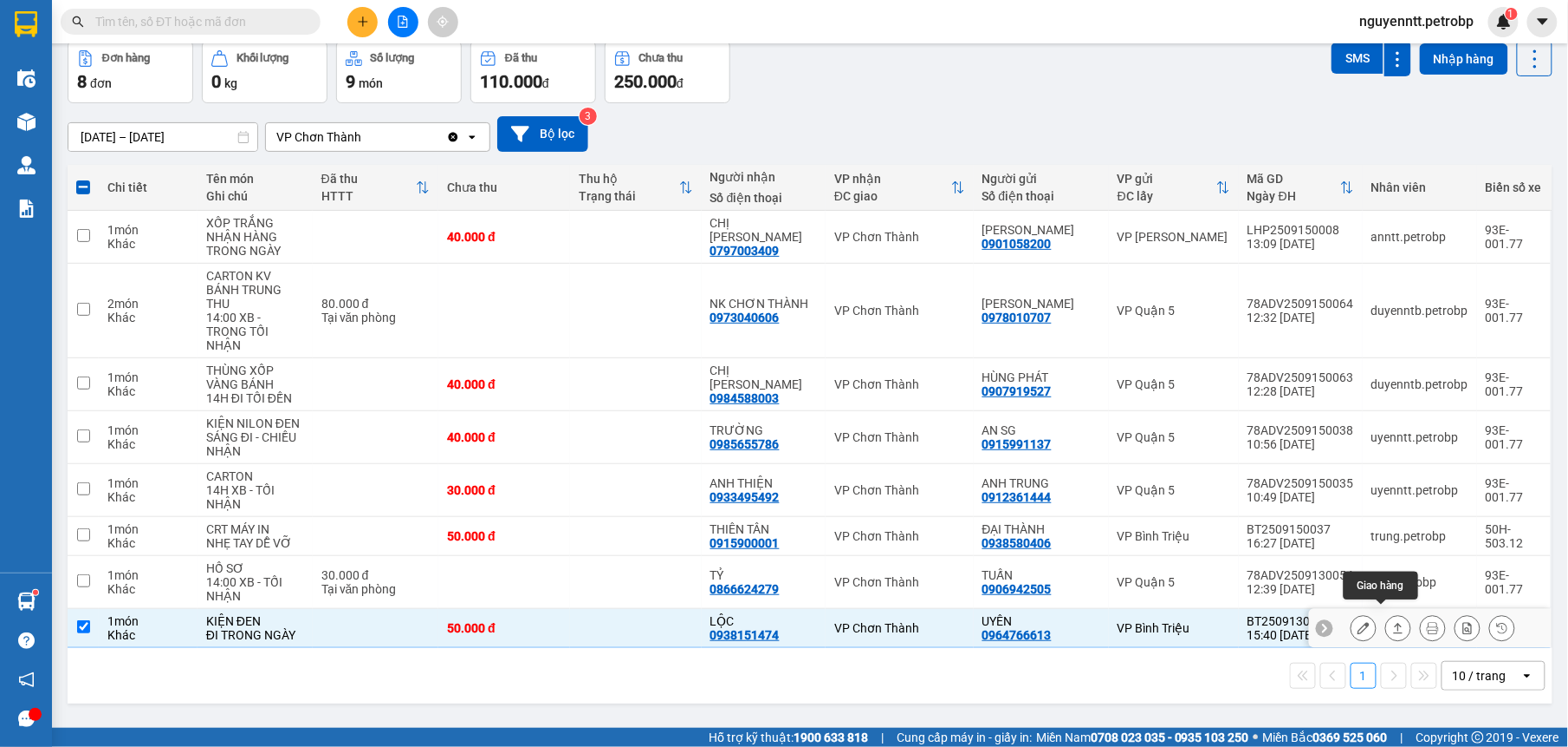
click at [1394, 623] on icon at bounding box center [1399, 628] width 10 height 11
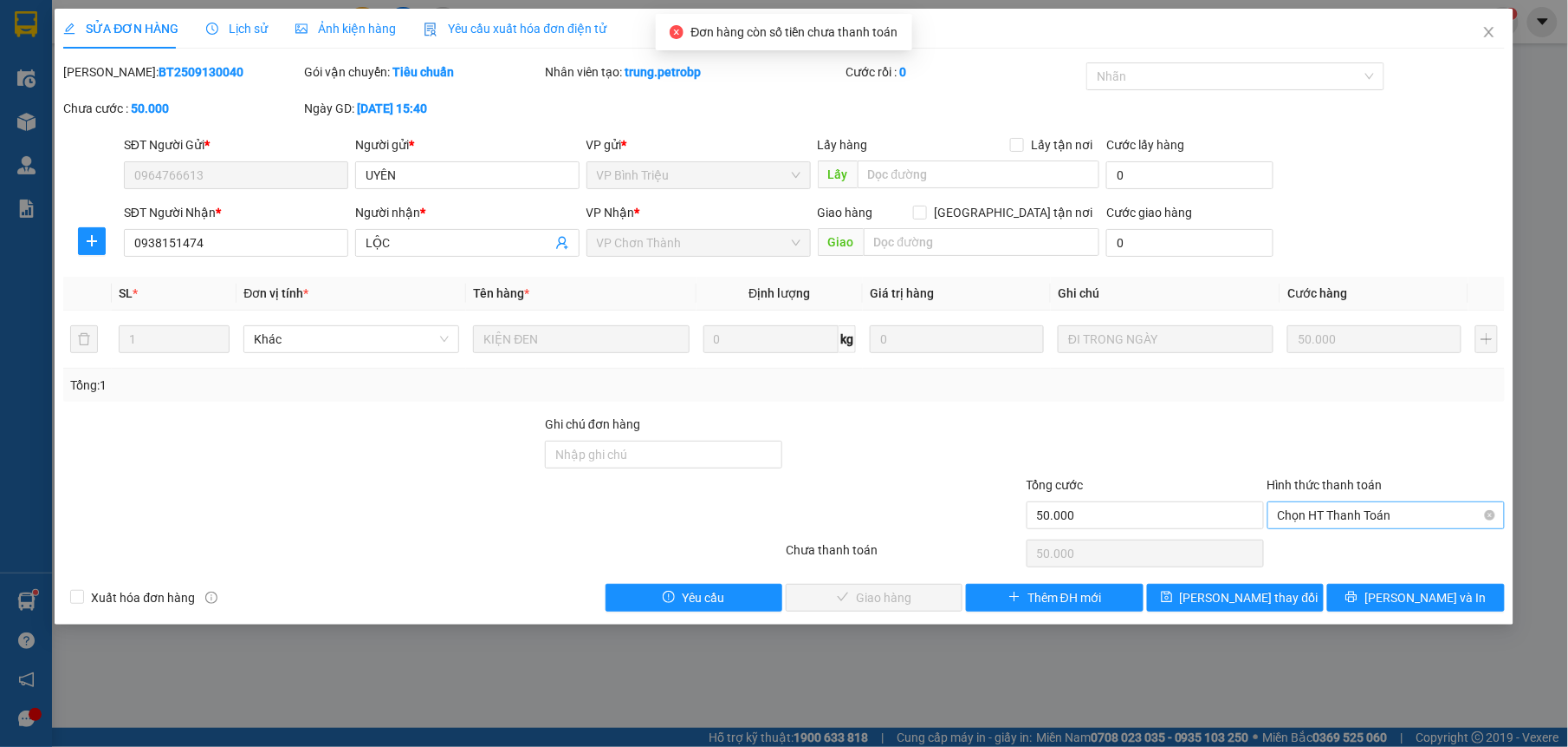
click at [1333, 517] on span "Chọn HT Thanh Toán" at bounding box center [1385, 514] width 216 height 26
click at [1321, 542] on div "Tại văn phòng" at bounding box center [1385, 552] width 216 height 19
type input "0"
click at [908, 597] on span "[PERSON_NAME] và Giao hàng" at bounding box center [901, 597] width 166 height 19
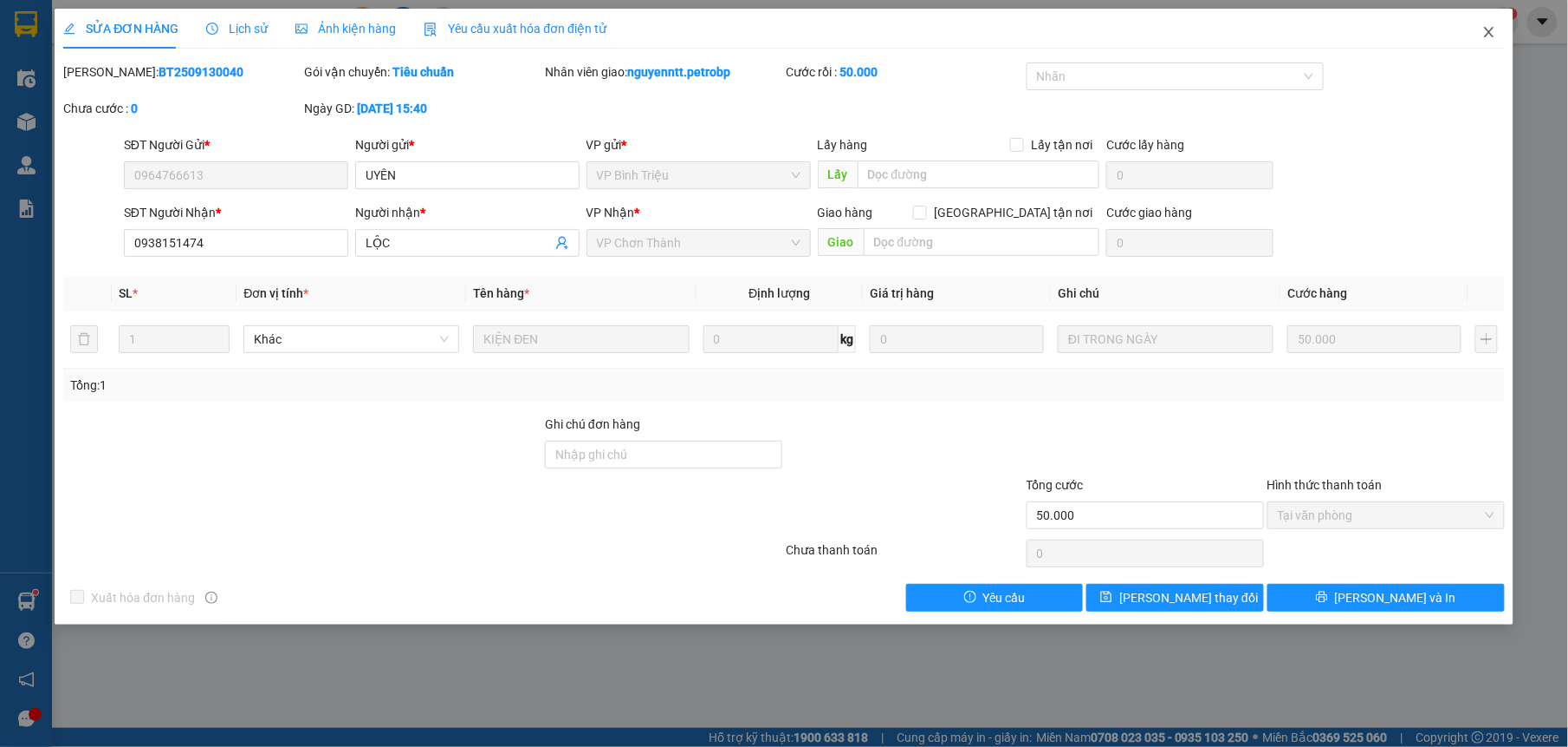
click at [1487, 38] on icon "close" at bounding box center [1489, 32] width 13 height 13
